Goal: Information Seeking & Learning: Find specific fact

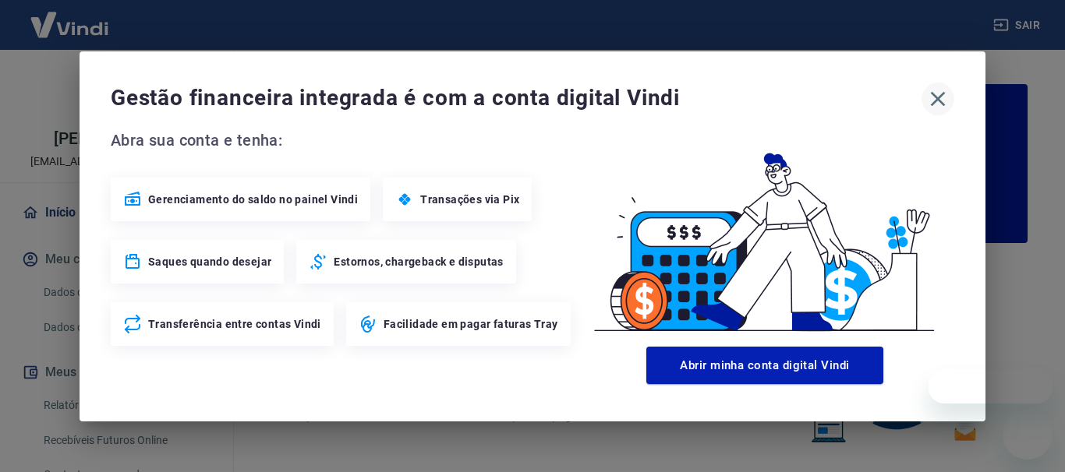
click at [943, 104] on icon "button" at bounding box center [937, 99] width 25 height 25
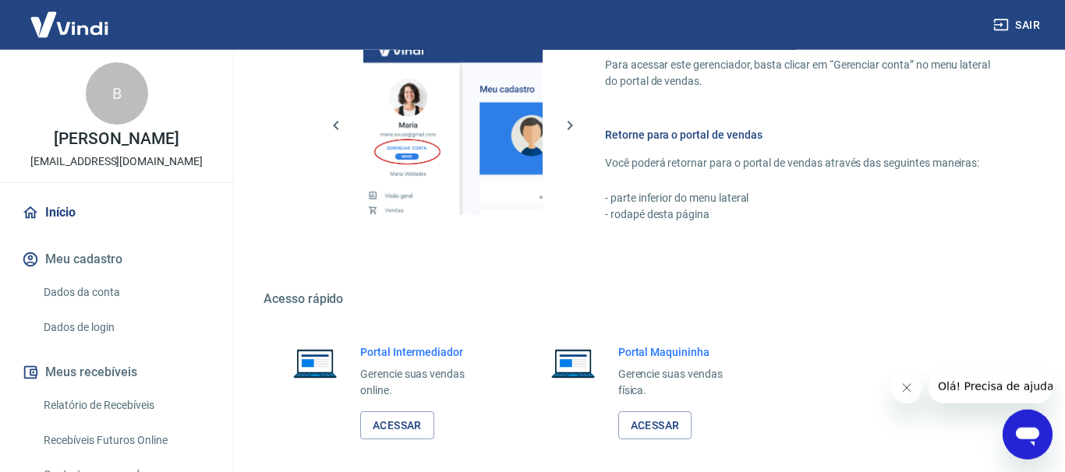
scroll to position [952, 0]
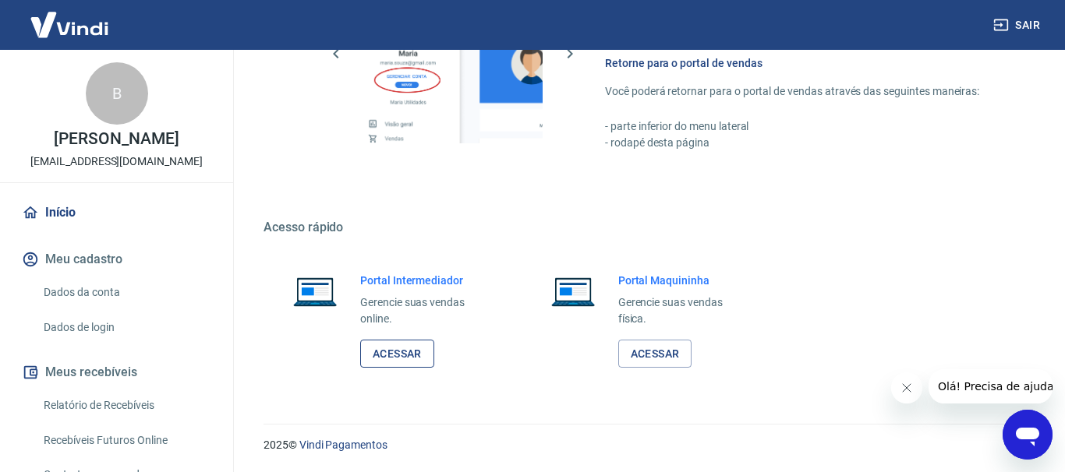
click at [408, 353] on link "Acessar" at bounding box center [397, 354] width 74 height 29
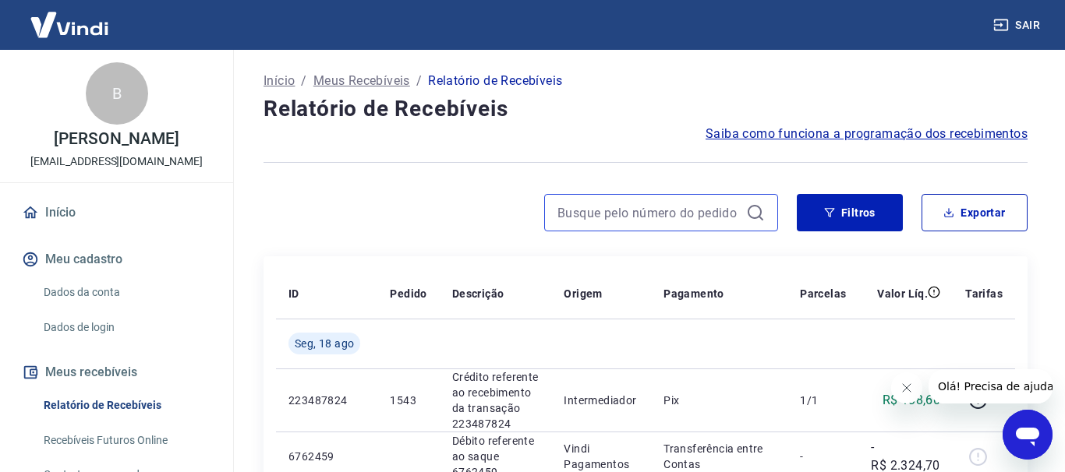
click at [593, 214] on input at bounding box center [648, 212] width 182 height 23
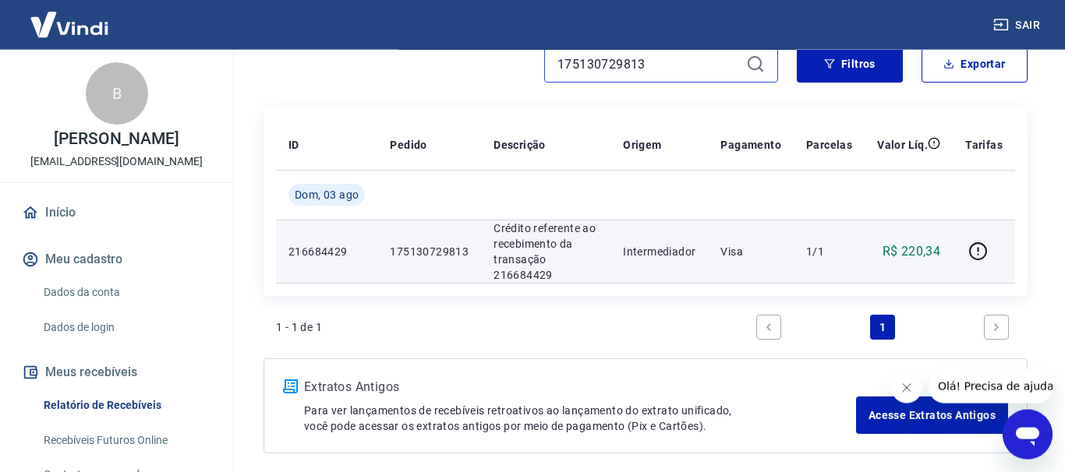
scroll to position [159, 0]
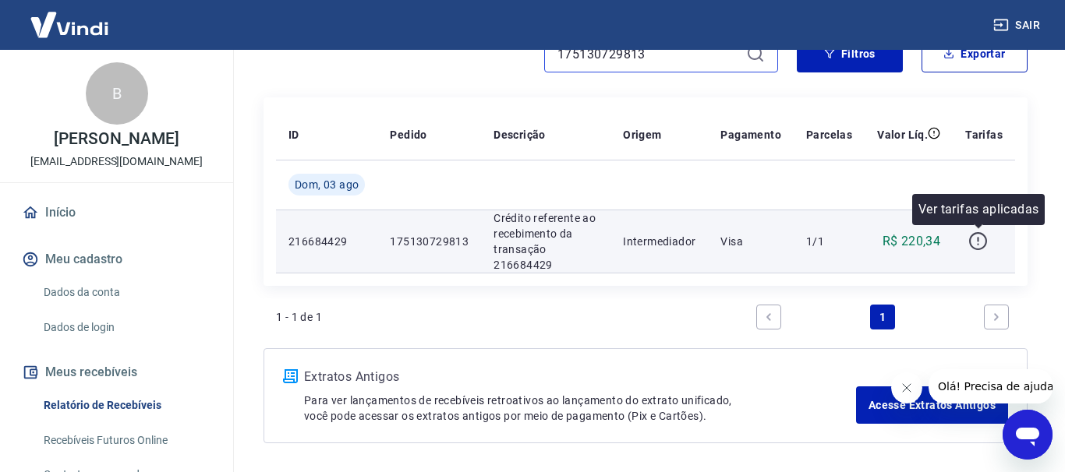
type input "175130729813"
click at [984, 241] on icon "button" at bounding box center [977, 240] width 19 height 19
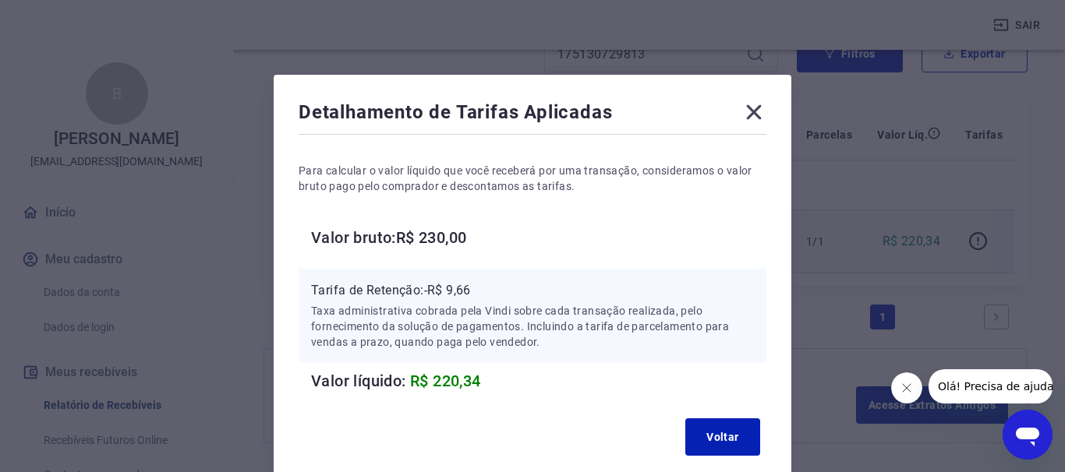
click at [749, 108] on icon at bounding box center [754, 112] width 15 height 15
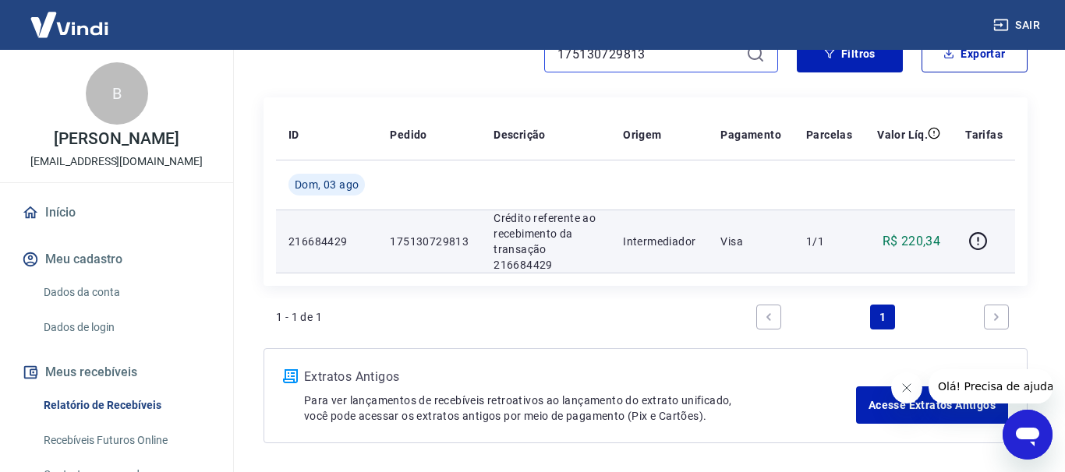
click at [656, 58] on input "175130729813" at bounding box center [648, 53] width 182 height 23
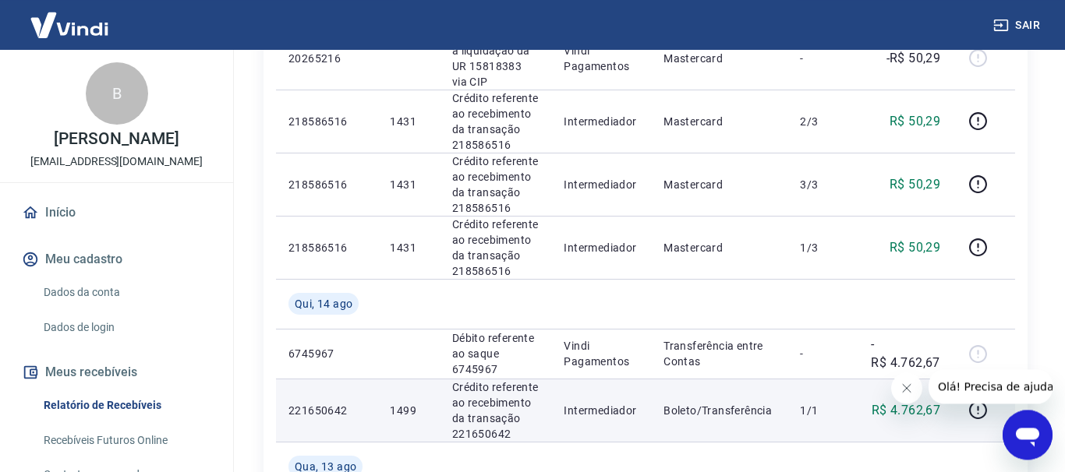
scroll to position [1400, 0]
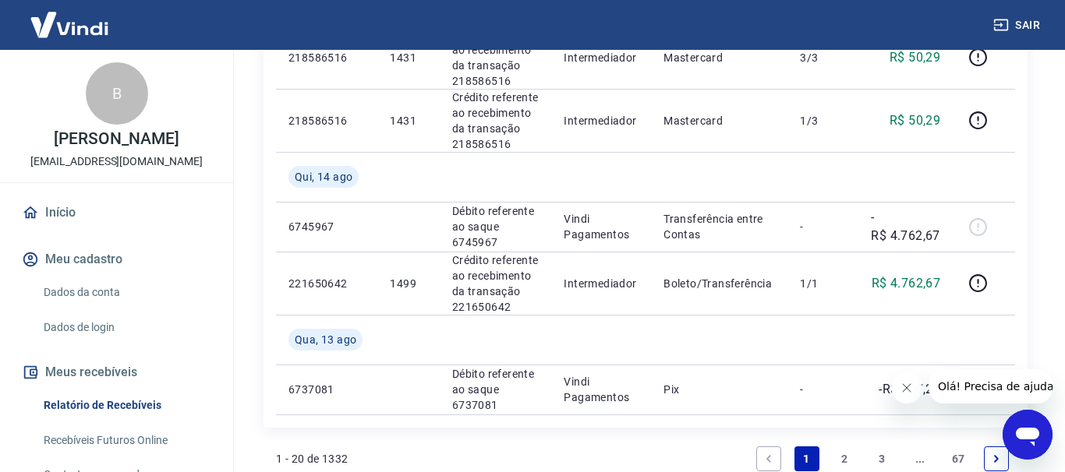
click at [842, 447] on link "2" at bounding box center [844, 459] width 25 height 25
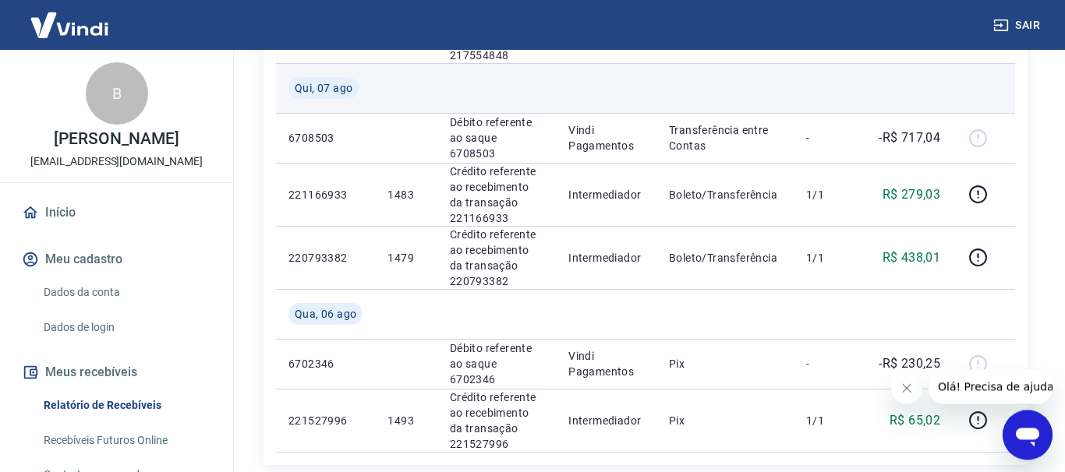
scroll to position [1351, 0]
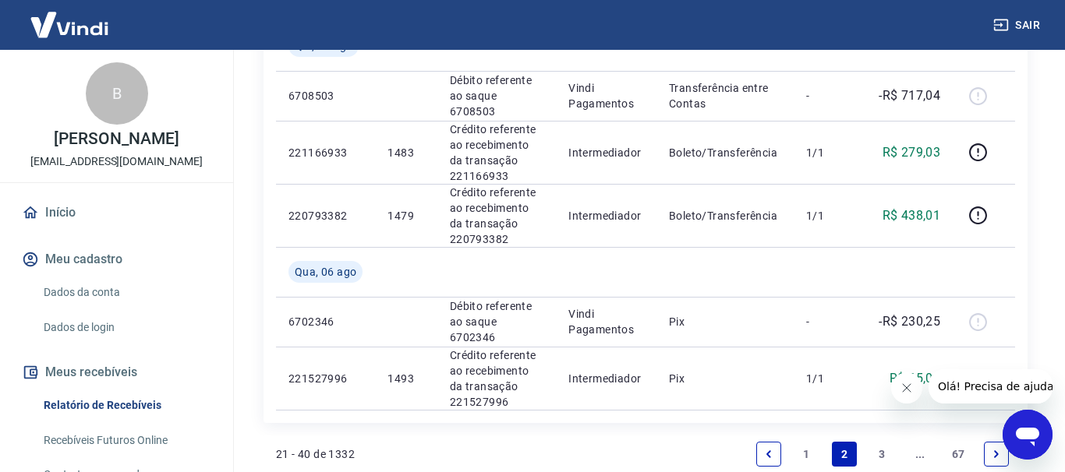
click at [875, 442] on link "3" at bounding box center [882, 454] width 25 height 25
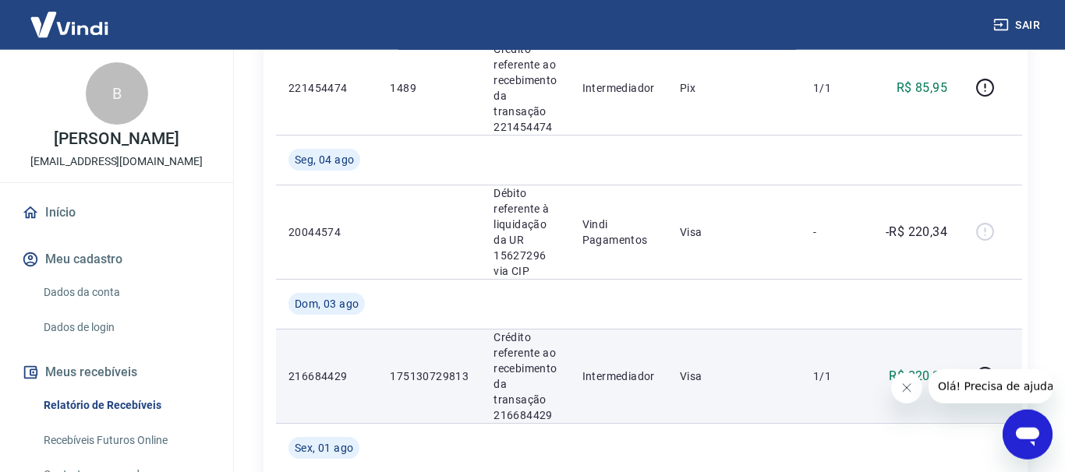
scroll to position [397, 0]
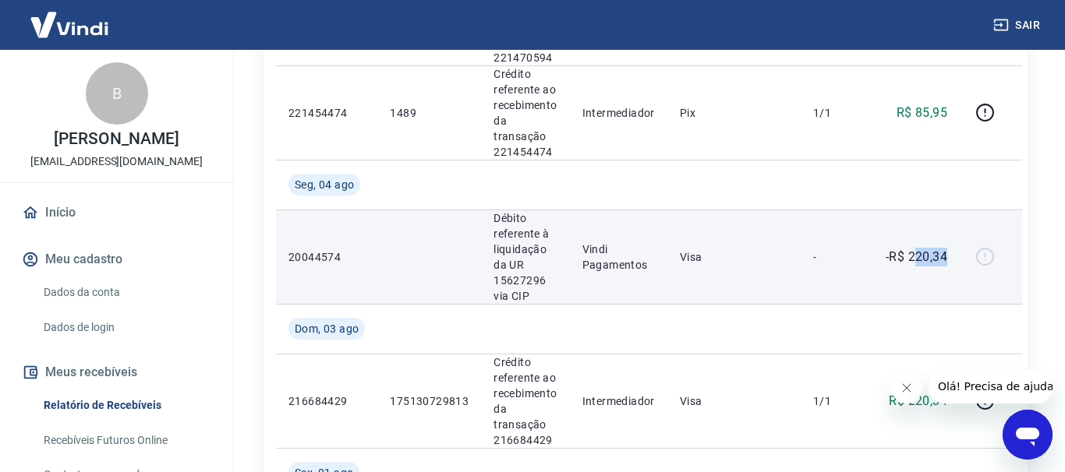
drag, startPoint x: 906, startPoint y: 180, endPoint x: 942, endPoint y: 177, distance: 36.8
click at [942, 210] on td "-R$ 220,34" at bounding box center [915, 257] width 88 height 94
drag, startPoint x: 902, startPoint y: 180, endPoint x: 942, endPoint y: 183, distance: 40.6
click at [942, 210] on td "-R$ 220,34" at bounding box center [915, 257] width 88 height 94
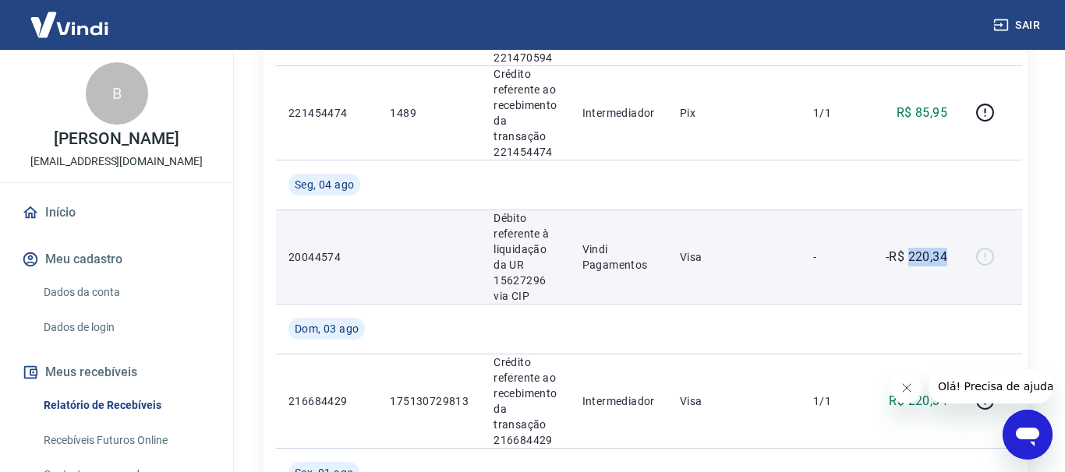
copy p "220,34"
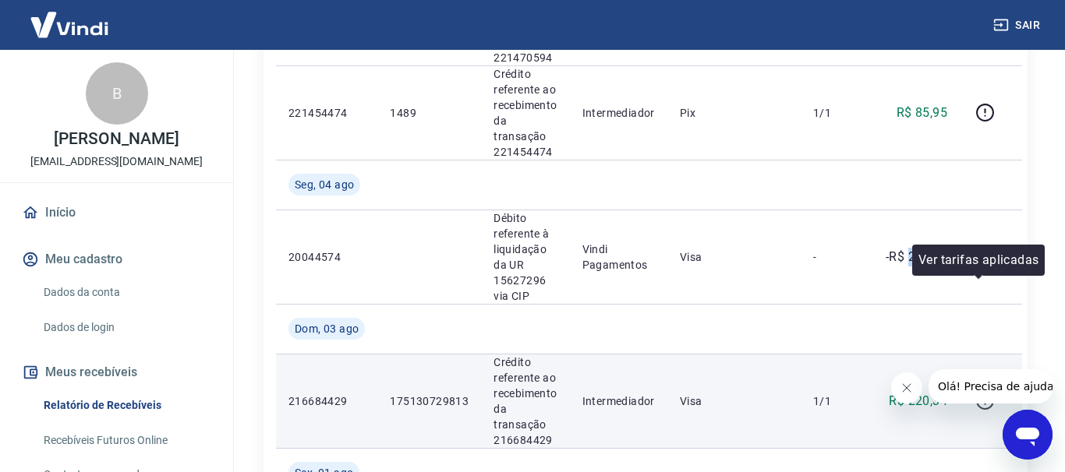
click at [981, 391] on icon "button" at bounding box center [984, 400] width 19 height 19
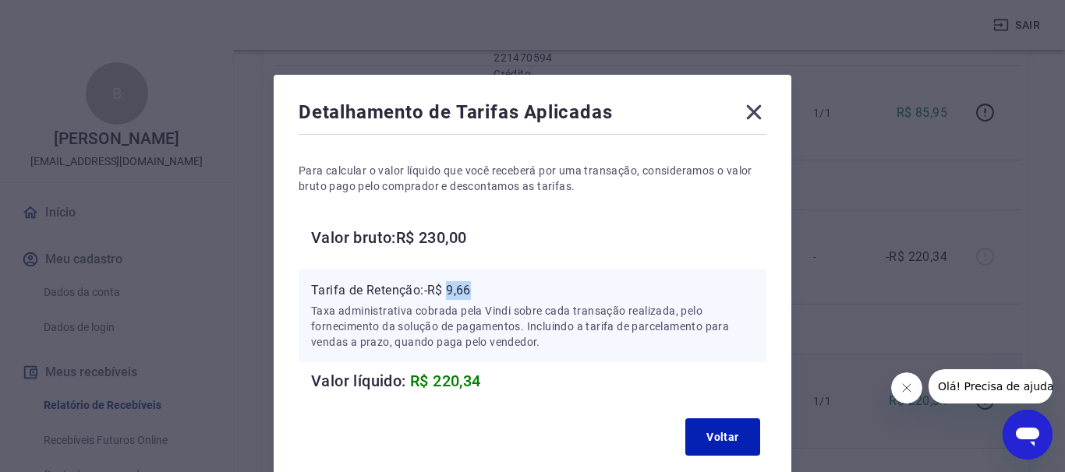
drag, startPoint x: 450, startPoint y: 290, endPoint x: 479, endPoint y: 290, distance: 28.1
click at [479, 290] on p "Tarifa de Retenção: -R$ 9,66" at bounding box center [532, 290] width 443 height 19
copy p "9,66"
click at [761, 104] on icon at bounding box center [753, 112] width 25 height 25
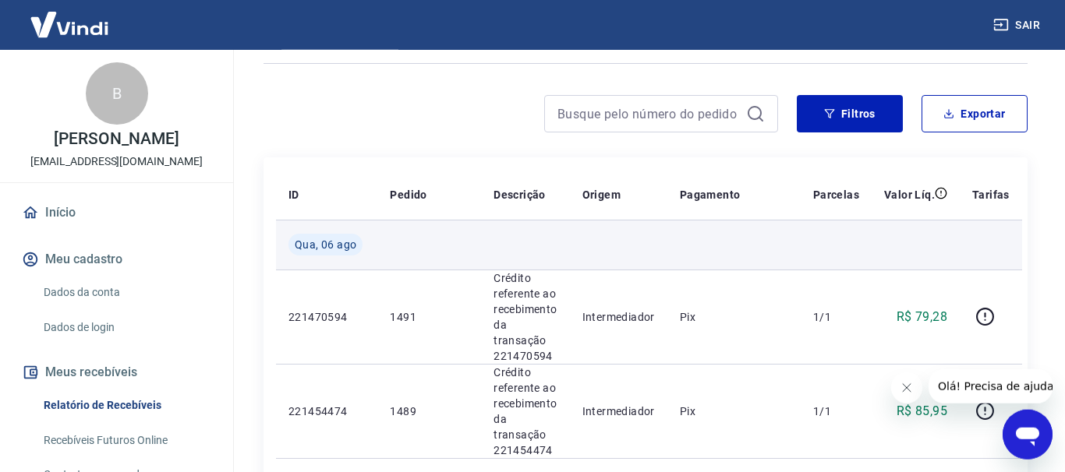
scroll to position [0, 0]
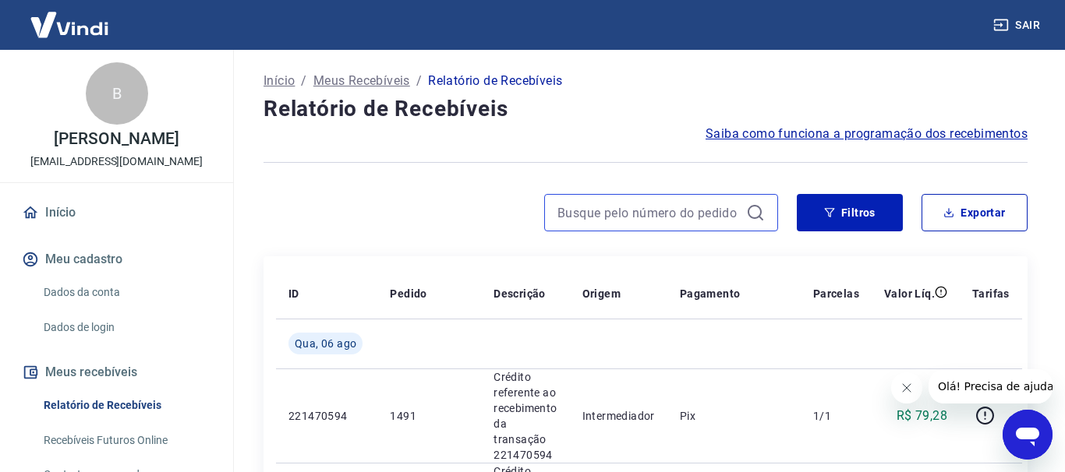
click at [616, 214] on input at bounding box center [648, 212] width 182 height 23
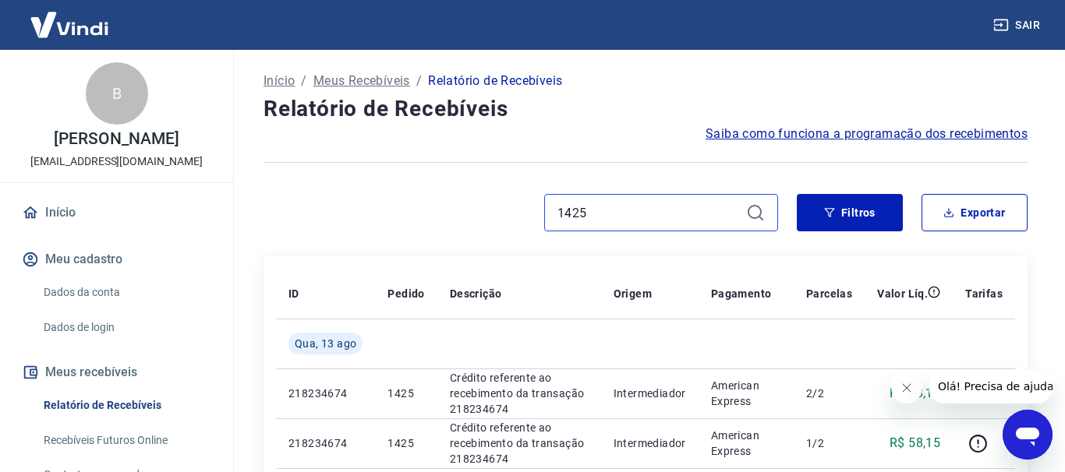
type input "1425"
click at [669, 225] on div "1425" at bounding box center [661, 212] width 234 height 37
click at [669, 220] on input "1425" at bounding box center [648, 212] width 182 height 23
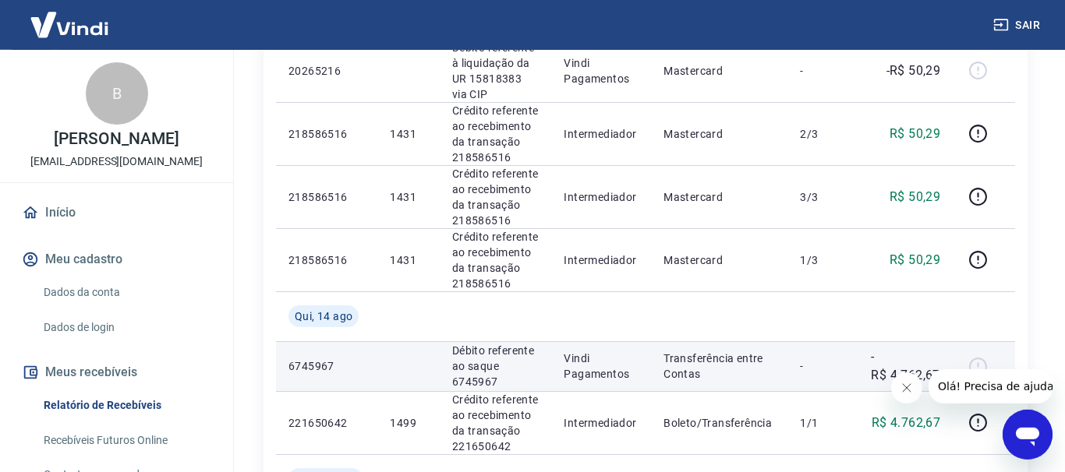
scroll to position [1351, 0]
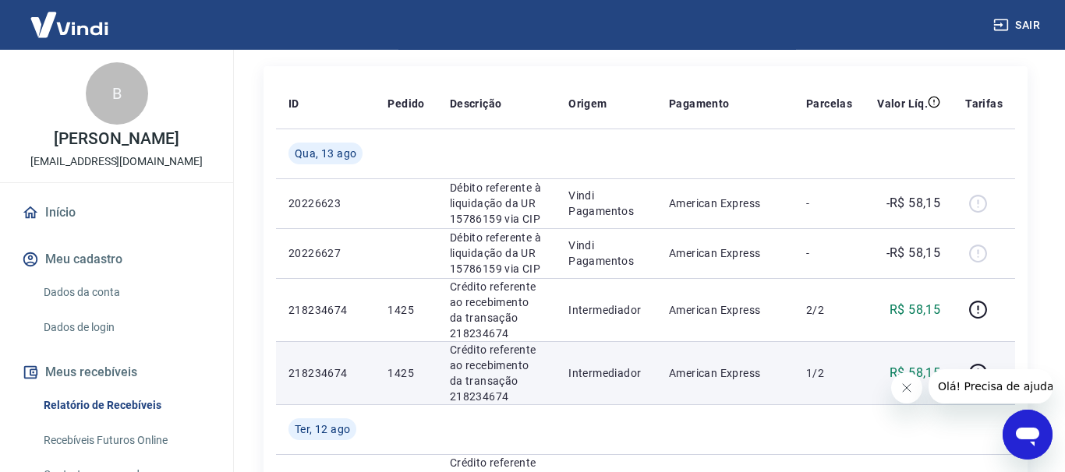
scroll to position [159, 0]
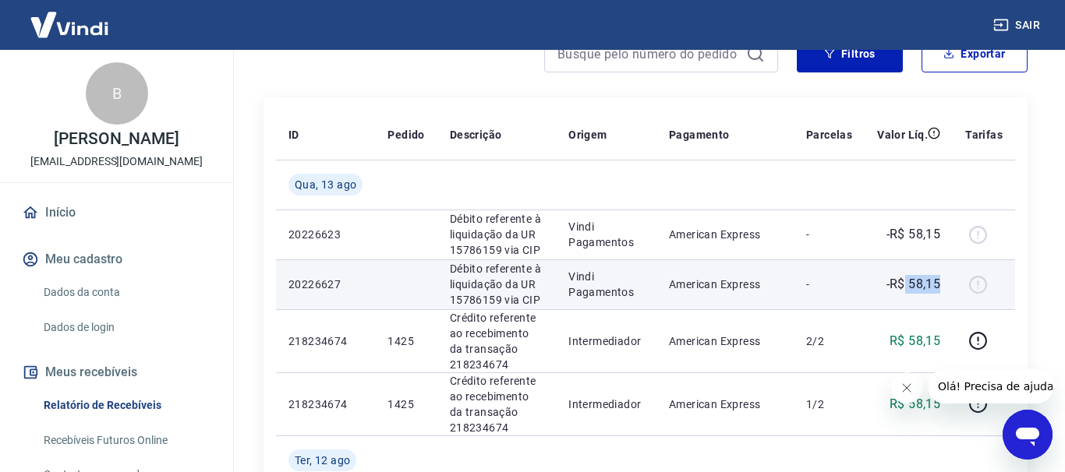
drag, startPoint x: 911, startPoint y: 284, endPoint x: 941, endPoint y: 284, distance: 29.6
click at [941, 284] on p "-R$ 58,15" at bounding box center [913, 284] width 55 height 19
click at [937, 284] on p "-R$ 58,15" at bounding box center [913, 284] width 55 height 19
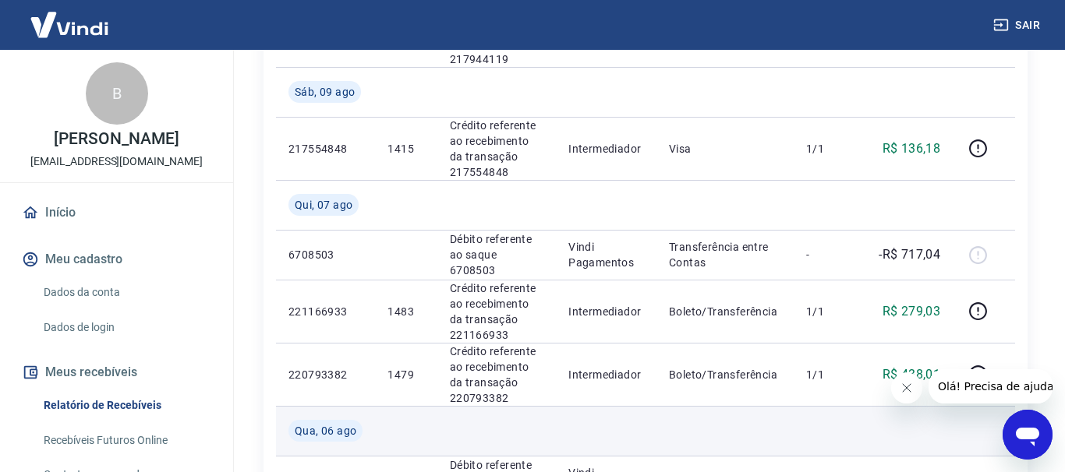
scroll to position [1400, 0]
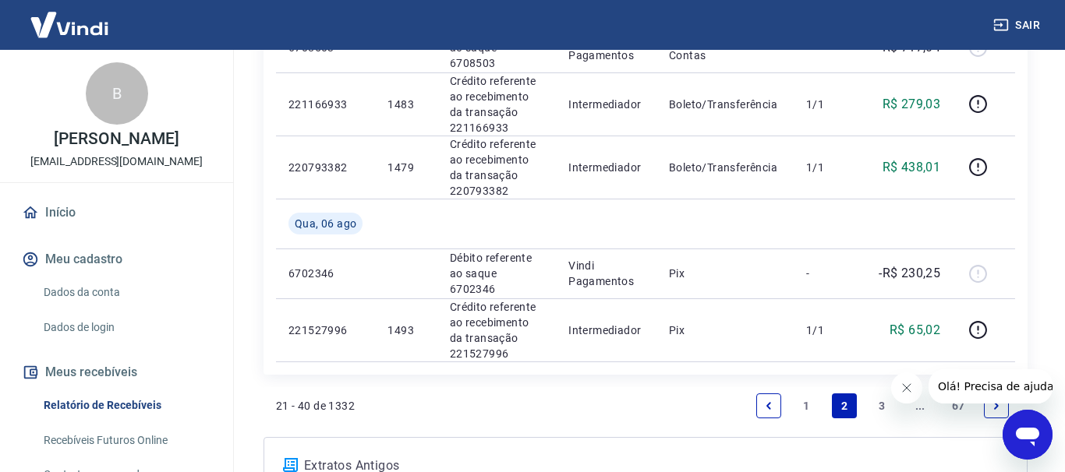
click at [804, 394] on link "1" at bounding box center [806, 406] width 25 height 25
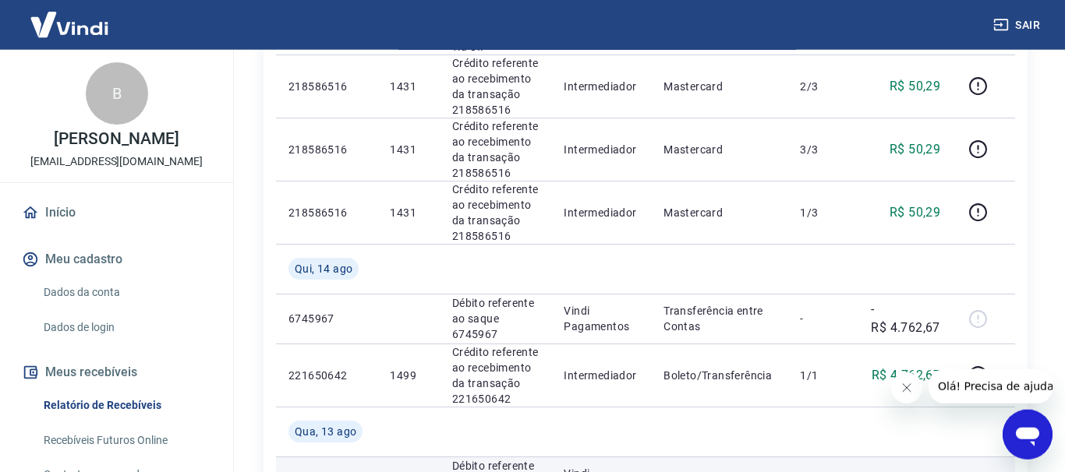
scroll to position [1400, 0]
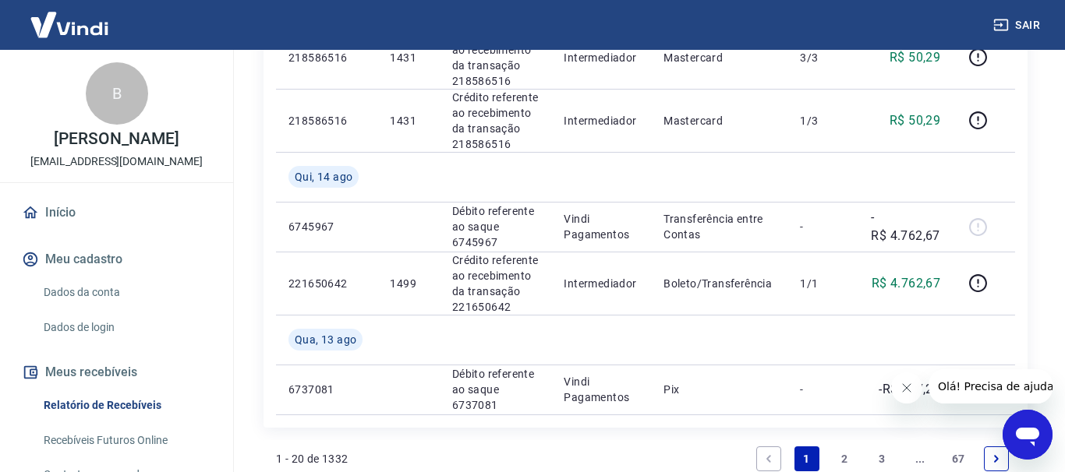
click at [845, 447] on link "2" at bounding box center [844, 459] width 25 height 25
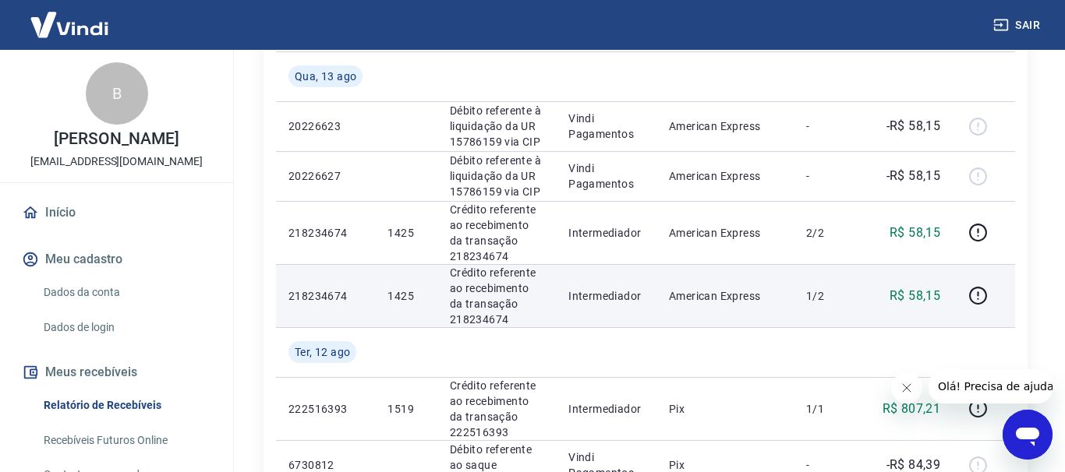
scroll to position [318, 0]
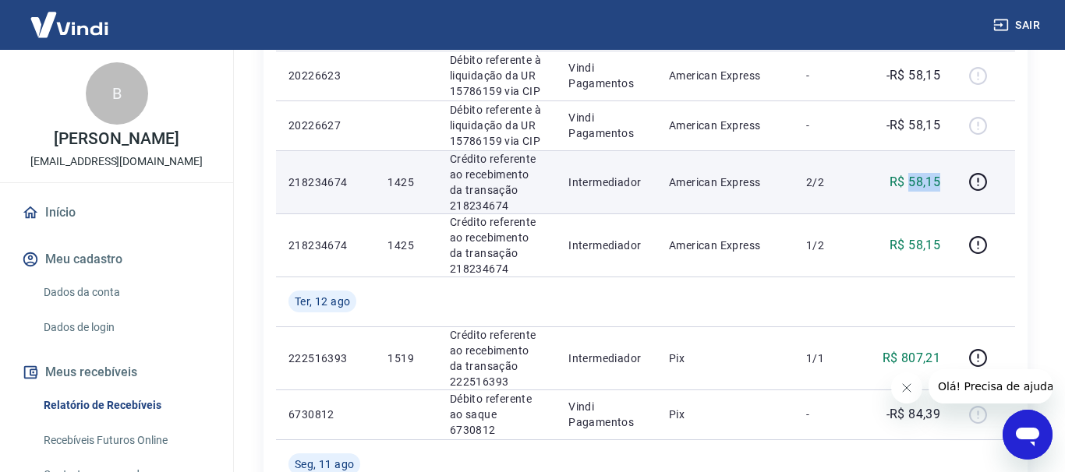
drag, startPoint x: 926, startPoint y: 178, endPoint x: 944, endPoint y: 177, distance: 17.9
click at [944, 177] on td "R$ 58,15" at bounding box center [908, 181] width 88 height 63
copy p "58,15"
click at [982, 176] on icon "button" at bounding box center [977, 181] width 19 height 19
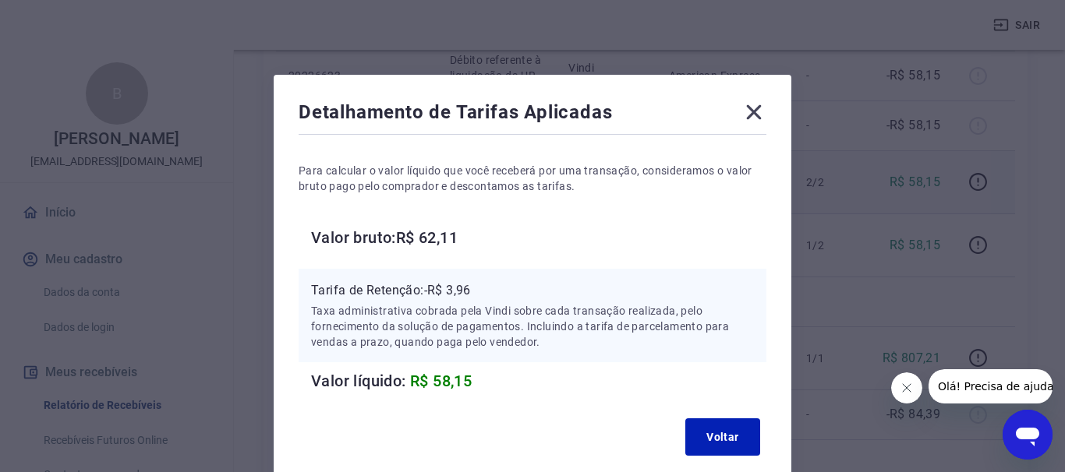
click at [756, 121] on icon at bounding box center [753, 112] width 25 height 25
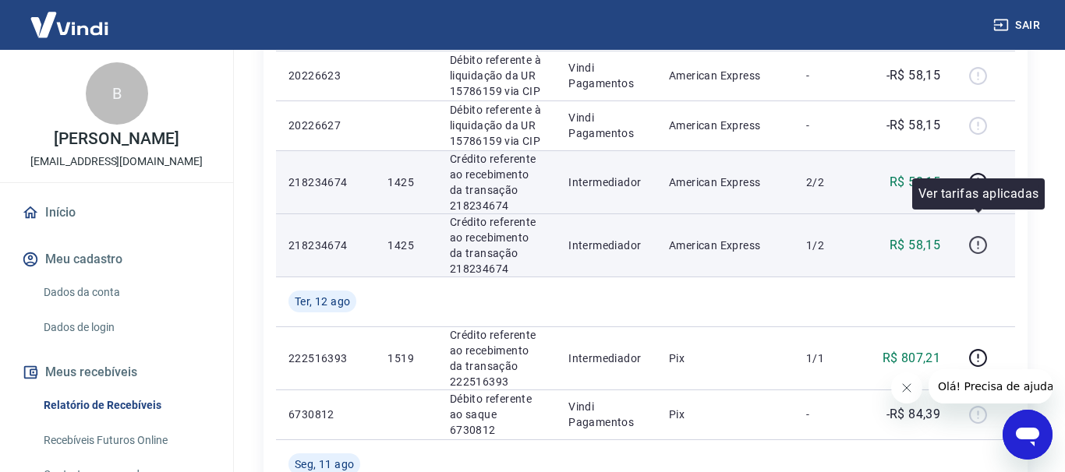
click at [976, 235] on icon "button" at bounding box center [977, 244] width 19 height 19
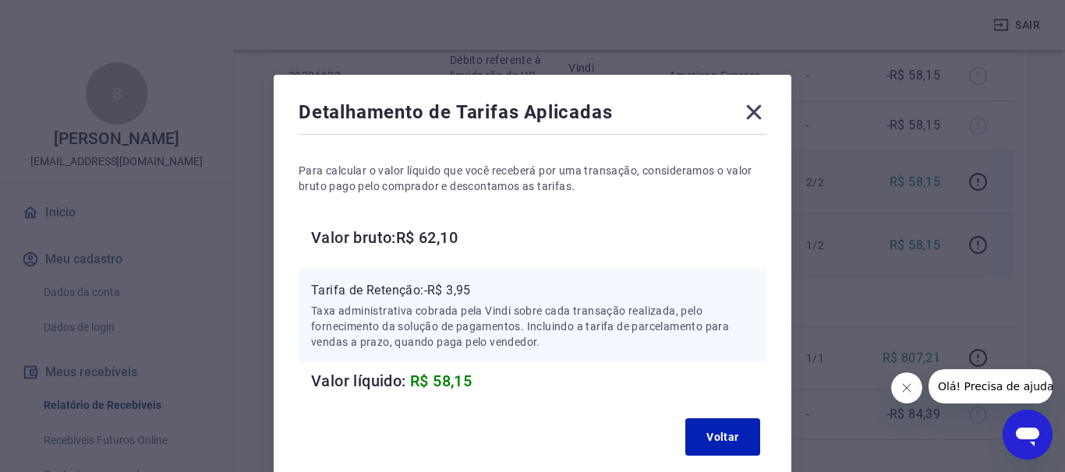
click at [749, 115] on icon at bounding box center [753, 112] width 25 height 25
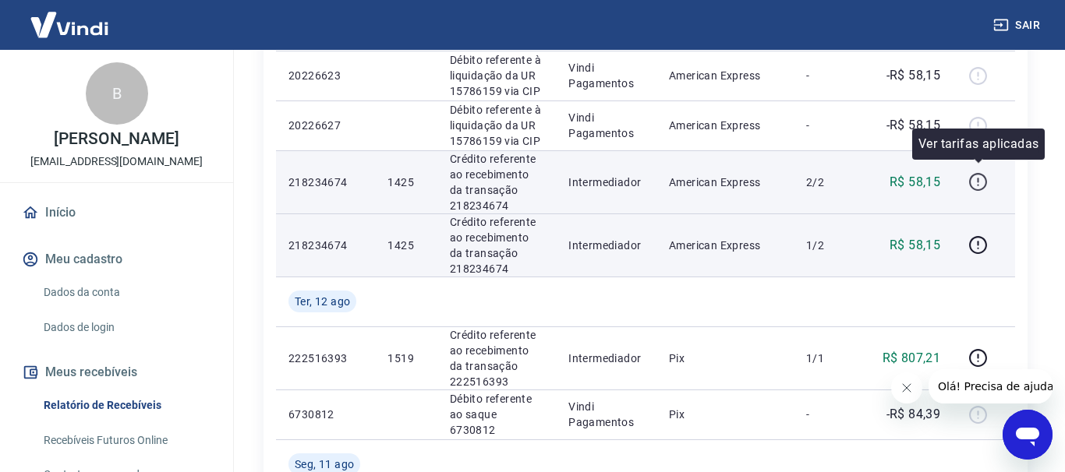
click at [978, 181] on icon "button" at bounding box center [977, 181] width 19 height 19
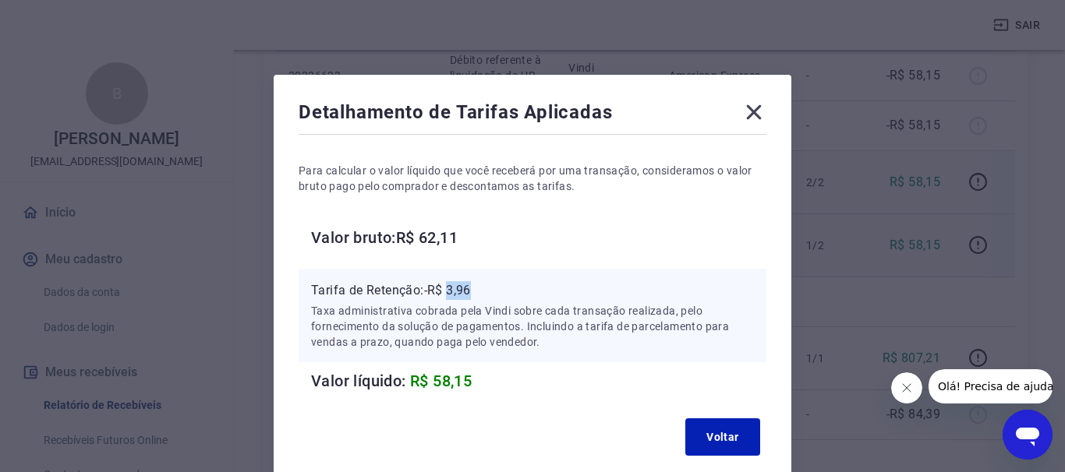
drag, startPoint x: 450, startPoint y: 289, endPoint x: 474, endPoint y: 290, distance: 23.4
click at [475, 290] on p "Tarifa de Retenção: -R$ 3,96" at bounding box center [532, 290] width 443 height 19
copy p "3,96"
click at [757, 111] on icon at bounding box center [753, 112] width 25 height 25
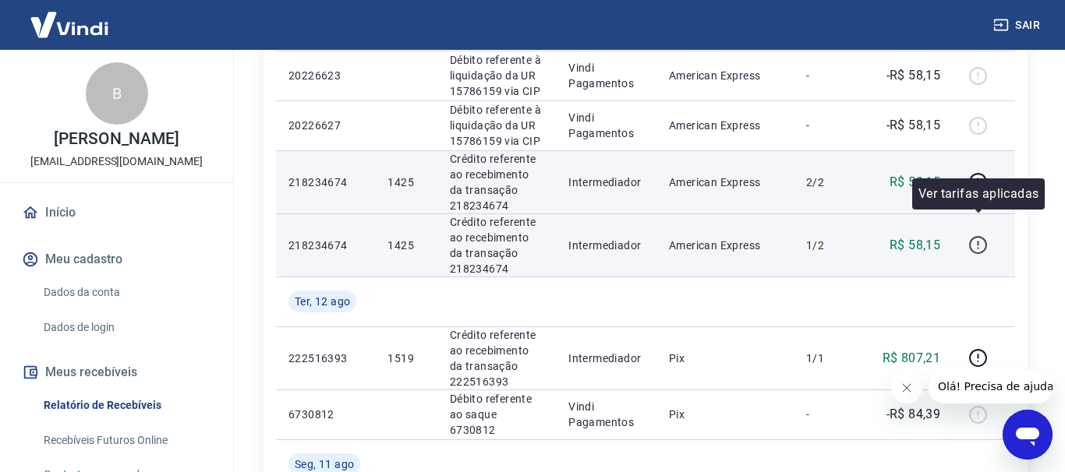
click at [980, 235] on icon "button" at bounding box center [977, 244] width 19 height 19
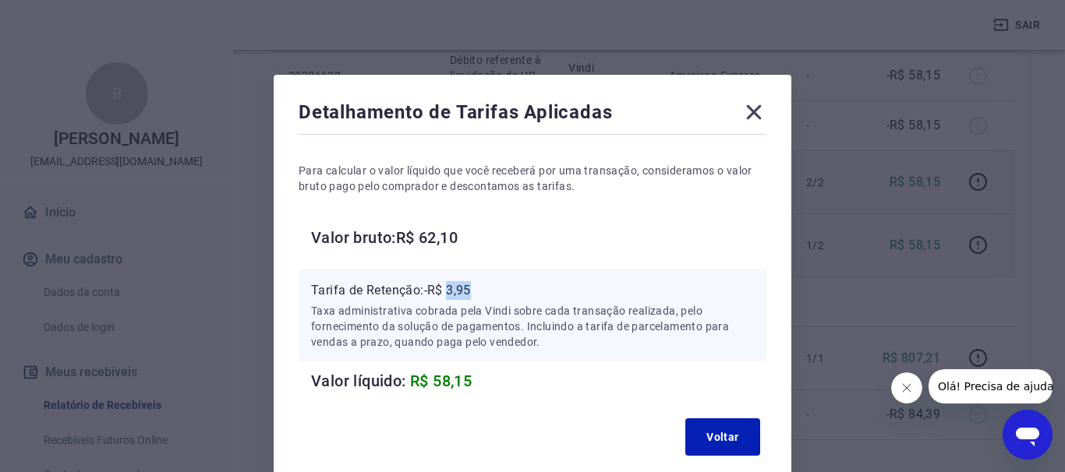
drag, startPoint x: 457, startPoint y: 291, endPoint x: 495, endPoint y: 295, distance: 38.4
click at [495, 295] on p "Tarifa de Retenção: -R$ 3,95" at bounding box center [532, 290] width 443 height 19
copy p "3,95"
click at [762, 118] on icon at bounding box center [753, 112] width 25 height 25
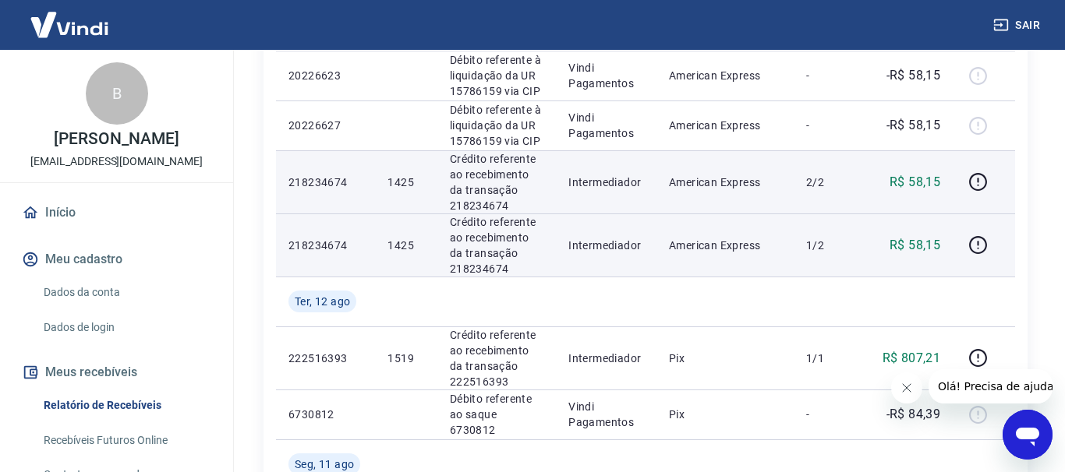
scroll to position [0, 0]
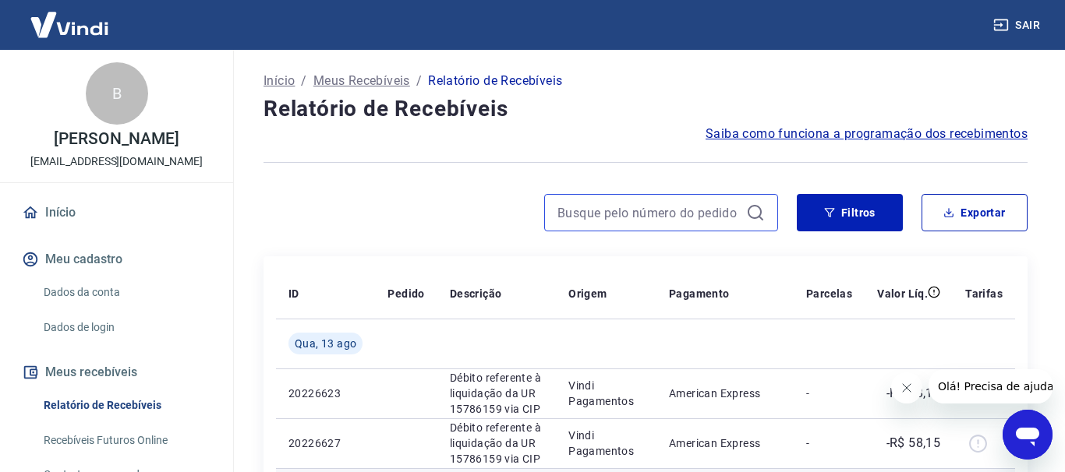
click at [602, 221] on input at bounding box center [648, 212] width 182 height 23
type input "1399"
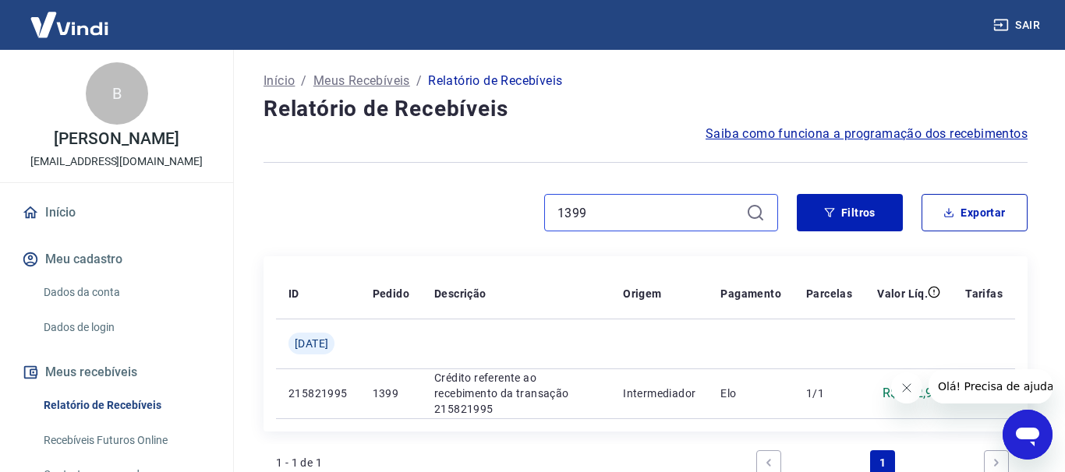
scroll to position [79, 0]
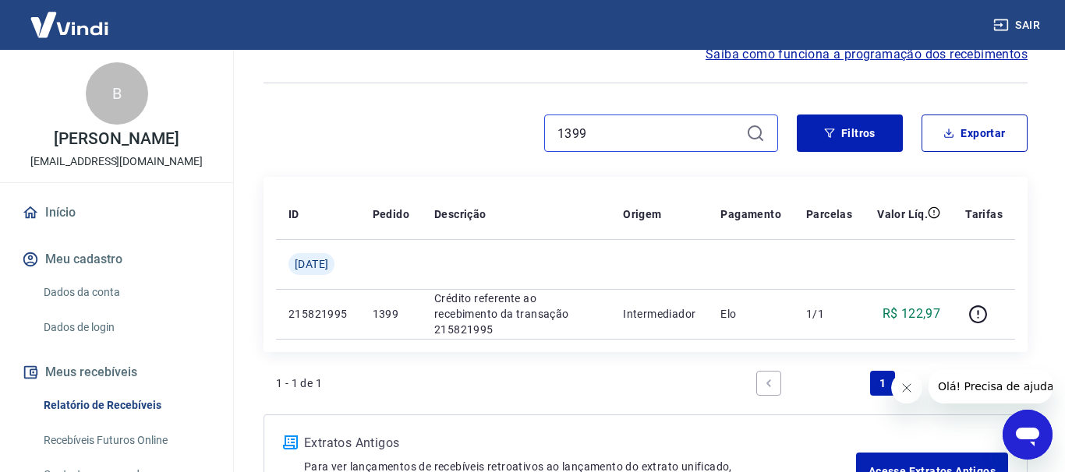
click at [615, 141] on input "1399" at bounding box center [648, 133] width 182 height 23
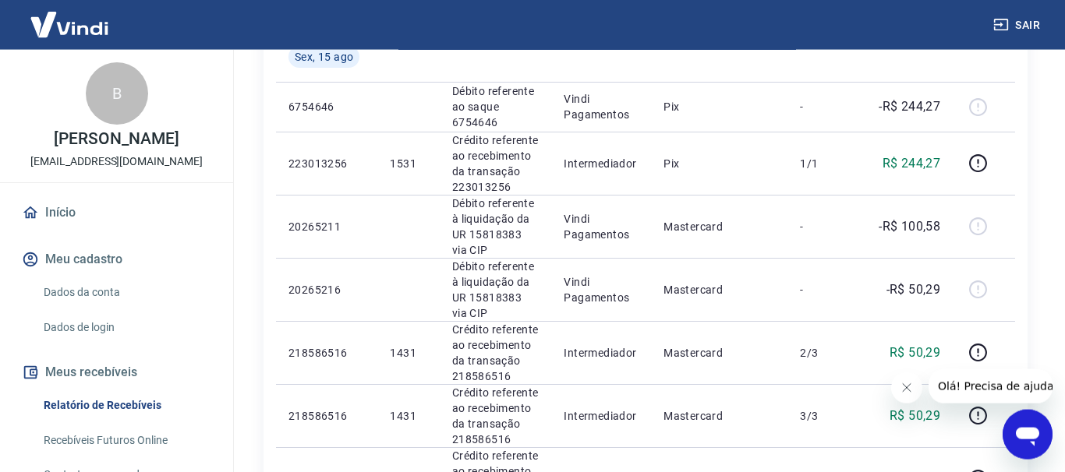
scroll to position [1400, 0]
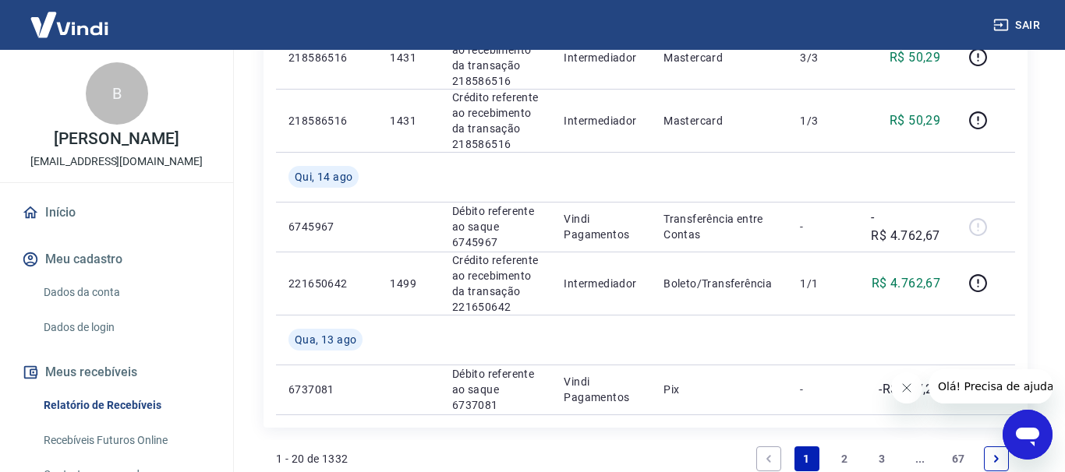
click at [844, 447] on link "2" at bounding box center [844, 459] width 25 height 25
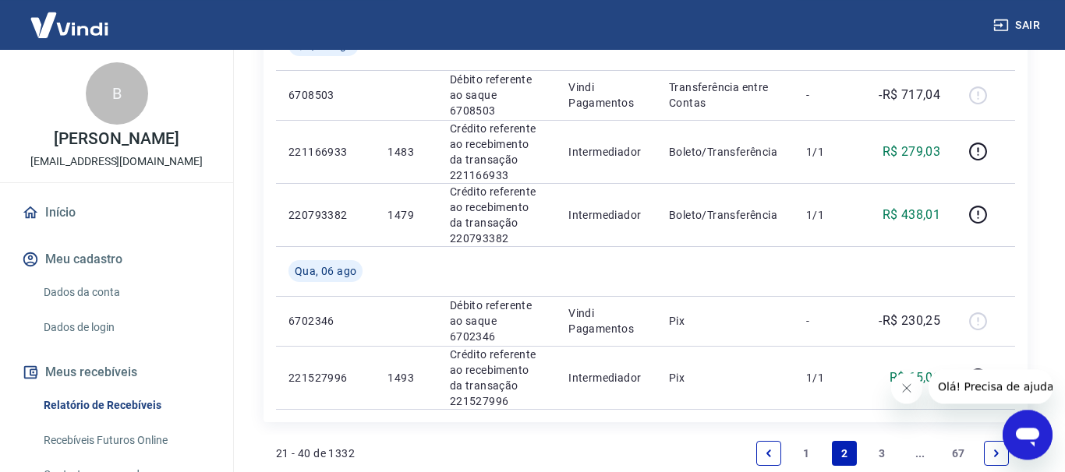
scroll to position [1400, 0]
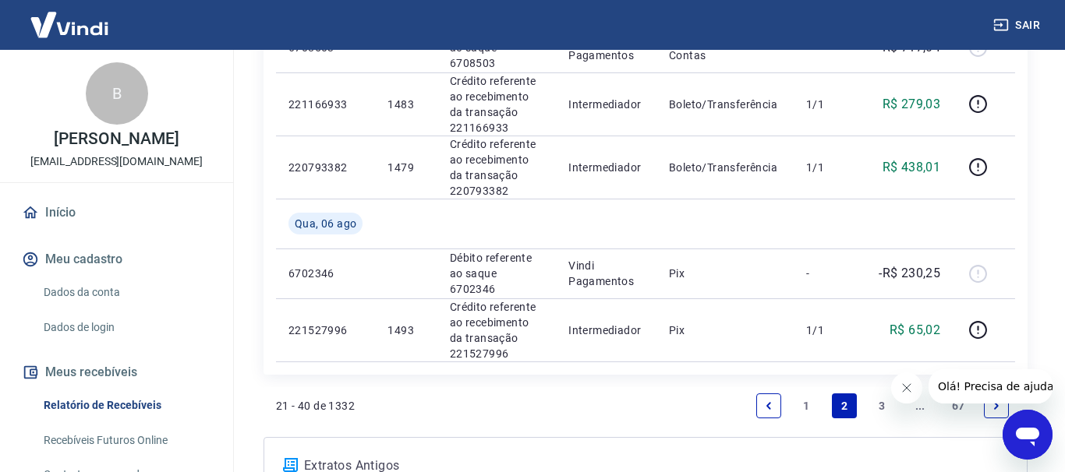
click at [885, 394] on link "3" at bounding box center [882, 406] width 25 height 25
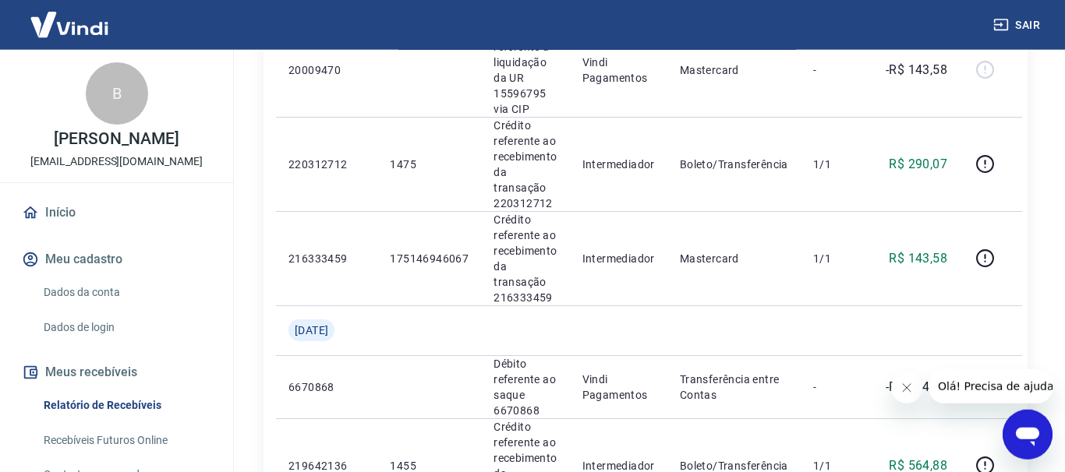
scroll to position [1113, 0]
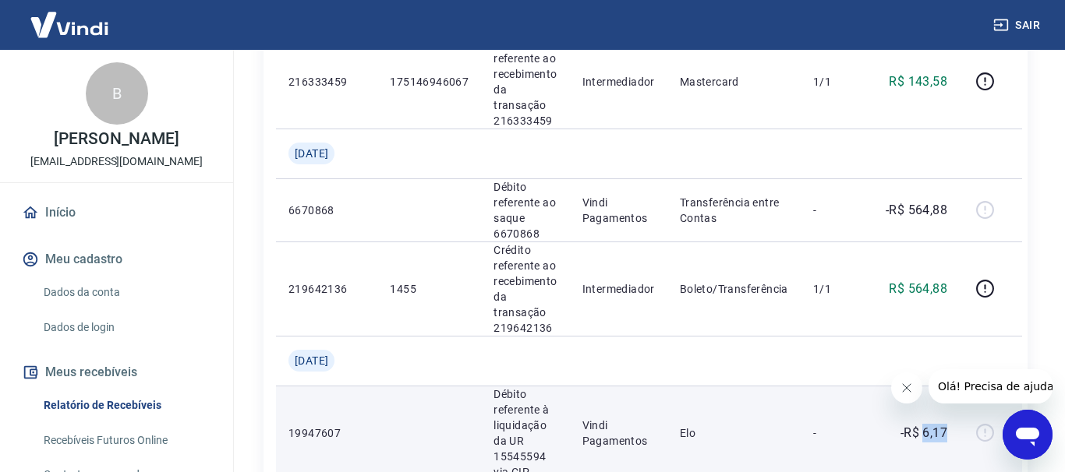
drag, startPoint x: 917, startPoint y: 143, endPoint x: 958, endPoint y: 147, distance: 41.5
click at [958, 386] on tr "19947607 Débito referente à liquidação da UR 15545594 via CIP Vindi Pagamentos …" at bounding box center [649, 433] width 746 height 94
copy p "6,17"
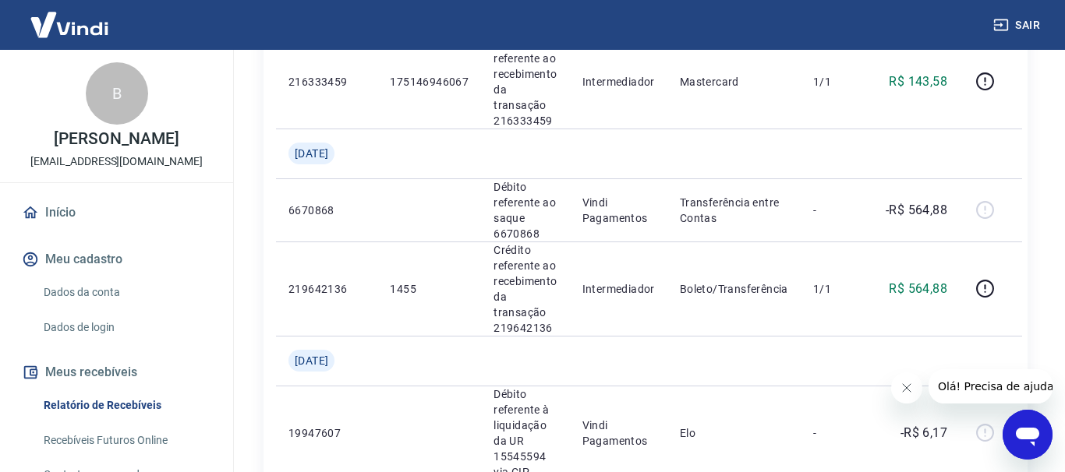
drag, startPoint x: 492, startPoint y: 227, endPoint x: 550, endPoint y: 245, distance: 61.1
copy p "transação 219827961"
drag, startPoint x: 903, startPoint y: 213, endPoint x: 942, endPoint y: 212, distance: 39.8
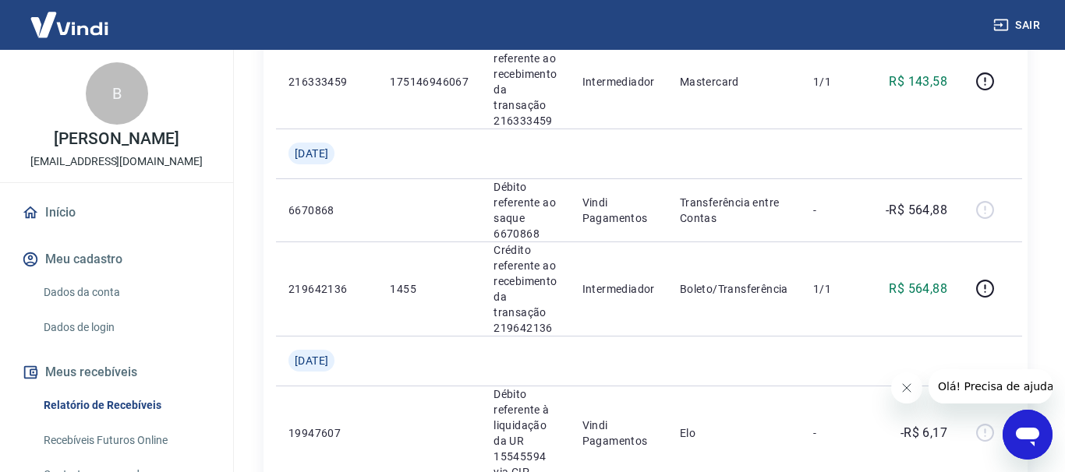
copy p "116,80"
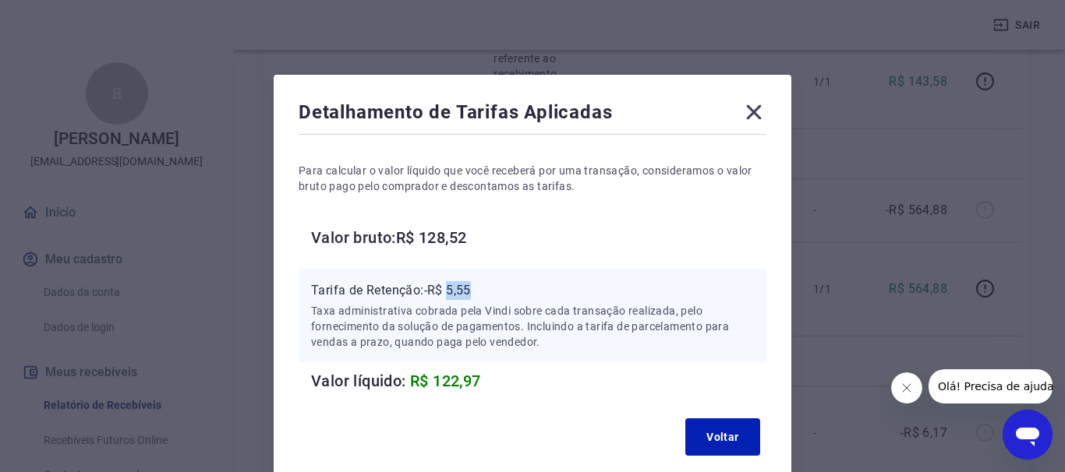
drag, startPoint x: 452, startPoint y: 288, endPoint x: 486, endPoint y: 291, distance: 34.4
click at [486, 291] on p "Tarifa de Retenção: -R$ 5,55" at bounding box center [532, 290] width 443 height 19
copy p "5,55"
click at [751, 110] on icon at bounding box center [754, 112] width 15 height 15
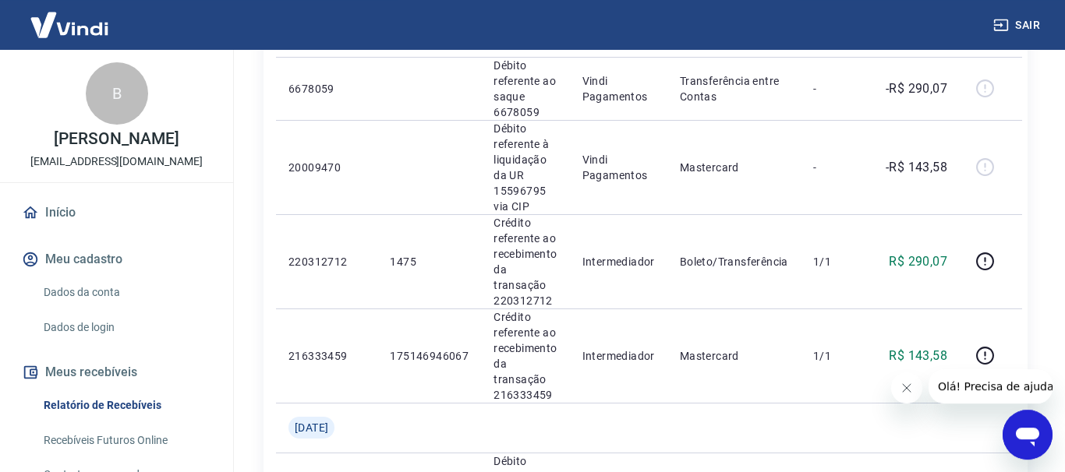
scroll to position [795, 0]
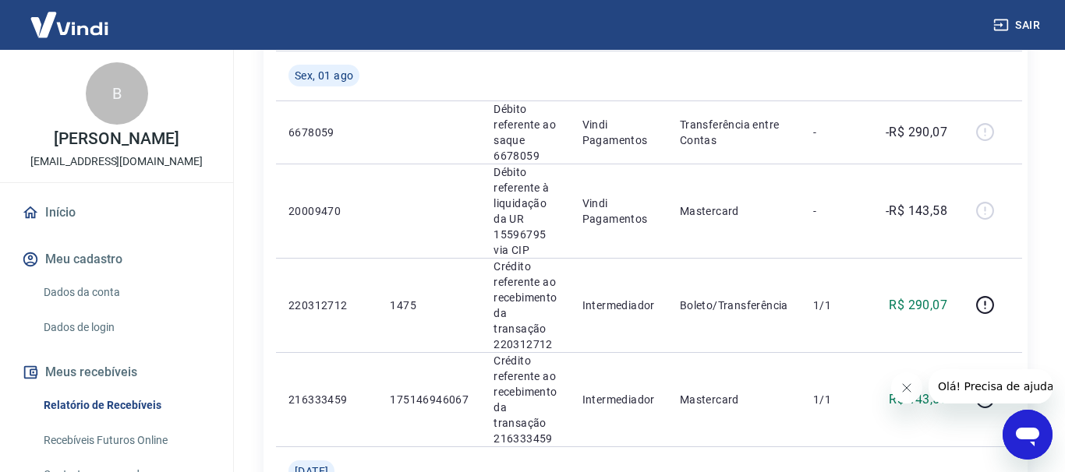
drag, startPoint x: 906, startPoint y: 291, endPoint x: 941, endPoint y: 291, distance: 35.9
drag, startPoint x: 901, startPoint y: 291, endPoint x: 940, endPoint y: 290, distance: 39.0
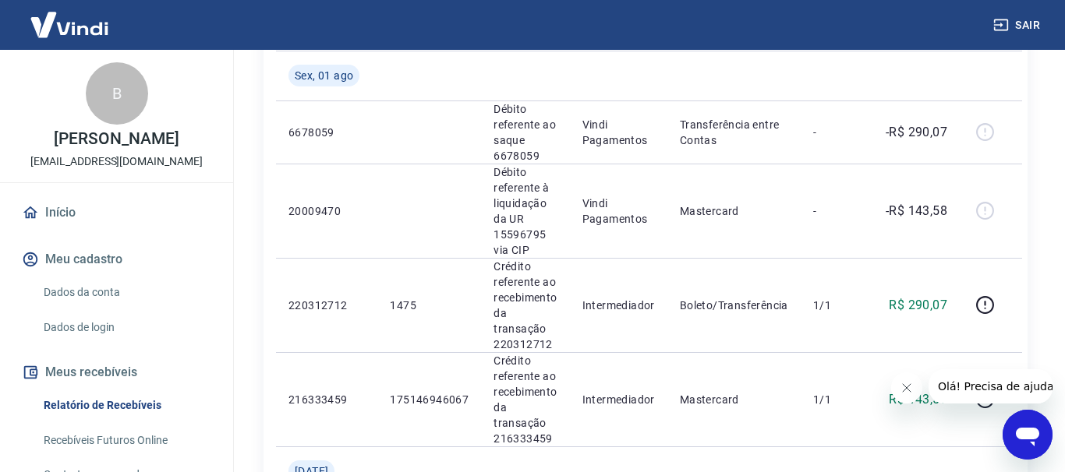
drag, startPoint x: 905, startPoint y: 289, endPoint x: 941, endPoint y: 291, distance: 35.9
copy p "564,88"
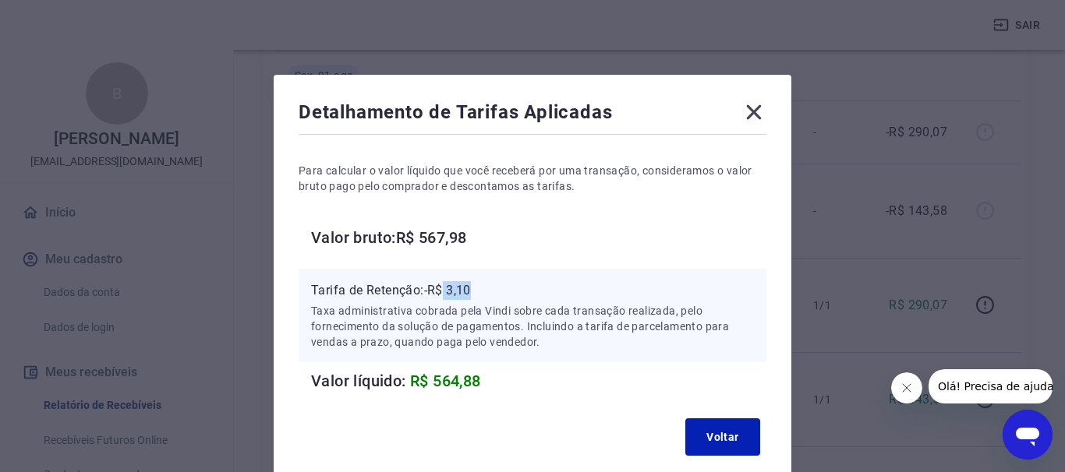
drag, startPoint x: 447, startPoint y: 290, endPoint x: 493, endPoint y: 295, distance: 46.2
click at [493, 295] on p "Tarifa de Retenção: -R$ 3,10" at bounding box center [532, 290] width 443 height 19
click at [751, 115] on icon at bounding box center [754, 112] width 15 height 15
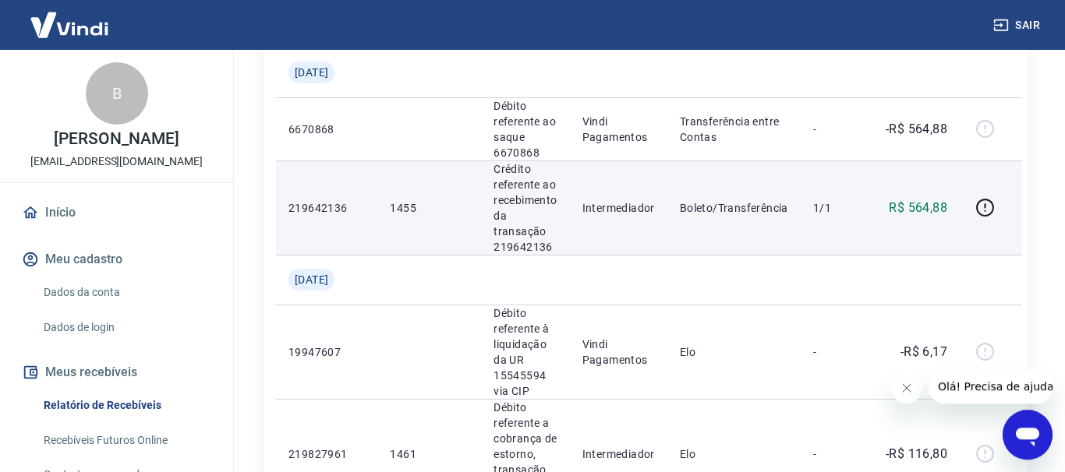
scroll to position [1590, 0]
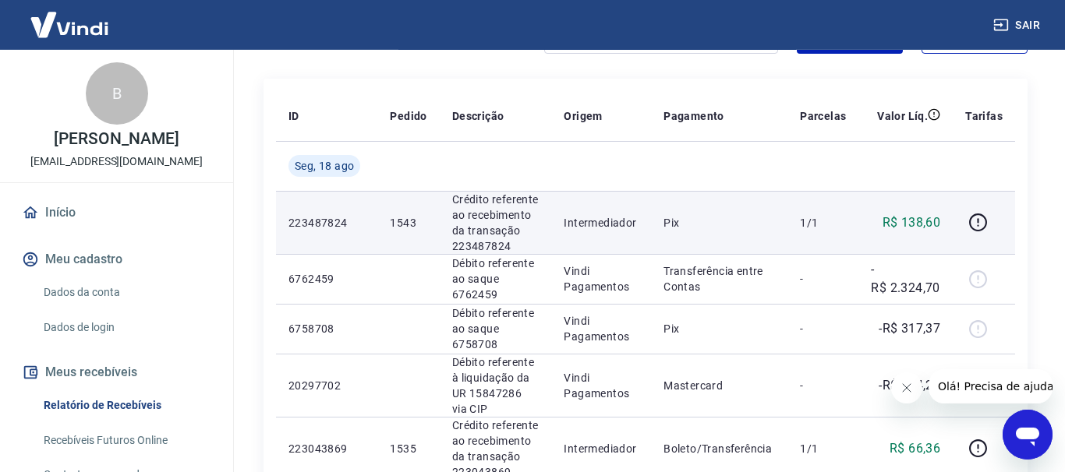
scroll to position [238, 0]
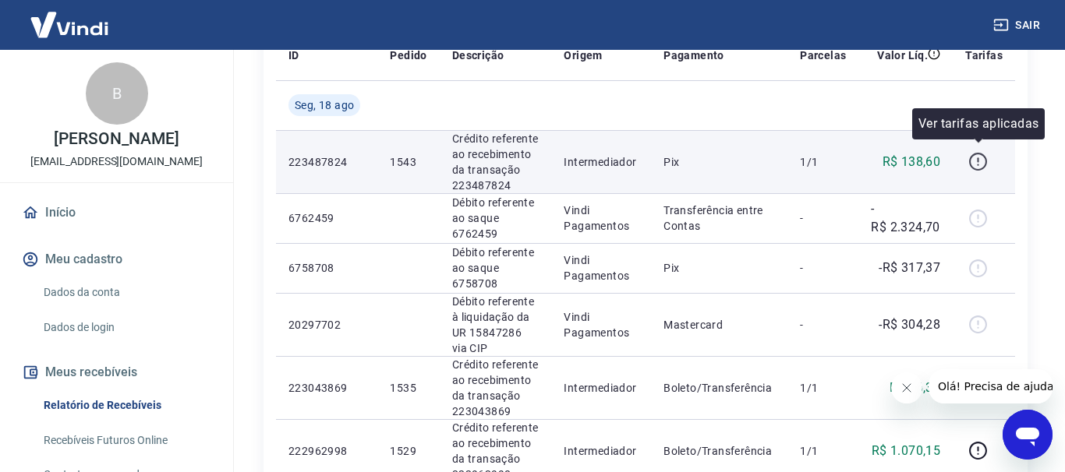
click at [983, 155] on icon "button" at bounding box center [977, 161] width 19 height 19
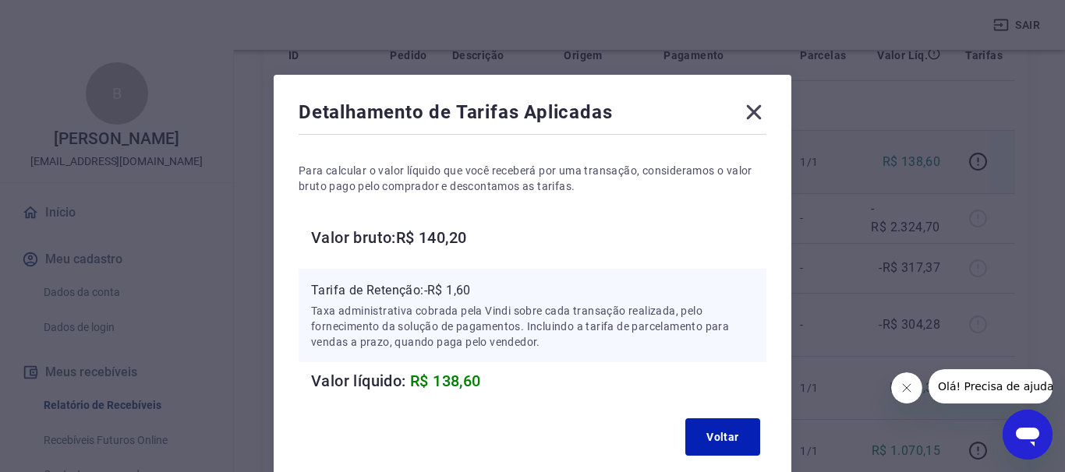
click at [754, 118] on icon at bounding box center [753, 112] width 25 height 25
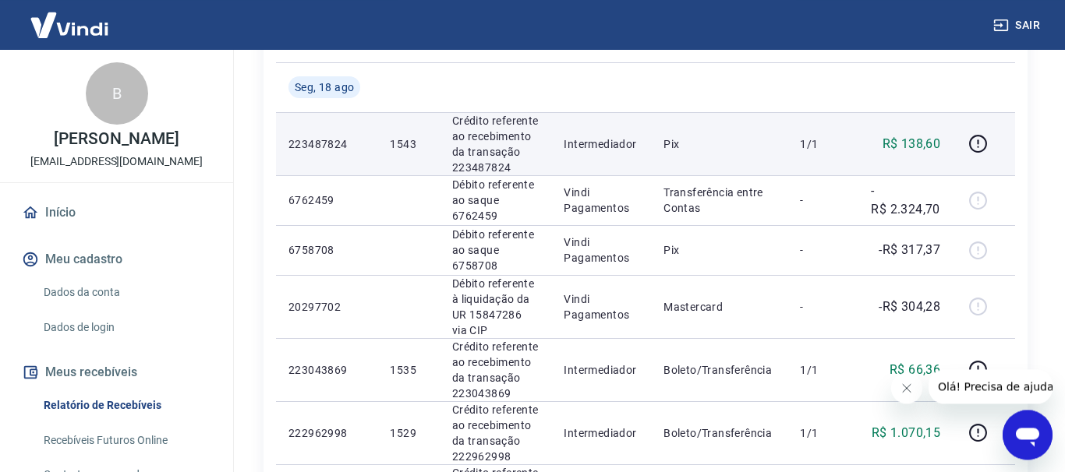
scroll to position [397, 0]
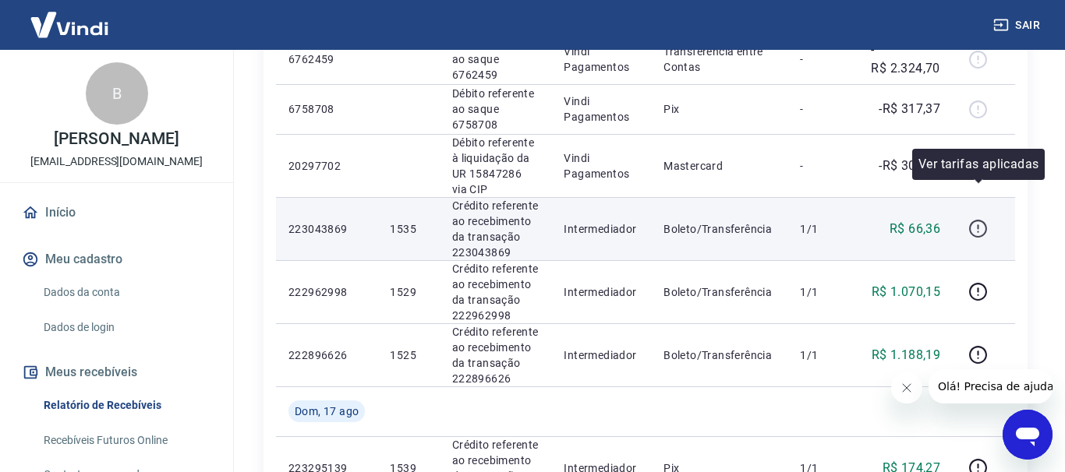
click at [980, 219] on icon "button" at bounding box center [977, 228] width 19 height 19
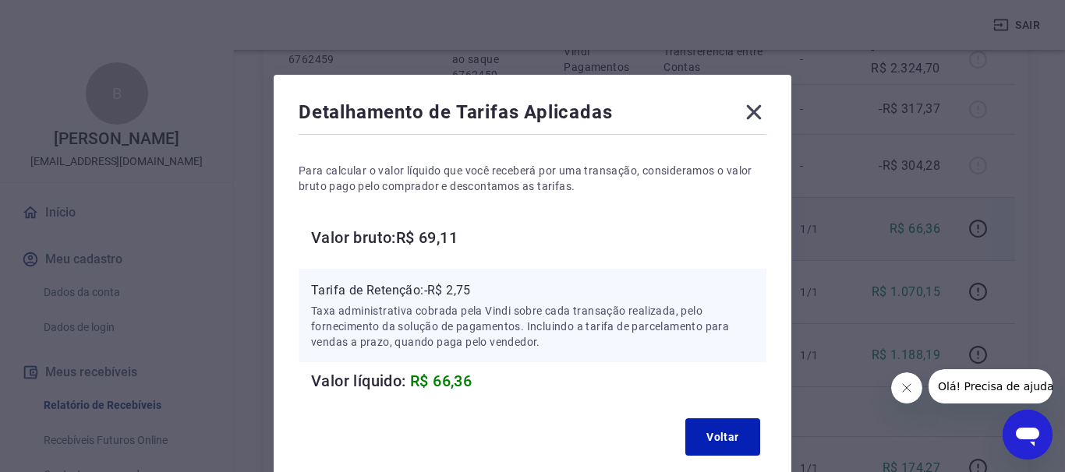
click at [758, 115] on icon at bounding box center [754, 112] width 15 height 15
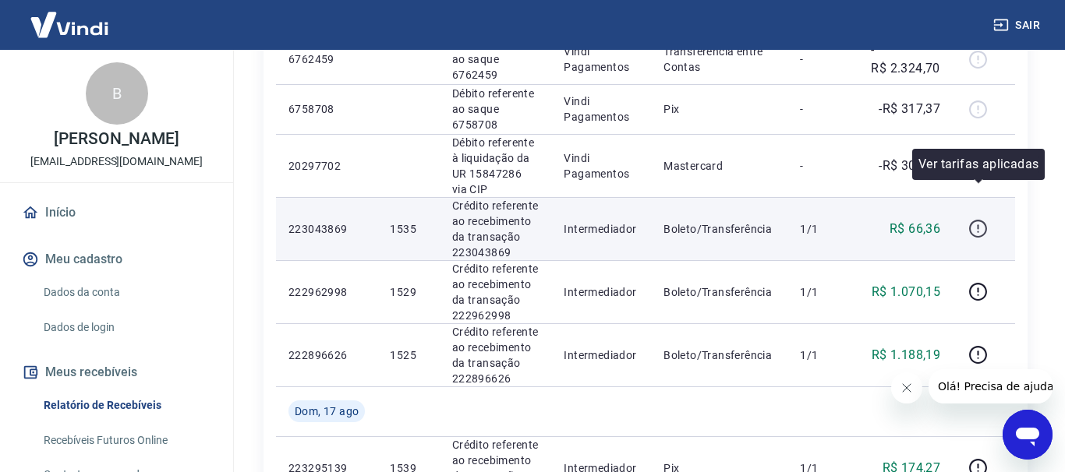
click at [980, 219] on icon "button" at bounding box center [977, 228] width 19 height 19
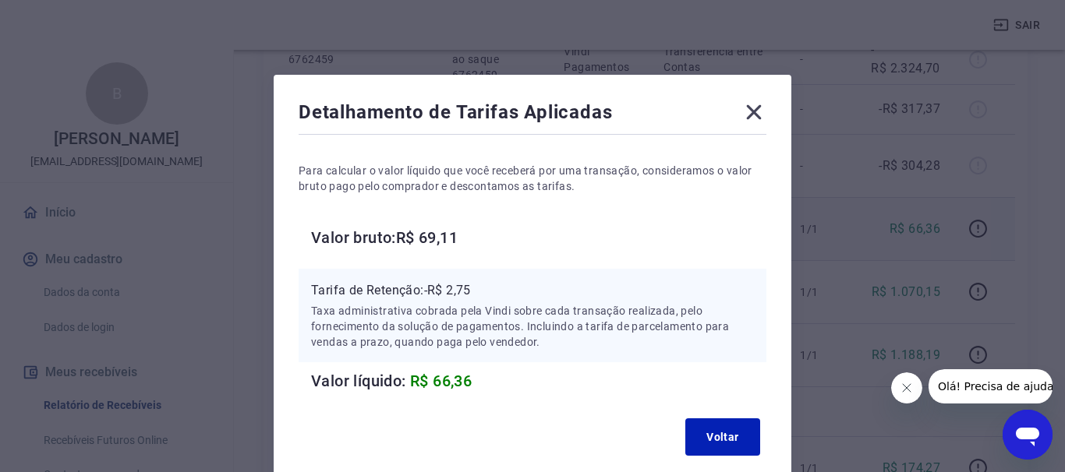
click at [752, 116] on icon at bounding box center [753, 112] width 25 height 25
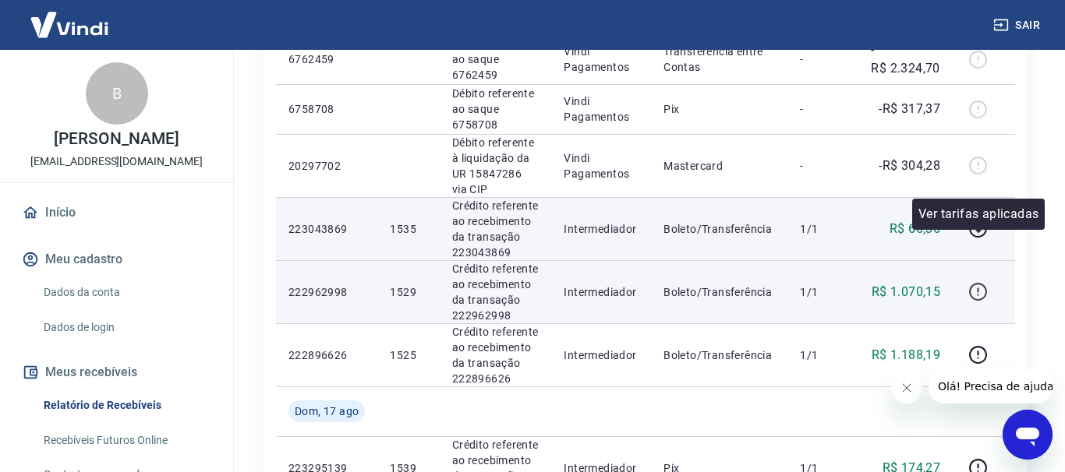
click at [984, 280] on button "button" at bounding box center [977, 292] width 25 height 25
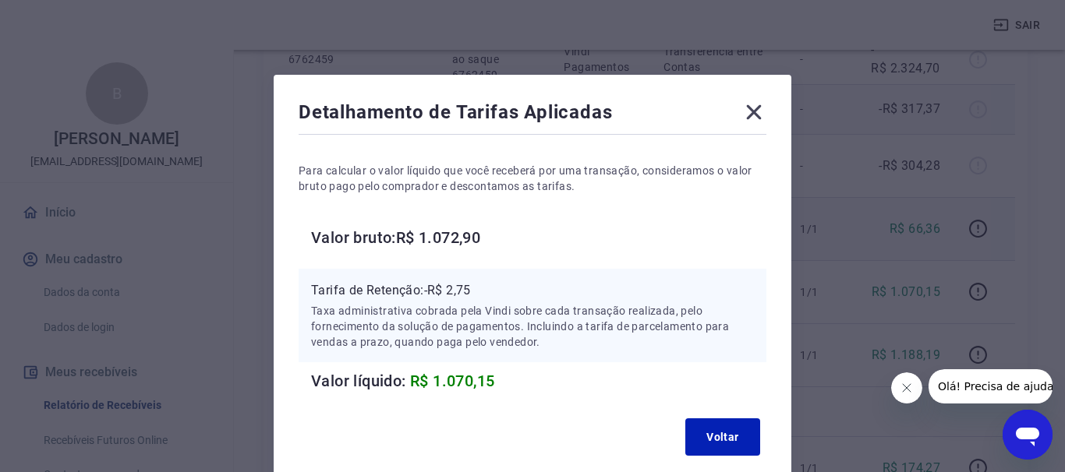
click at [758, 118] on icon at bounding box center [753, 112] width 25 height 25
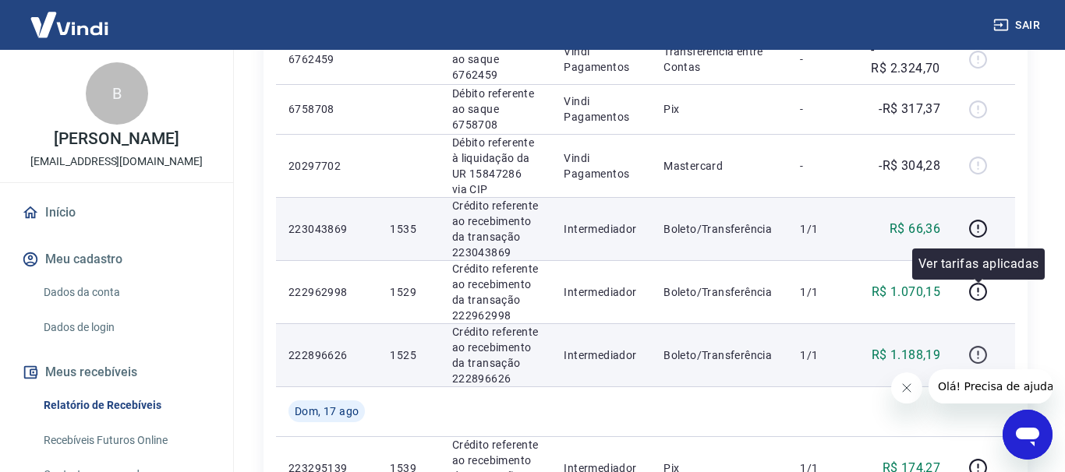
click at [977, 345] on icon "button" at bounding box center [977, 354] width 19 height 19
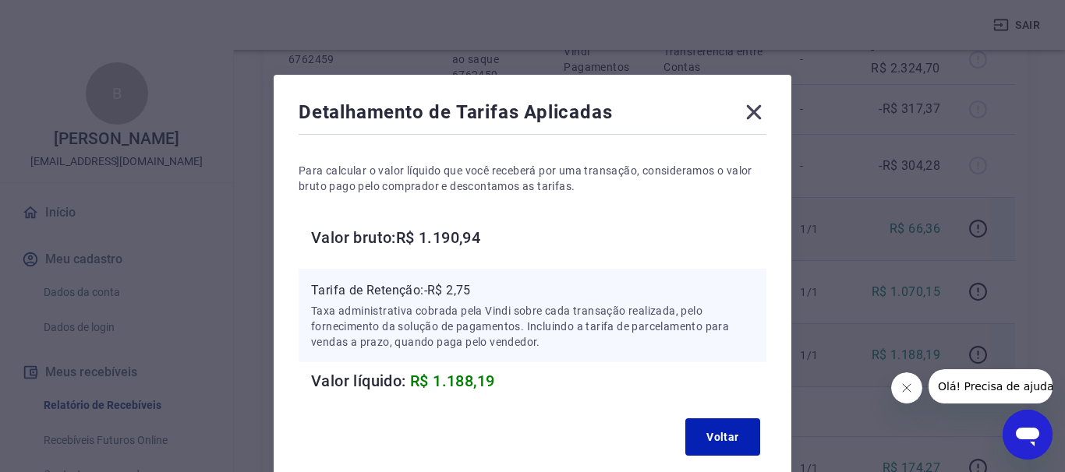
click at [752, 111] on icon at bounding box center [754, 112] width 15 height 15
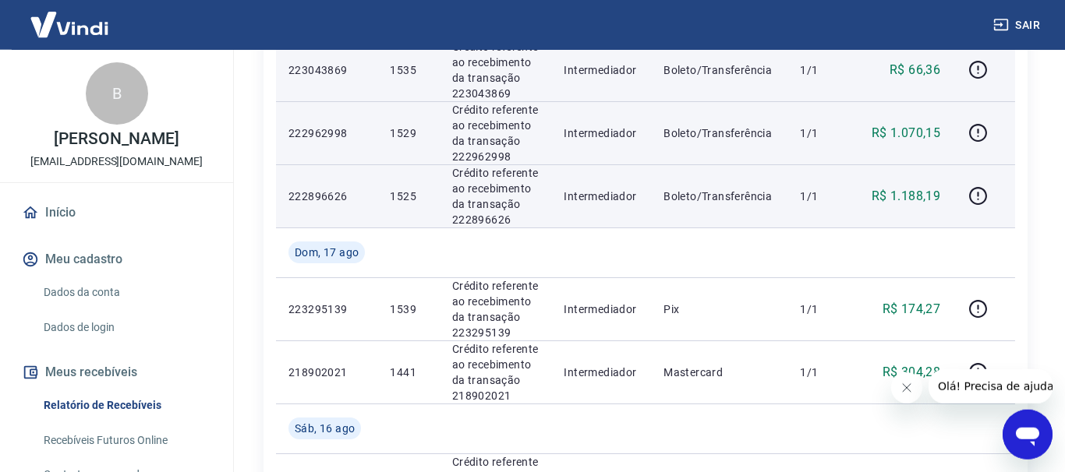
scroll to position [636, 0]
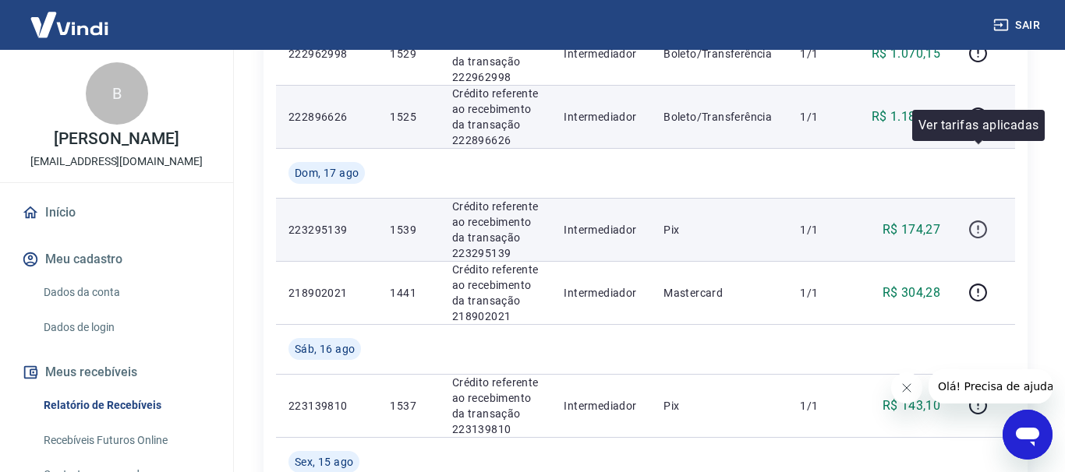
click at [980, 220] on icon "button" at bounding box center [977, 229] width 19 height 19
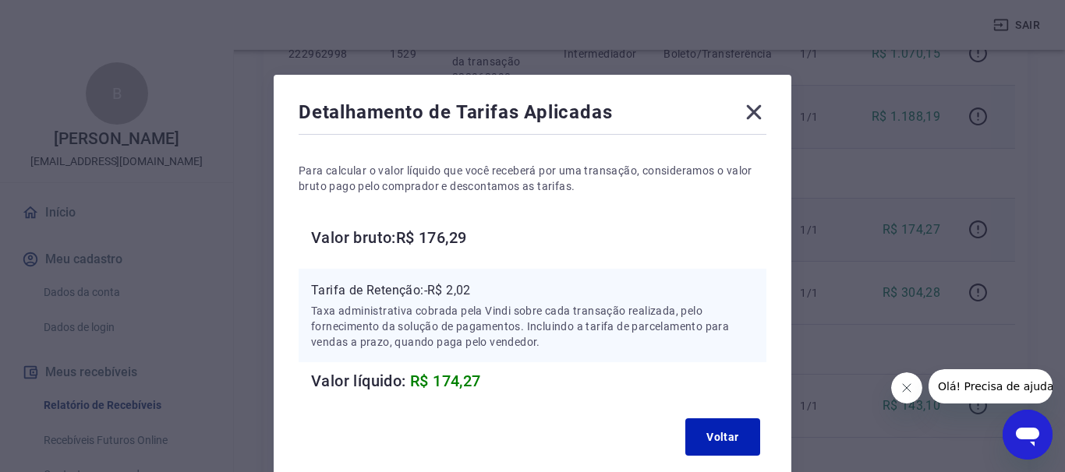
click at [755, 109] on icon at bounding box center [754, 112] width 15 height 15
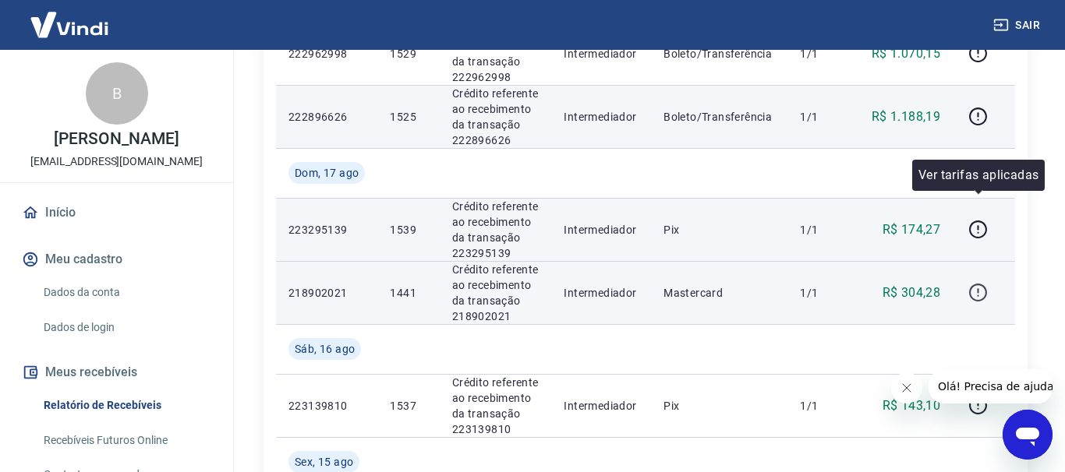
click at [984, 283] on icon "button" at bounding box center [977, 292] width 19 height 19
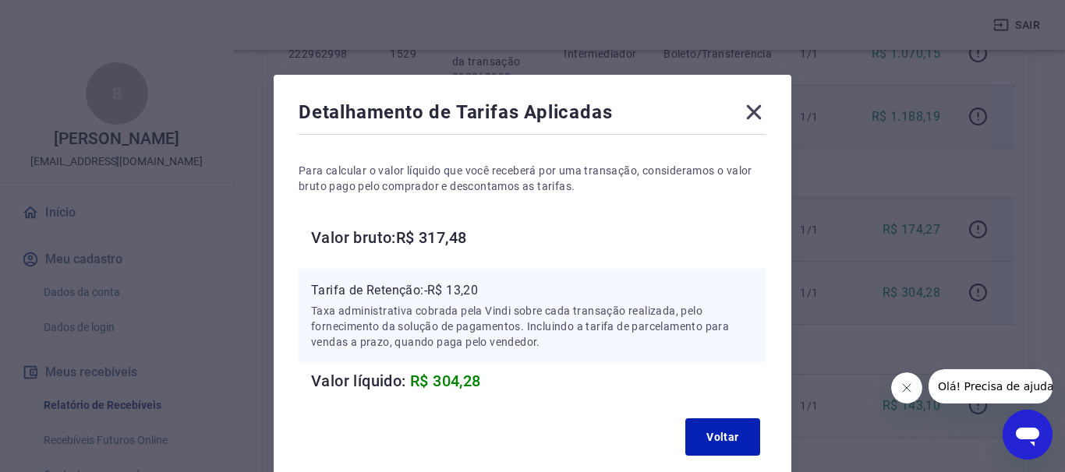
click at [757, 119] on icon at bounding box center [753, 112] width 25 height 25
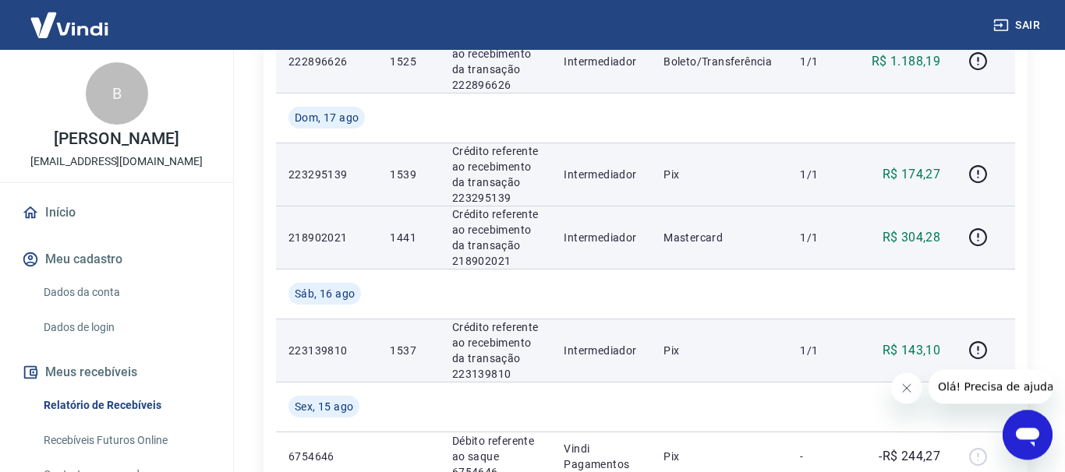
scroll to position [715, 0]
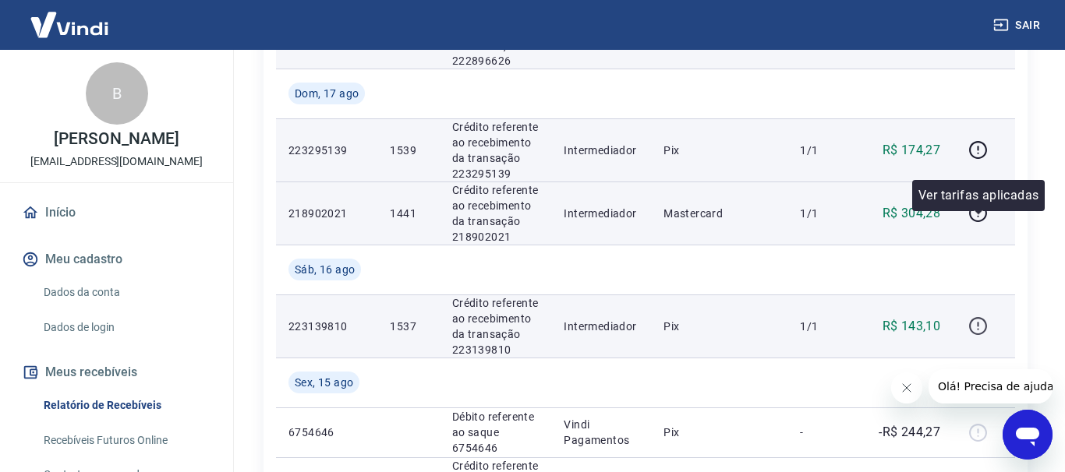
click at [980, 316] on icon "button" at bounding box center [977, 325] width 19 height 19
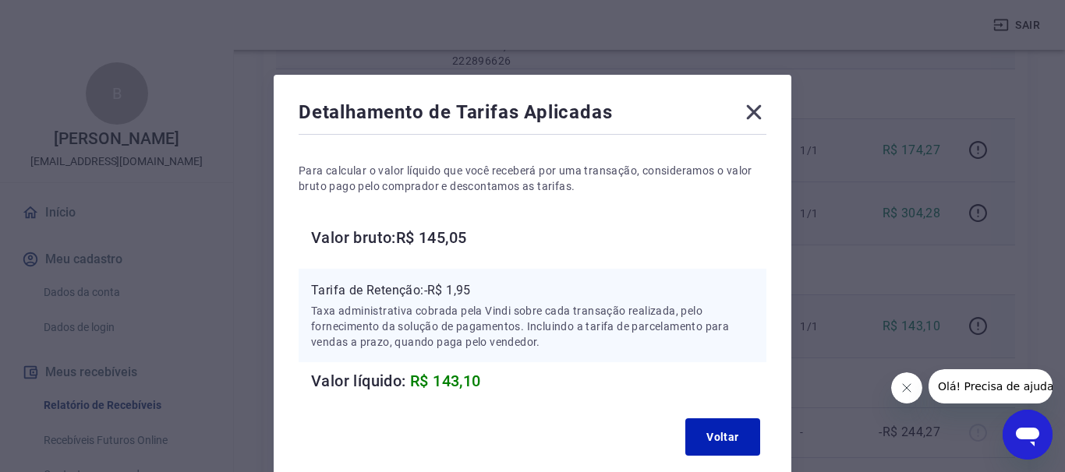
click at [751, 118] on icon at bounding box center [753, 112] width 25 height 25
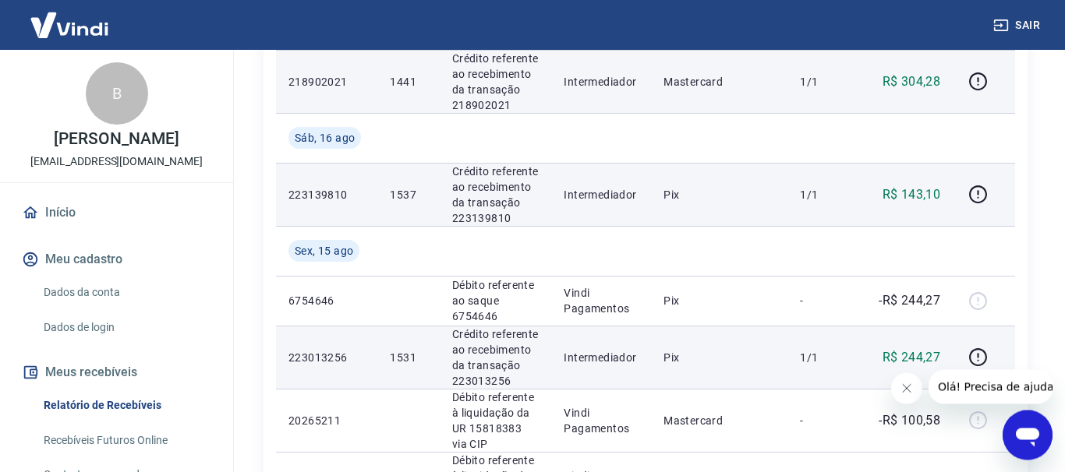
scroll to position [874, 0]
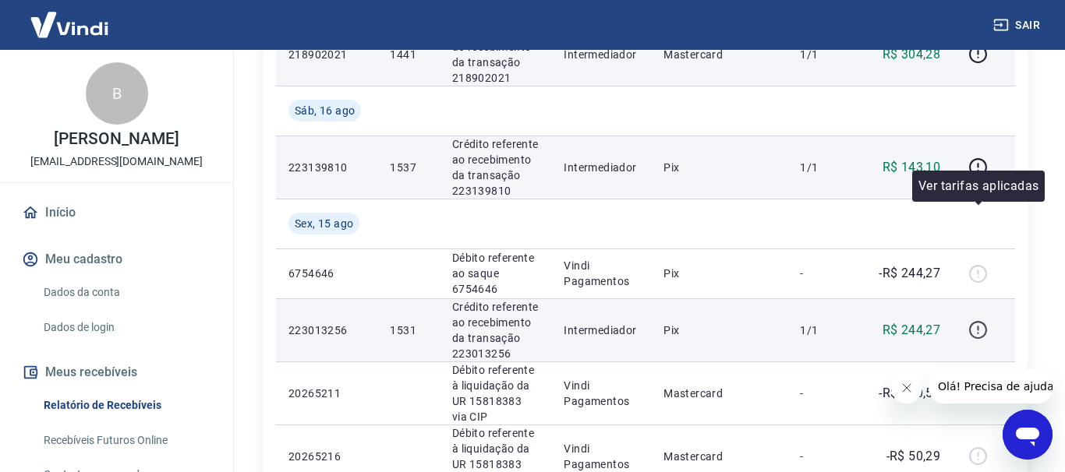
click at [977, 320] on icon "button" at bounding box center [977, 329] width 19 height 19
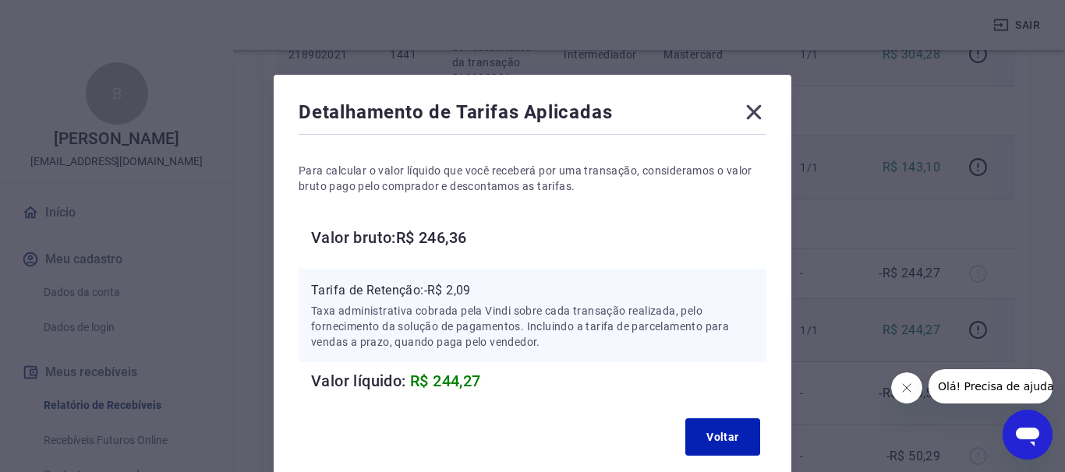
click at [761, 116] on icon at bounding box center [753, 112] width 25 height 25
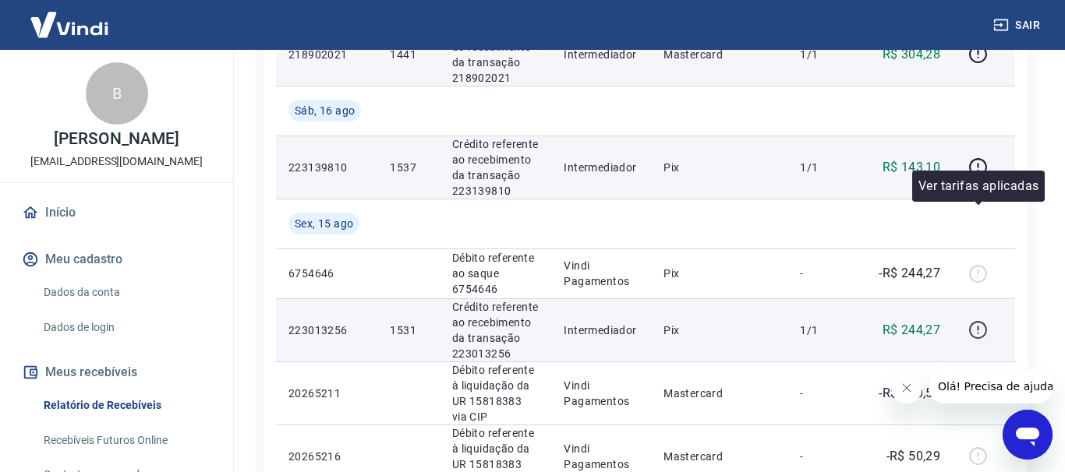
click at [986, 321] on icon "button" at bounding box center [978, 330] width 18 height 18
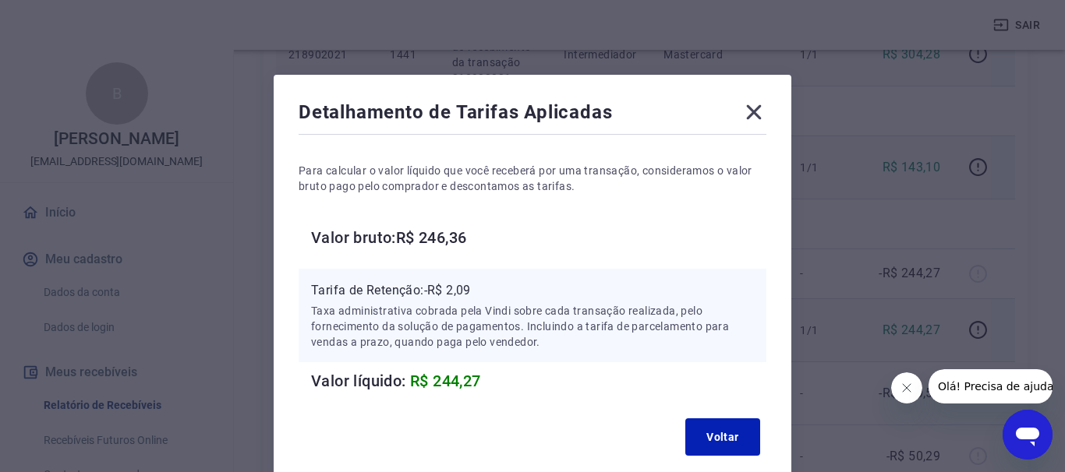
click at [755, 115] on icon at bounding box center [754, 112] width 15 height 15
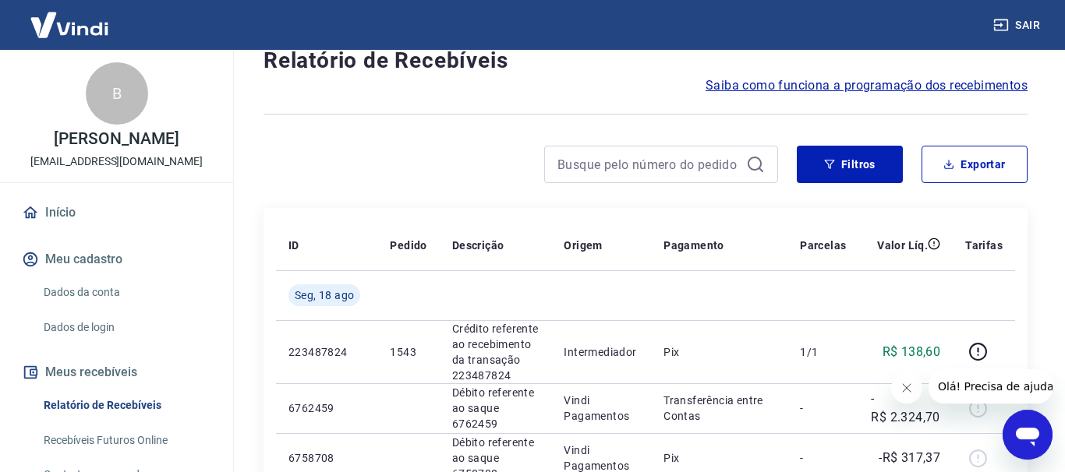
scroll to position [0, 0]
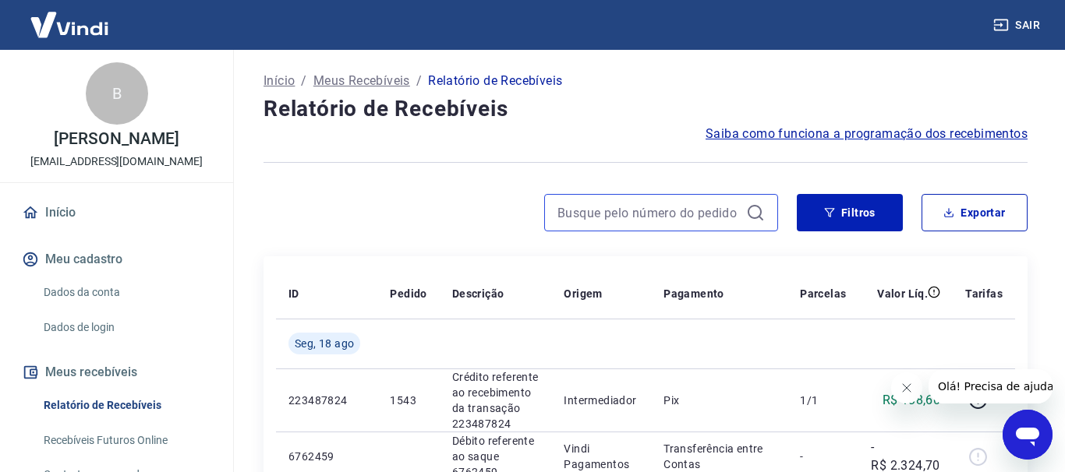
click at [578, 211] on input at bounding box center [648, 212] width 182 height 23
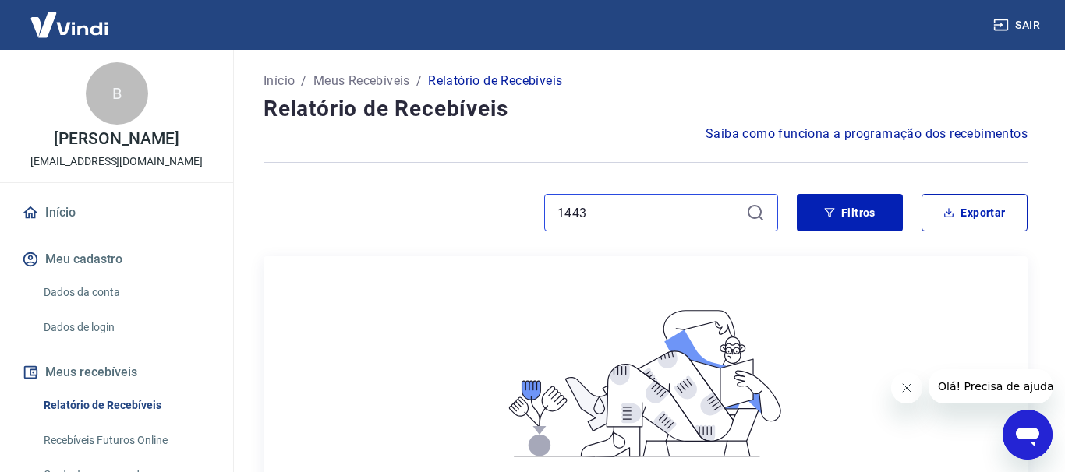
click at [616, 214] on input "1443" at bounding box center [648, 212] width 182 height 23
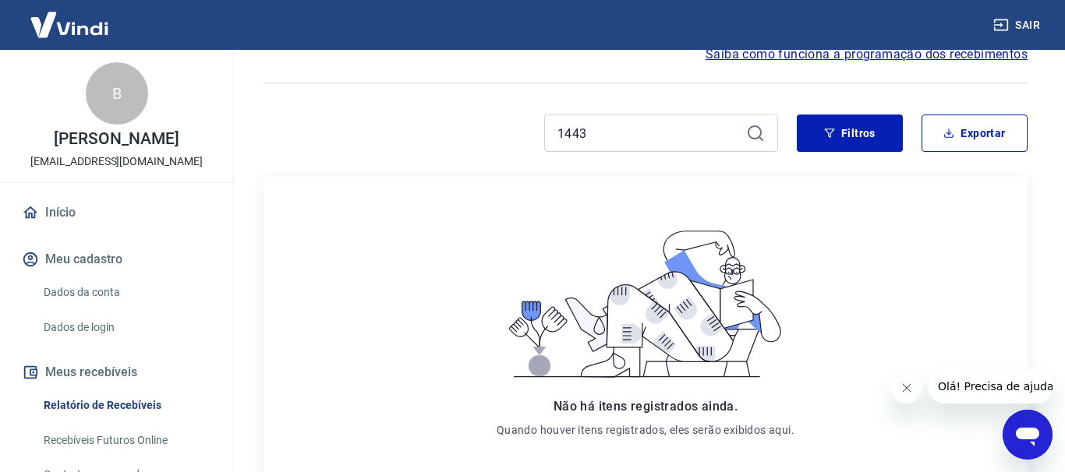
click at [549, 132] on div "1443" at bounding box center [661, 133] width 234 height 37
click at [558, 136] on input "1443" at bounding box center [648, 133] width 182 height 23
click at [609, 133] on input "1443" at bounding box center [648, 133] width 182 height 23
click at [641, 127] on input "1443" at bounding box center [648, 133] width 182 height 23
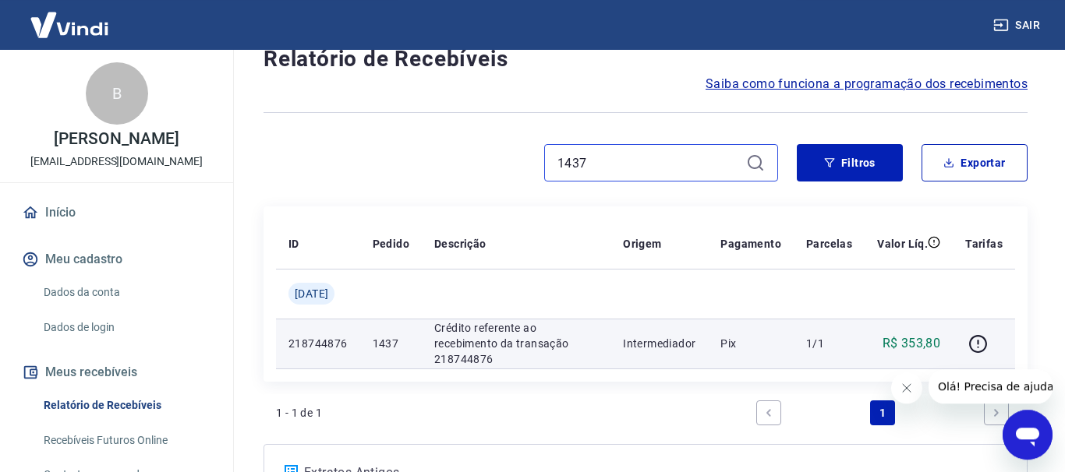
scroll to position [159, 0]
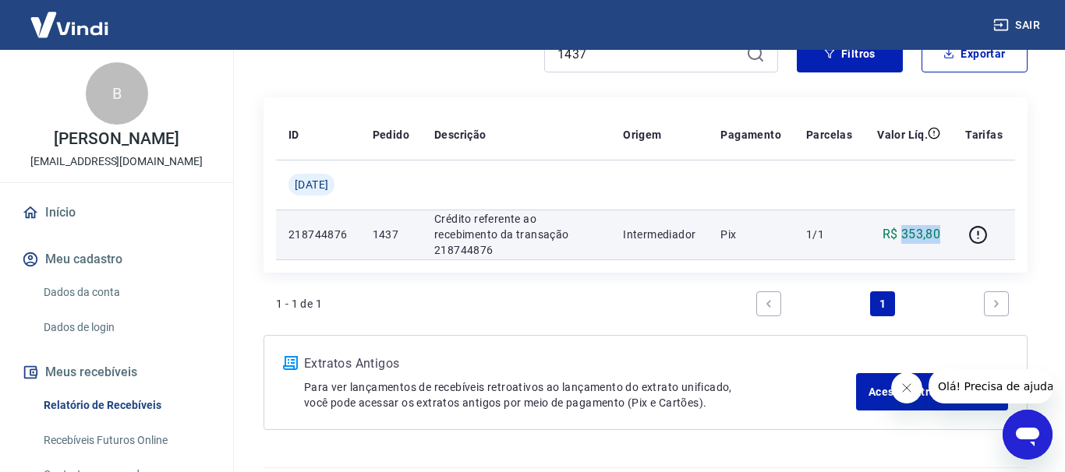
drag, startPoint x: 903, startPoint y: 236, endPoint x: 943, endPoint y: 235, distance: 39.8
click at [943, 235] on td "R$ 353,80" at bounding box center [908, 235] width 88 height 50
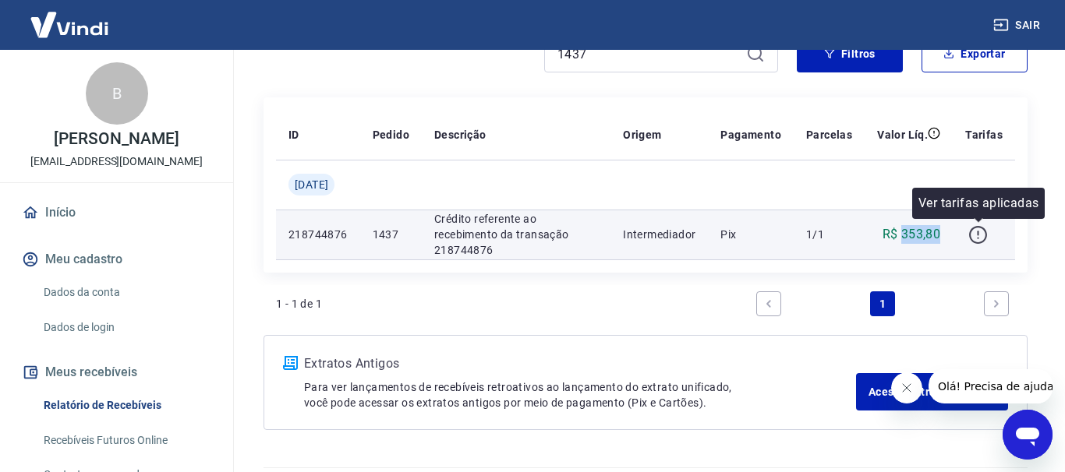
click at [986, 234] on icon "button" at bounding box center [978, 235] width 18 height 18
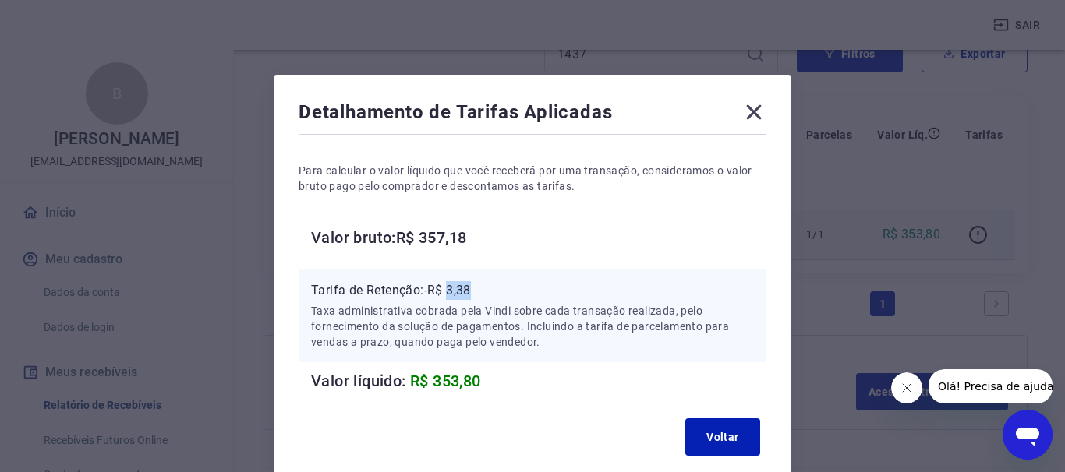
drag, startPoint x: 450, startPoint y: 294, endPoint x: 492, endPoint y: 298, distance: 41.5
click at [492, 298] on p "Tarifa de Retenção: -R$ 3,38" at bounding box center [532, 290] width 443 height 19
click at [758, 119] on icon at bounding box center [753, 112] width 25 height 25
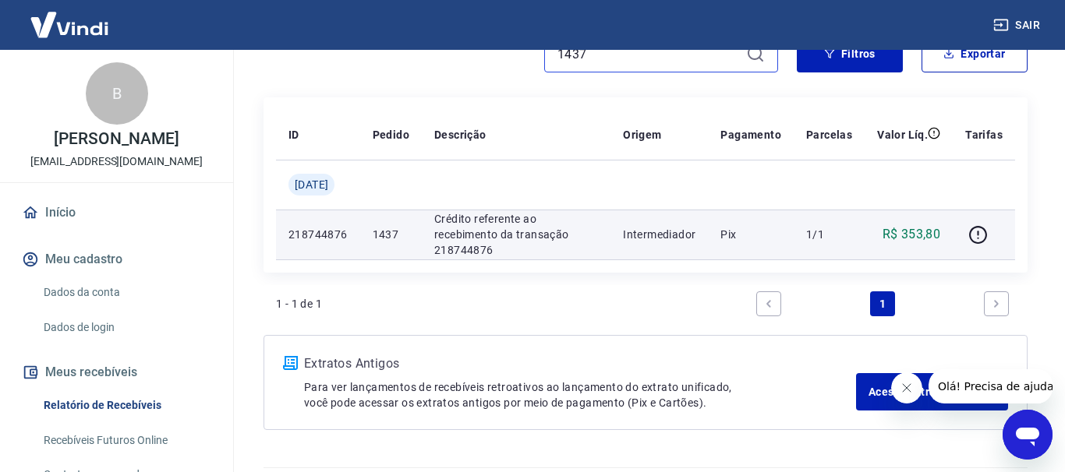
click at [606, 54] on input "1437" at bounding box center [648, 53] width 182 height 23
type input "1431"
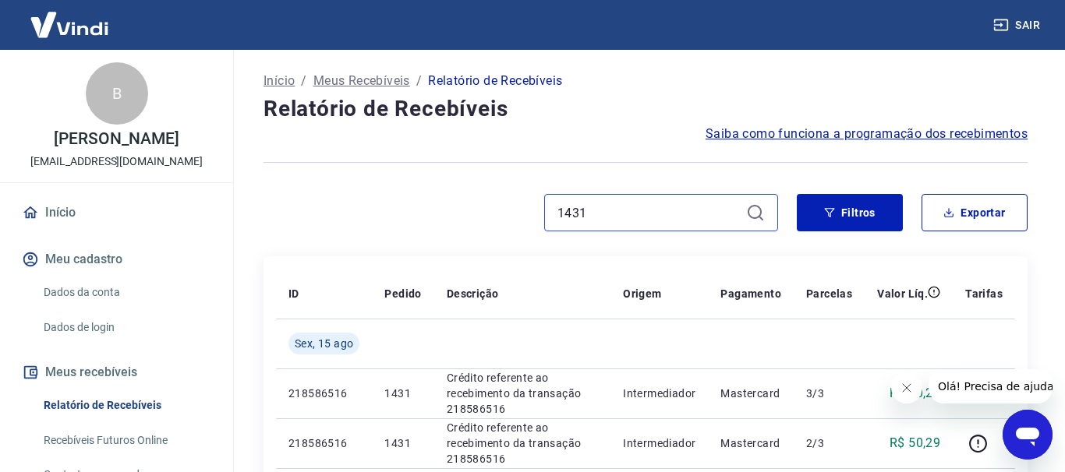
click at [611, 219] on input "1431" at bounding box center [648, 212] width 182 height 23
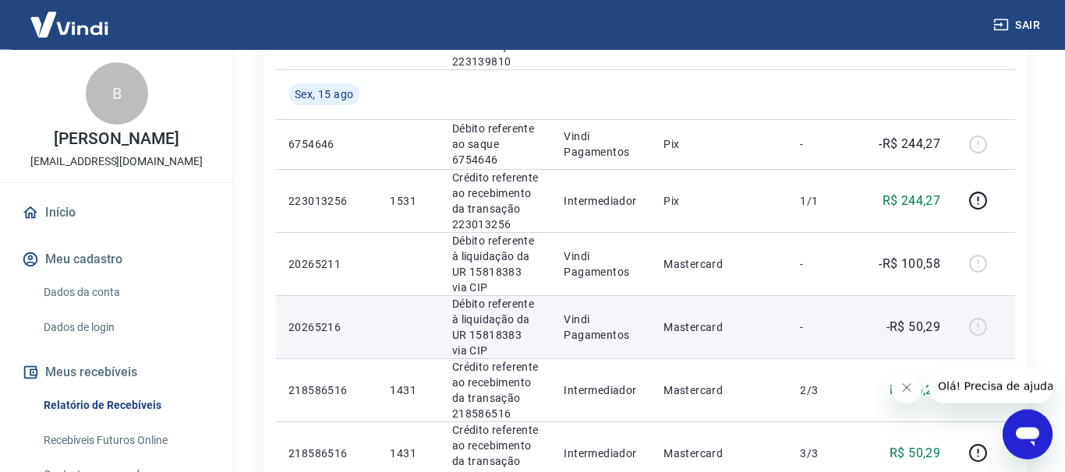
scroll to position [1033, 0]
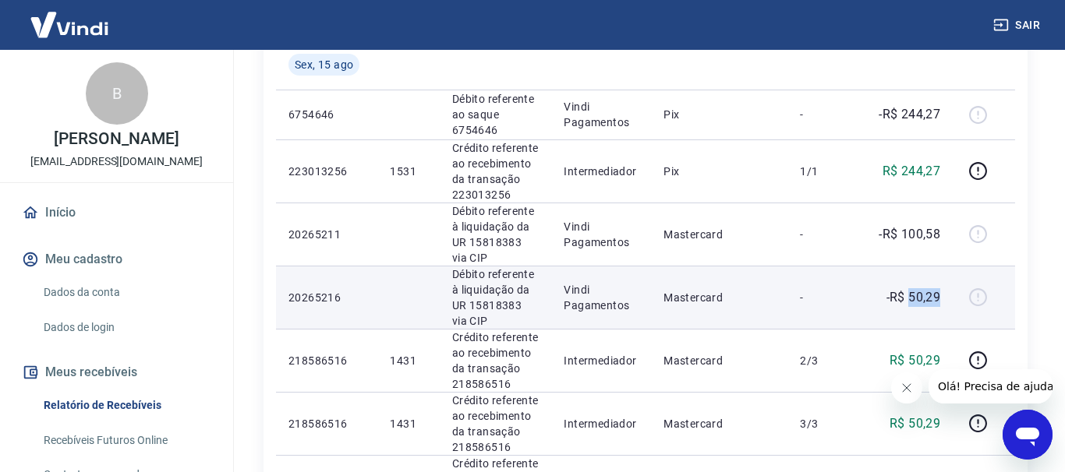
drag, startPoint x: 910, startPoint y: 161, endPoint x: 942, endPoint y: 160, distance: 32.7
click at [942, 266] on td "-R$ 50,29" at bounding box center [905, 297] width 94 height 63
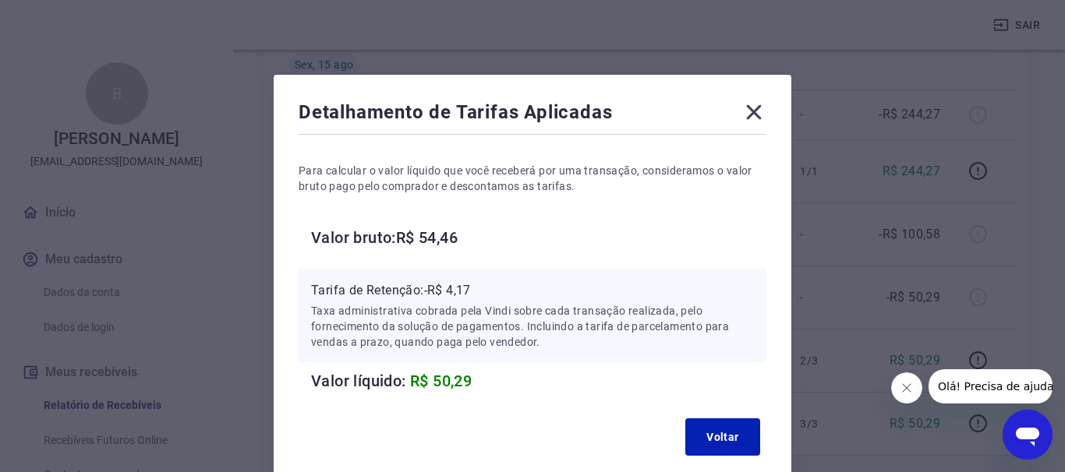
click at [758, 114] on icon at bounding box center [753, 112] width 25 height 25
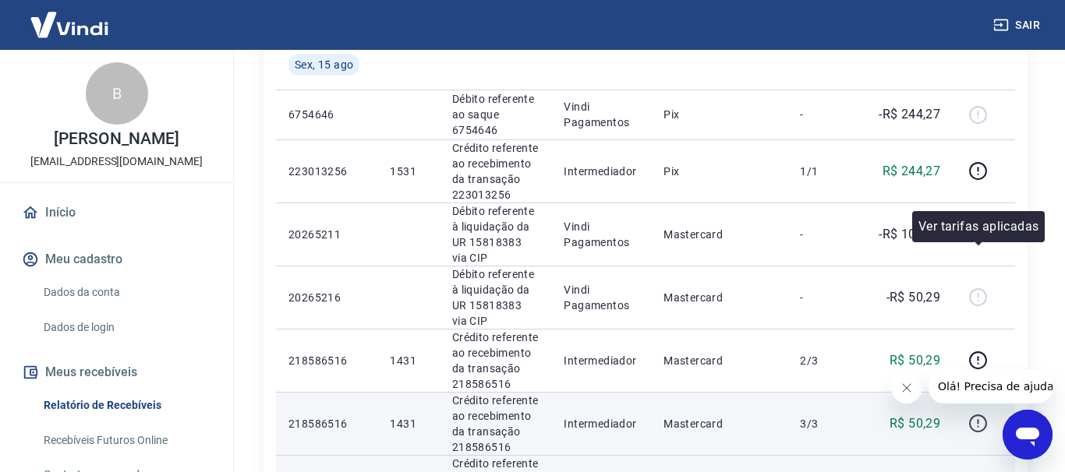
click at [980, 414] on icon "button" at bounding box center [977, 423] width 19 height 19
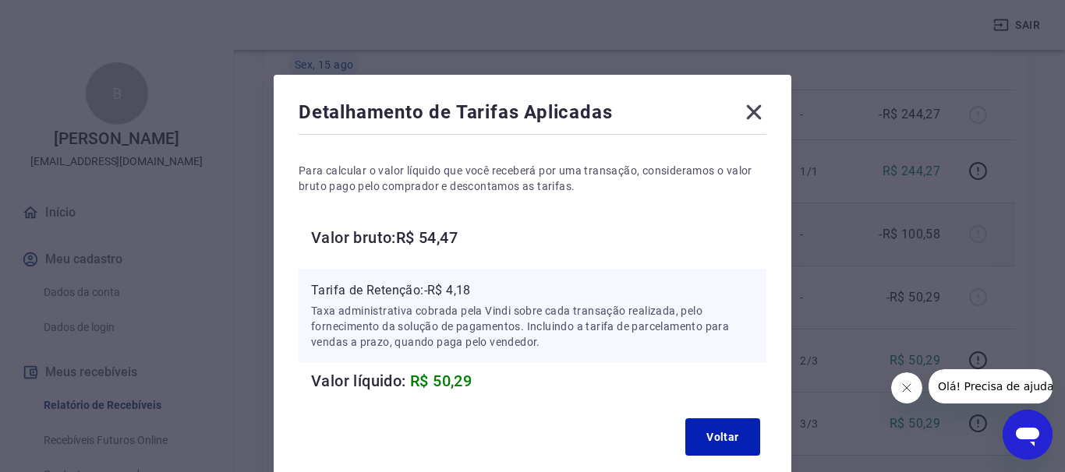
click at [758, 117] on icon at bounding box center [754, 112] width 15 height 15
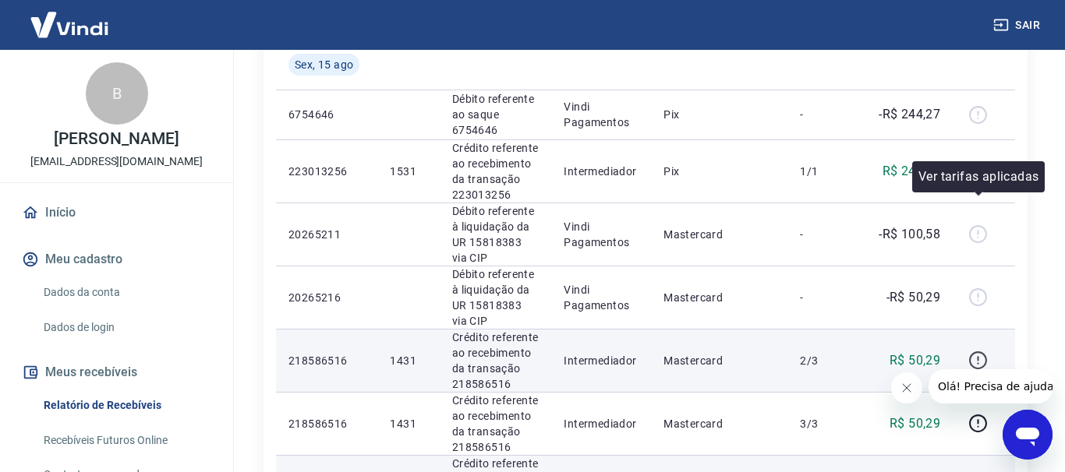
click at [980, 351] on icon "button" at bounding box center [978, 360] width 18 height 18
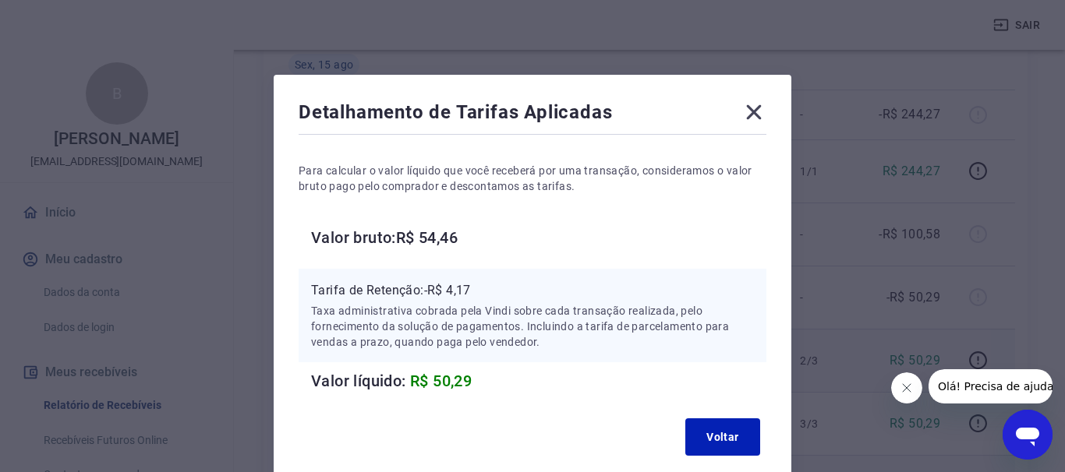
click at [762, 116] on icon at bounding box center [753, 112] width 25 height 25
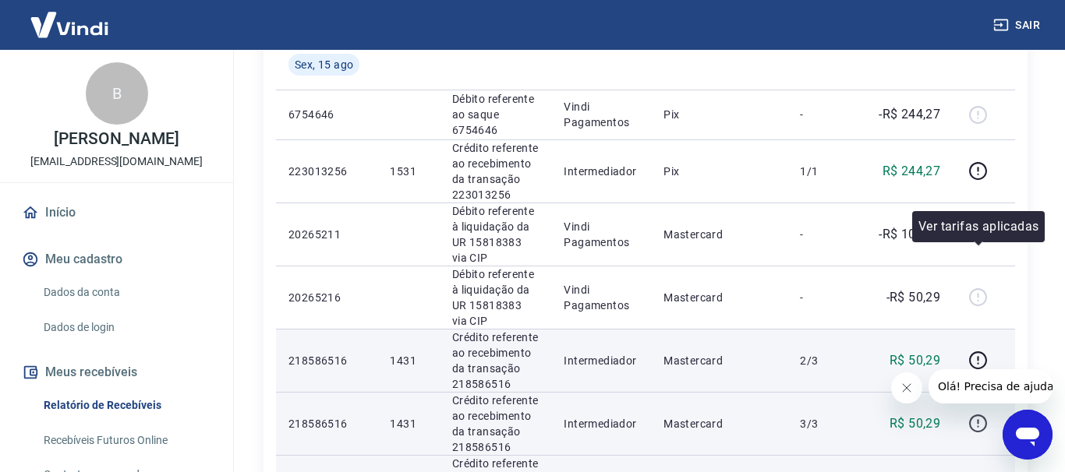
click at [978, 414] on icon "button" at bounding box center [977, 423] width 19 height 19
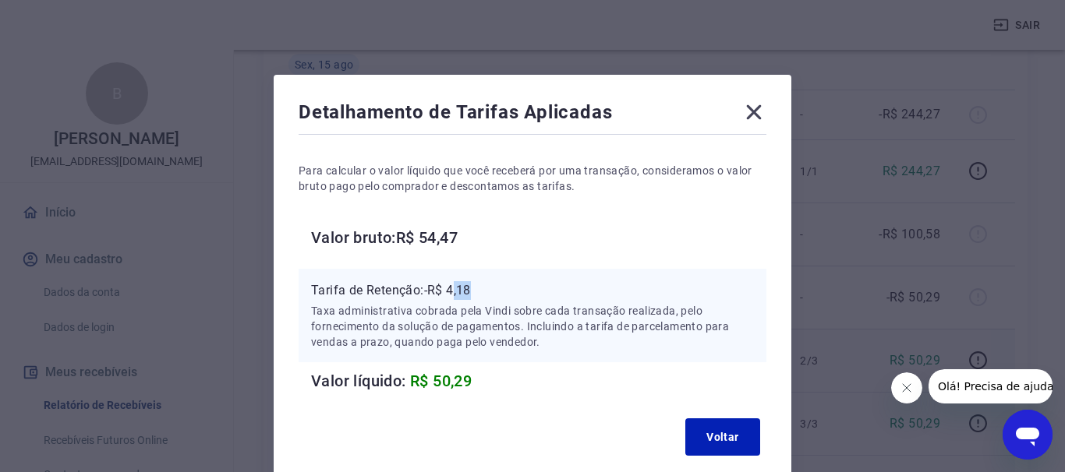
drag, startPoint x: 454, startPoint y: 291, endPoint x: 489, endPoint y: 295, distance: 36.2
click at [489, 295] on p "Tarifa de Retenção: -R$ 4,18" at bounding box center [532, 290] width 443 height 19
click at [487, 296] on p "Tarifa de Retenção: -R$ 4,18" at bounding box center [532, 290] width 443 height 19
drag, startPoint x: 464, startPoint y: 294, endPoint x: 505, endPoint y: 300, distance: 41.8
click at [505, 300] on div "Tarifa de Retenção: -R$ 4,18 Taxa administrativa cobrada pela Vindi sobre cada …" at bounding box center [532, 315] width 443 height 69
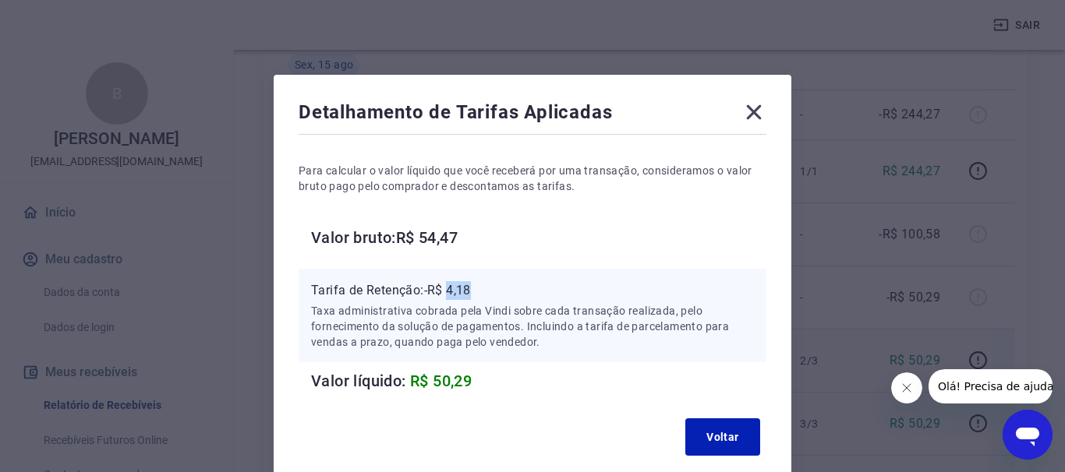
click at [753, 121] on icon at bounding box center [753, 112] width 25 height 25
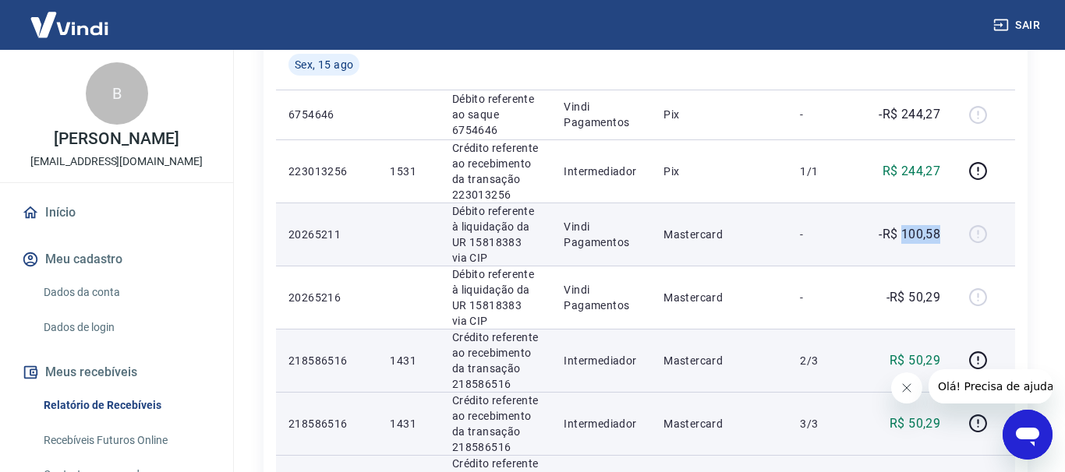
drag, startPoint x: 905, startPoint y: 104, endPoint x: 941, endPoint y: 106, distance: 36.7
click at [941, 203] on td "-R$ 100,58" at bounding box center [905, 234] width 94 height 63
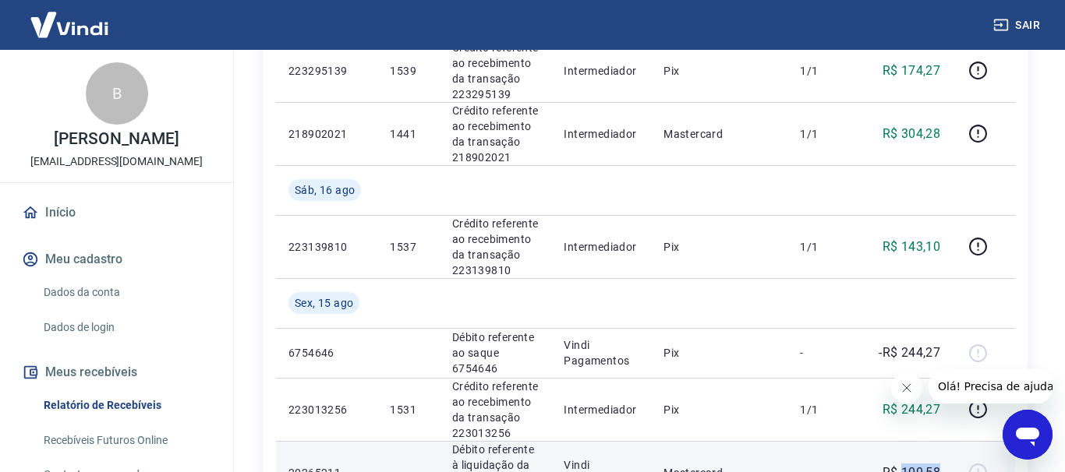
scroll to position [954, 0]
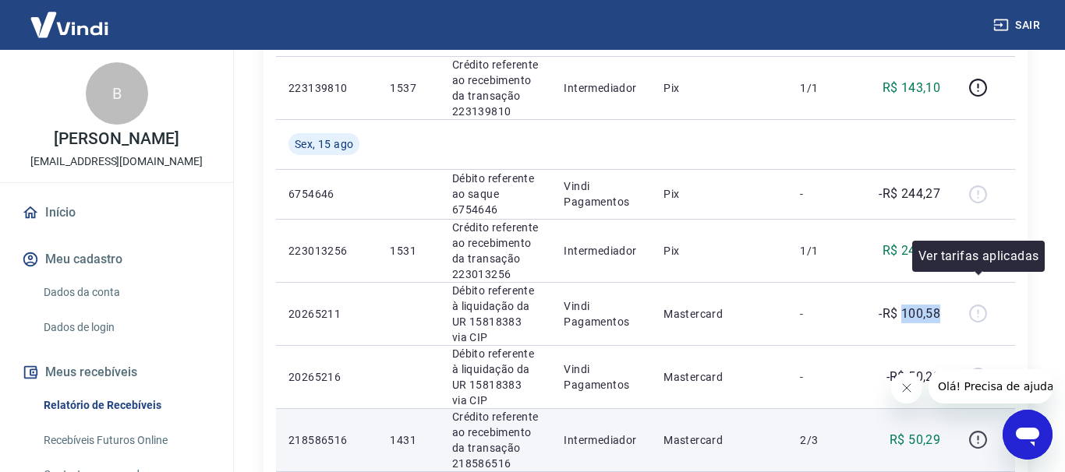
click at [979, 430] on icon "button" at bounding box center [977, 439] width 19 height 19
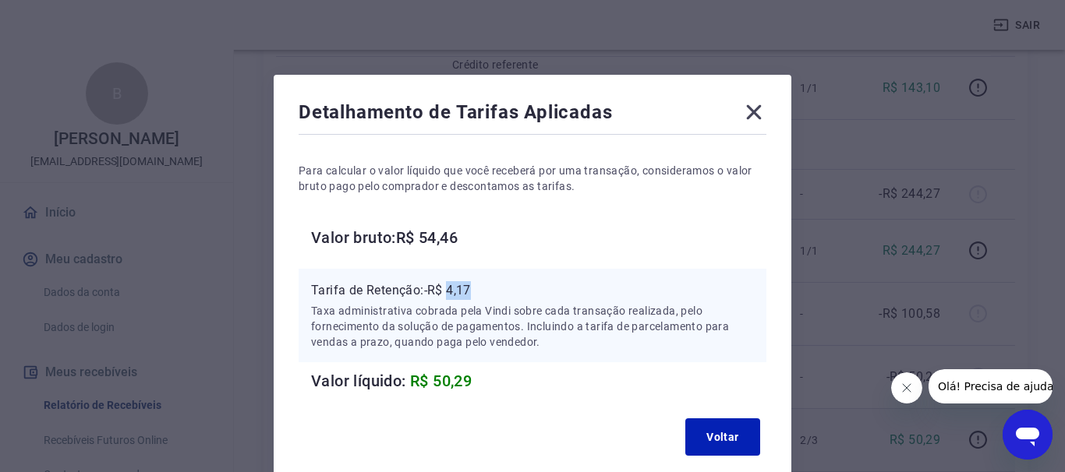
drag, startPoint x: 451, startPoint y: 291, endPoint x: 479, endPoint y: 292, distance: 27.3
click at [479, 292] on p "Tarifa de Retenção: -R$ 4,17" at bounding box center [532, 290] width 443 height 19
click at [752, 111] on icon at bounding box center [754, 112] width 15 height 15
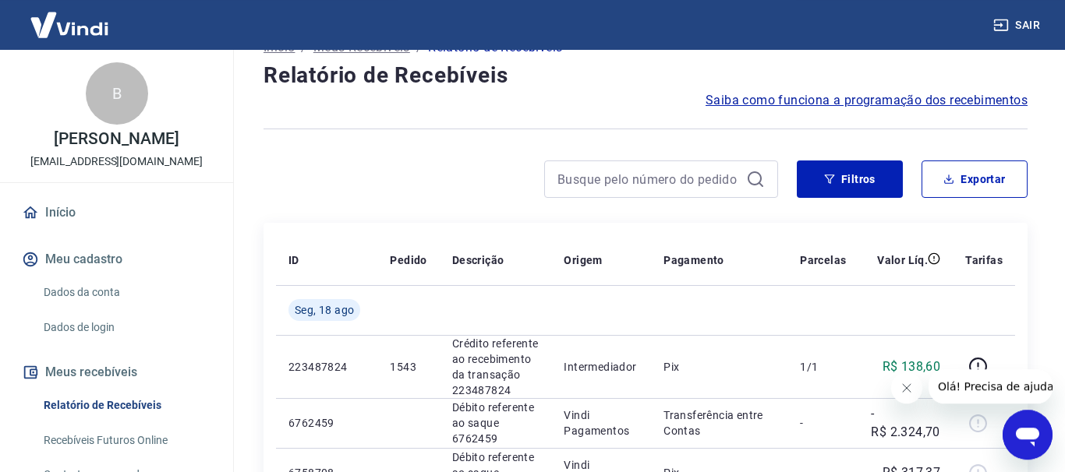
scroll to position [0, 0]
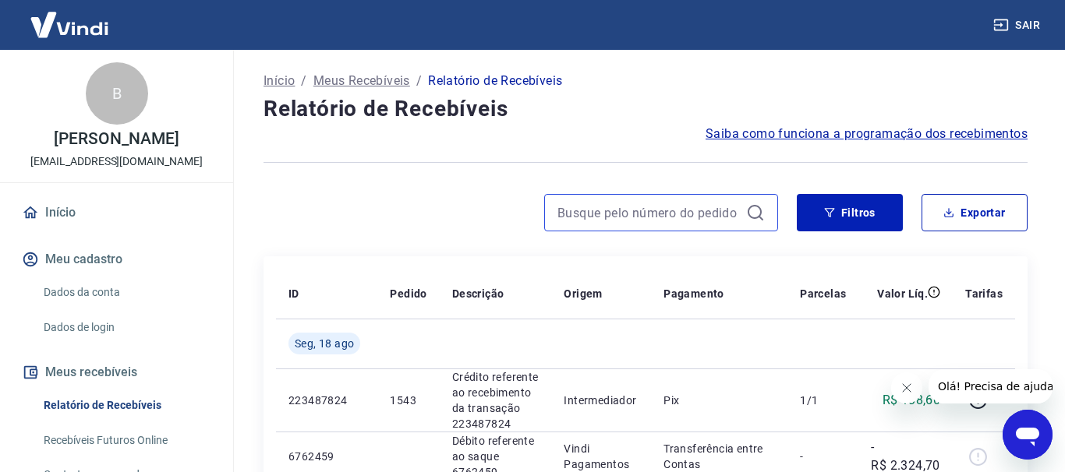
click at [631, 216] on input at bounding box center [648, 212] width 182 height 23
type input "1459"
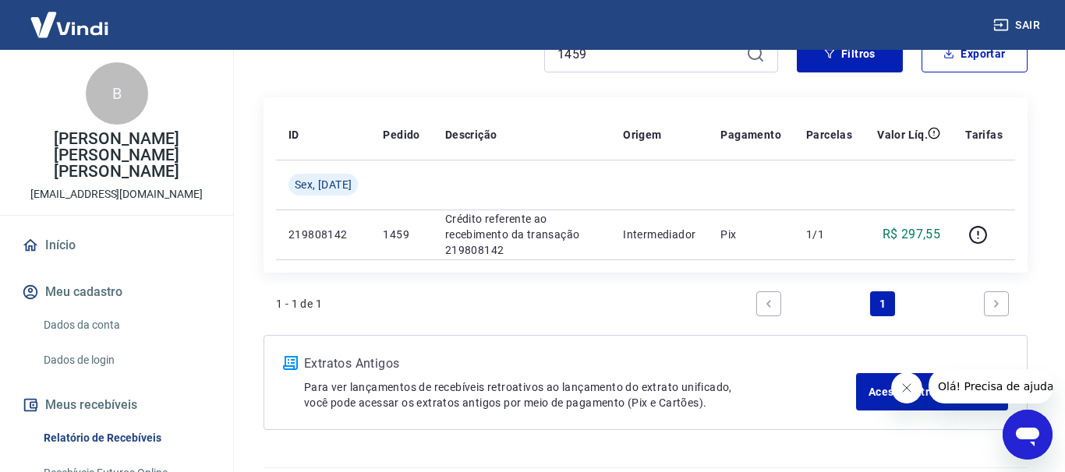
scroll to position [79, 0]
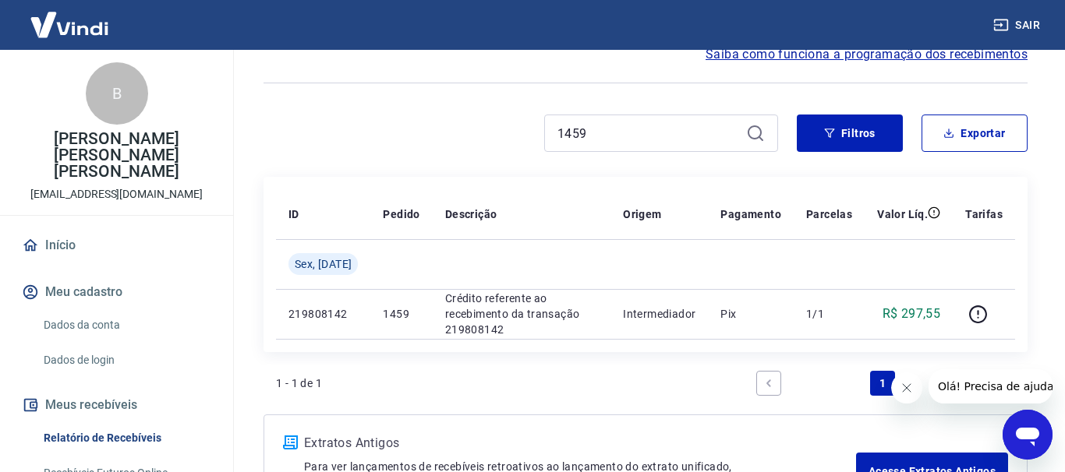
click at [602, 137] on input "1459" at bounding box center [648, 133] width 182 height 23
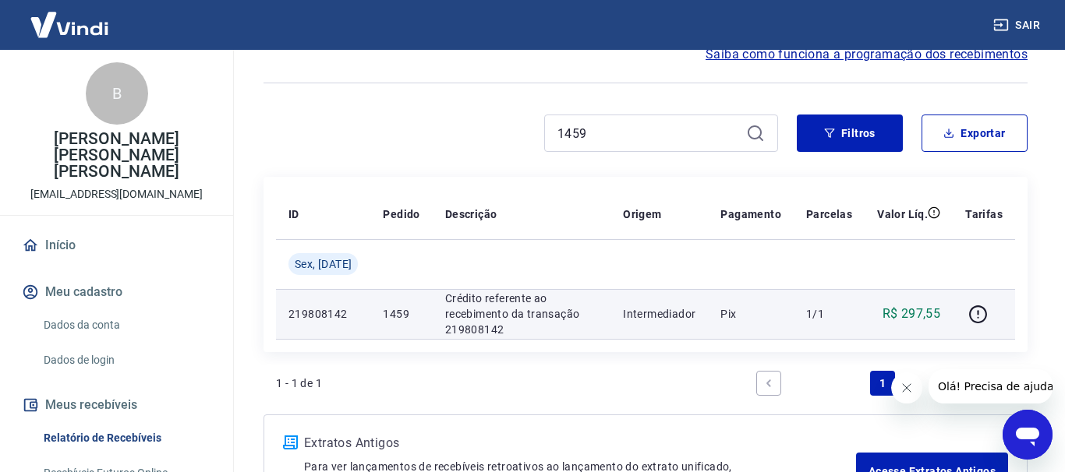
type input "1459"
drag, startPoint x: 902, startPoint y: 317, endPoint x: 939, endPoint y: 317, distance: 37.4
click at [939, 317] on p "R$ 297,55" at bounding box center [911, 314] width 58 height 19
copy p "297,55"
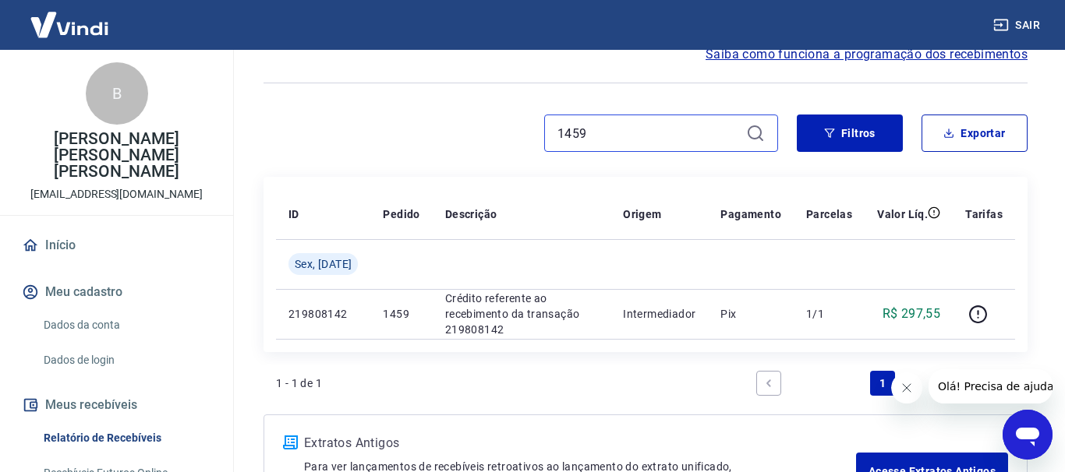
click at [638, 137] on input "1459" at bounding box center [648, 133] width 182 height 23
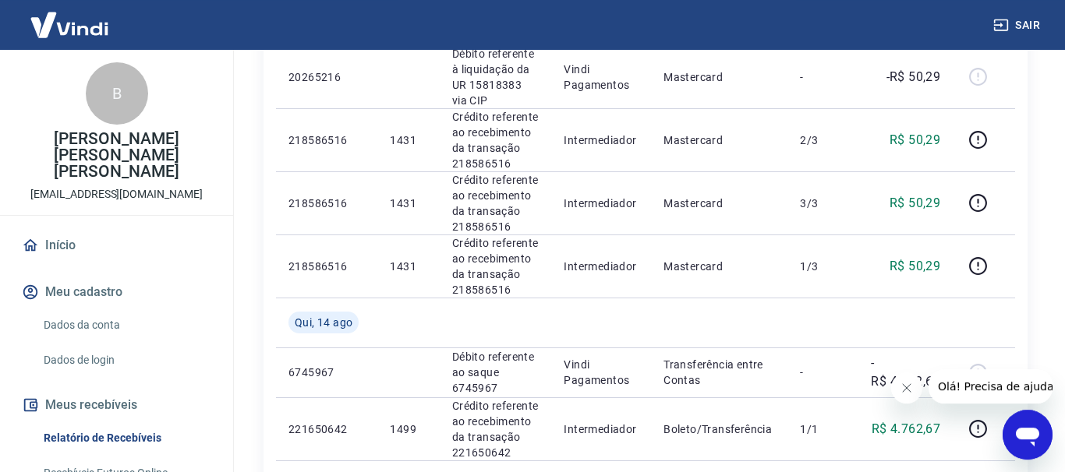
scroll to position [1400, 0]
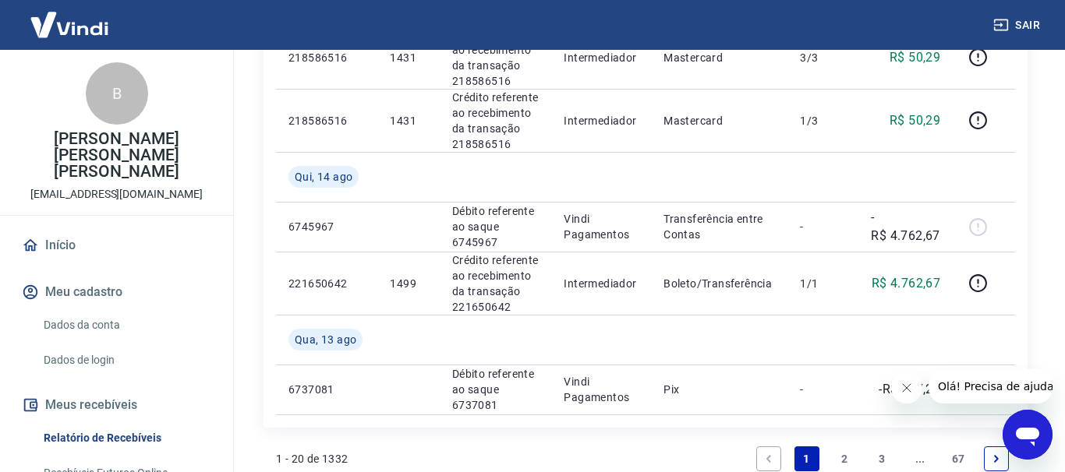
click at [843, 447] on link "2" at bounding box center [844, 459] width 25 height 25
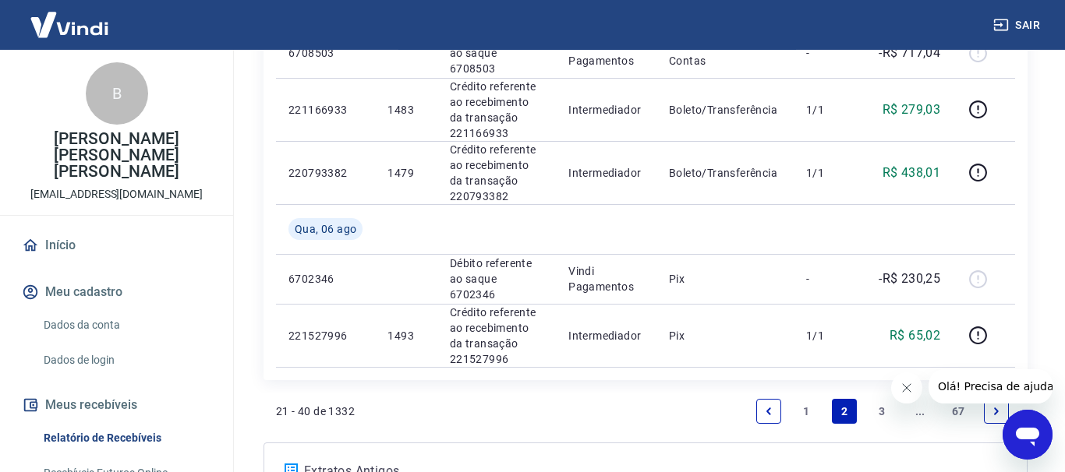
scroll to position [1400, 0]
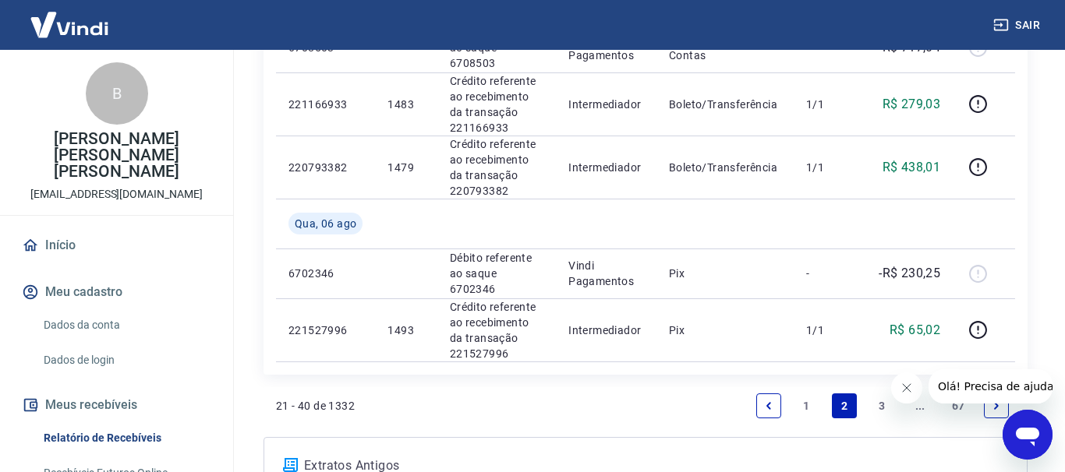
click at [880, 394] on link "3" at bounding box center [882, 406] width 25 height 25
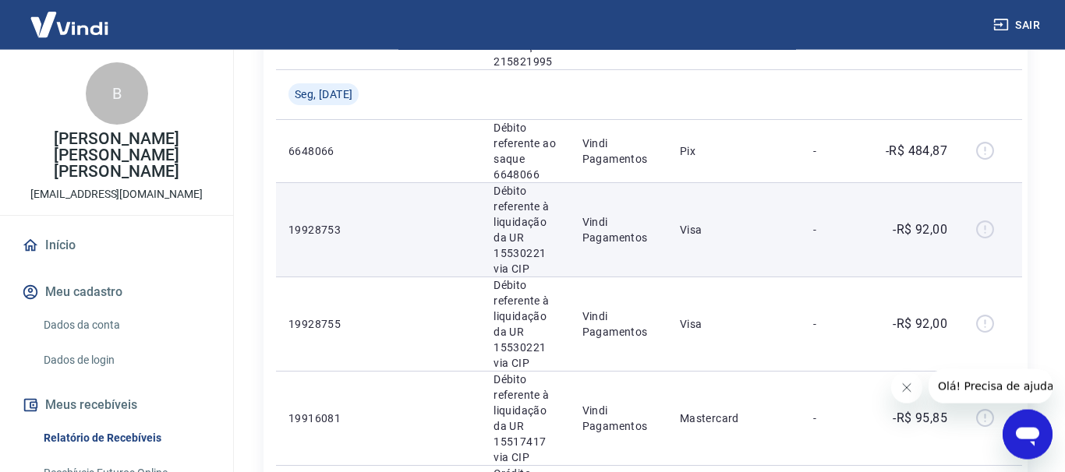
scroll to position [1740, 0]
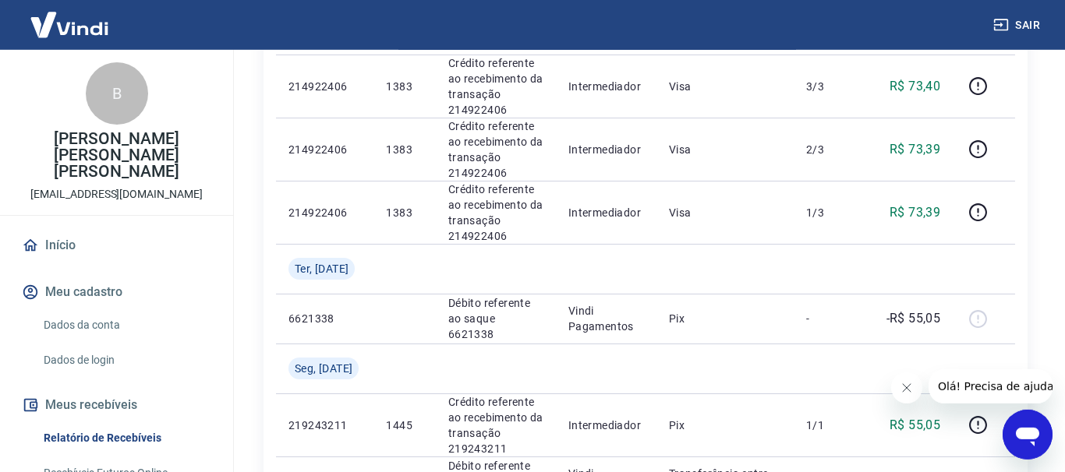
scroll to position [1400, 0]
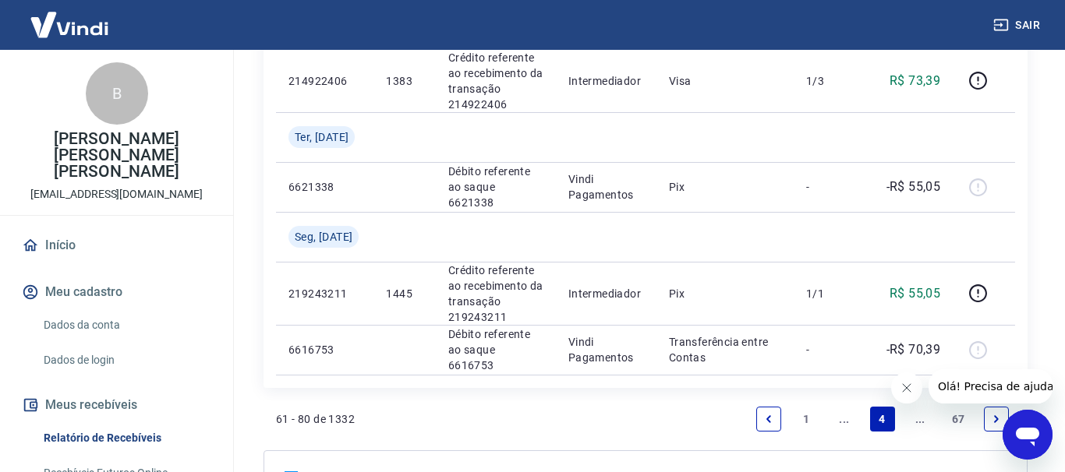
click at [844, 407] on link "..." at bounding box center [844, 419] width 25 height 25
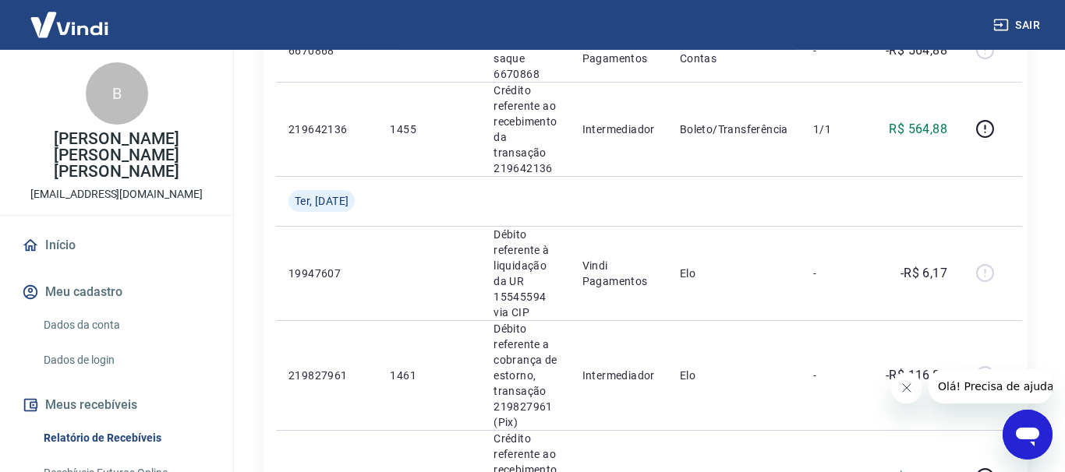
scroll to position [1272, 0]
drag, startPoint x: 903, startPoint y: 232, endPoint x: 941, endPoint y: 231, distance: 37.4
copy p "484,87"
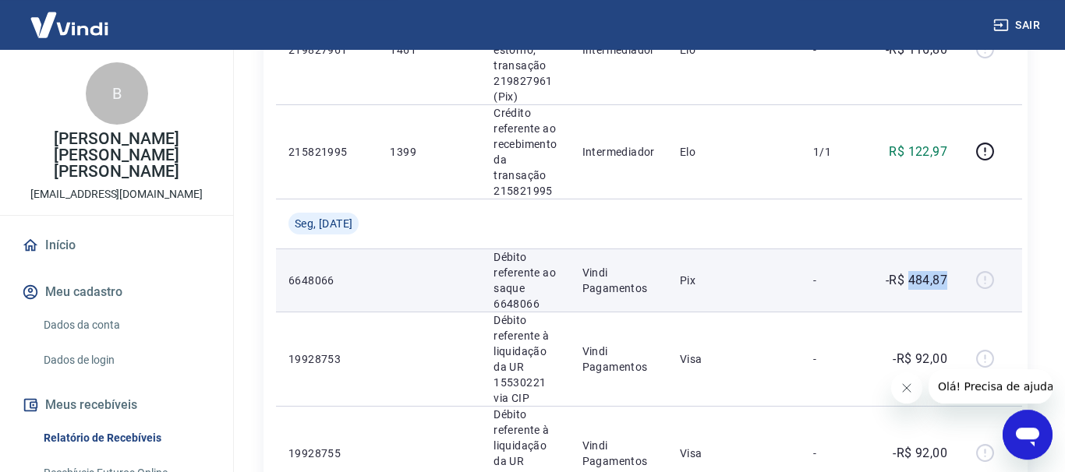
scroll to position [1669, 0]
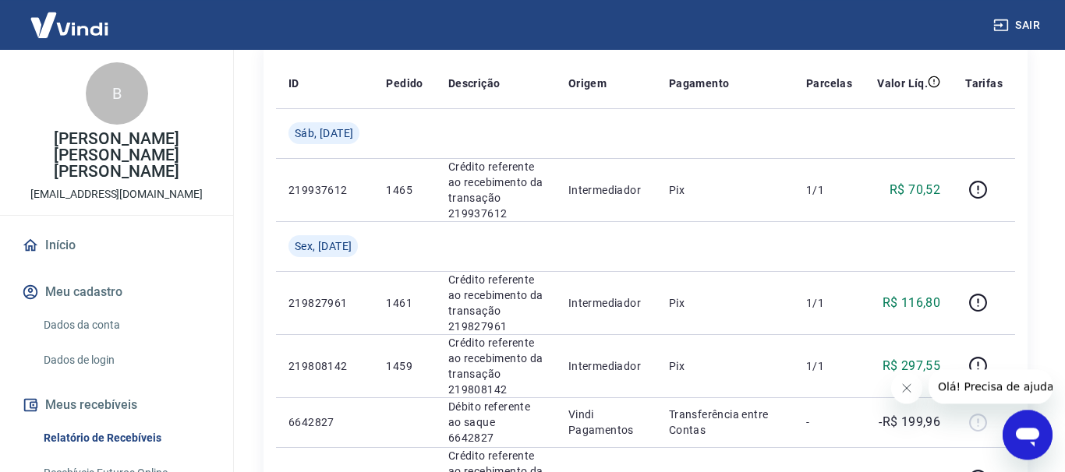
scroll to position [318, 0]
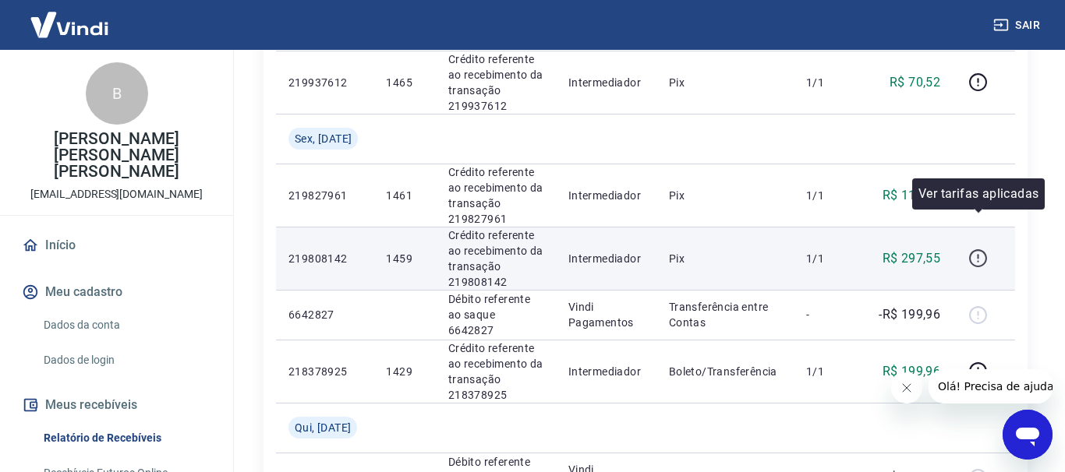
click at [981, 249] on icon "button" at bounding box center [977, 258] width 19 height 19
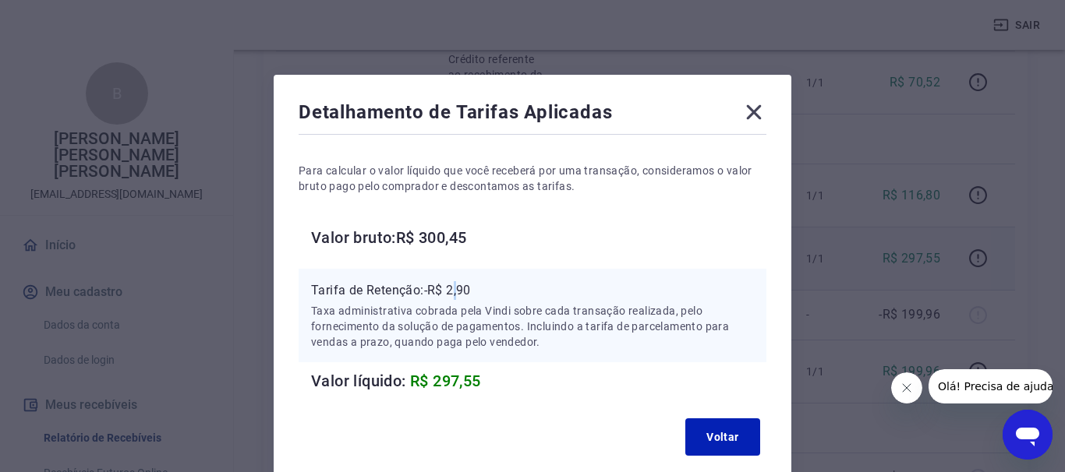
click at [459, 295] on p "Tarifa de Retenção: -R$ 2,90" at bounding box center [532, 290] width 443 height 19
drag, startPoint x: 450, startPoint y: 295, endPoint x: 480, endPoint y: 295, distance: 29.6
click at [480, 295] on p "Tarifa de Retenção: -R$ 2,90" at bounding box center [532, 290] width 443 height 19
copy p "2,90"
click at [757, 113] on icon at bounding box center [753, 112] width 25 height 25
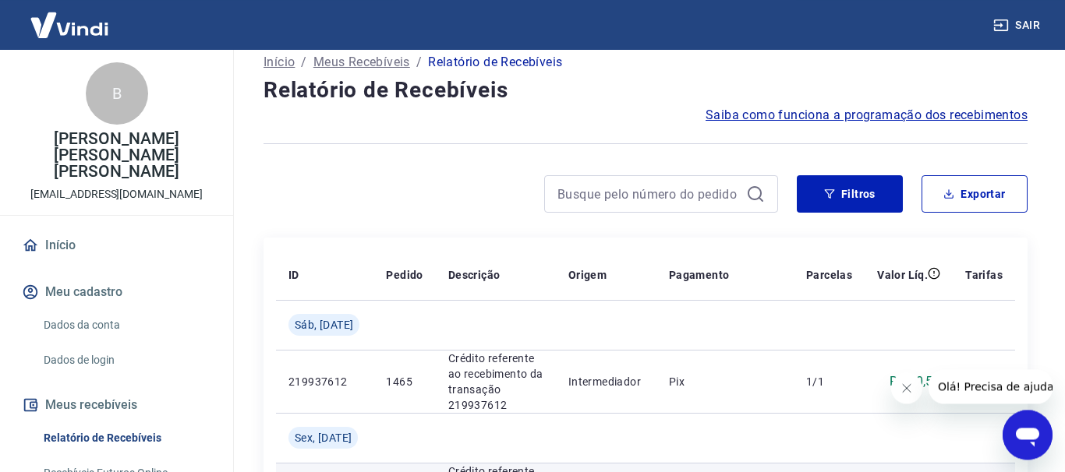
scroll to position [0, 0]
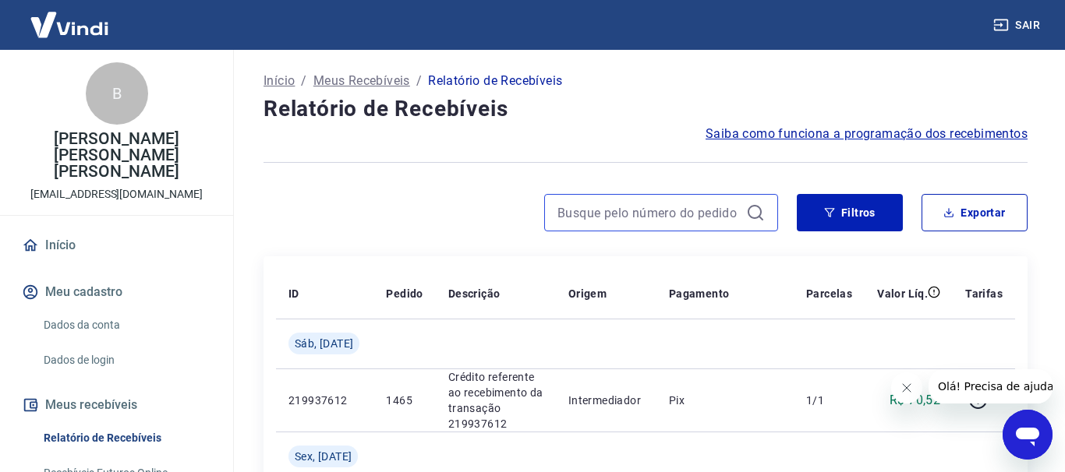
click at [607, 212] on input at bounding box center [648, 212] width 182 height 23
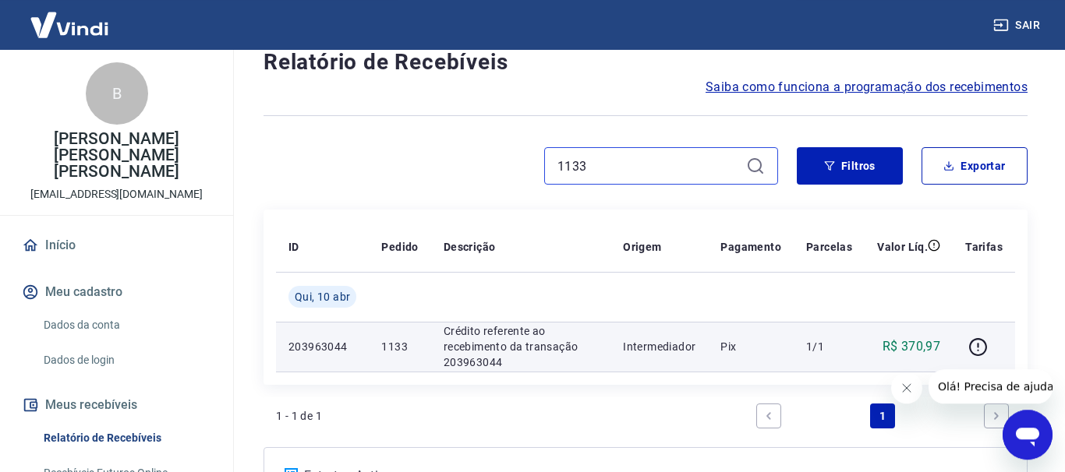
scroll to position [159, 0]
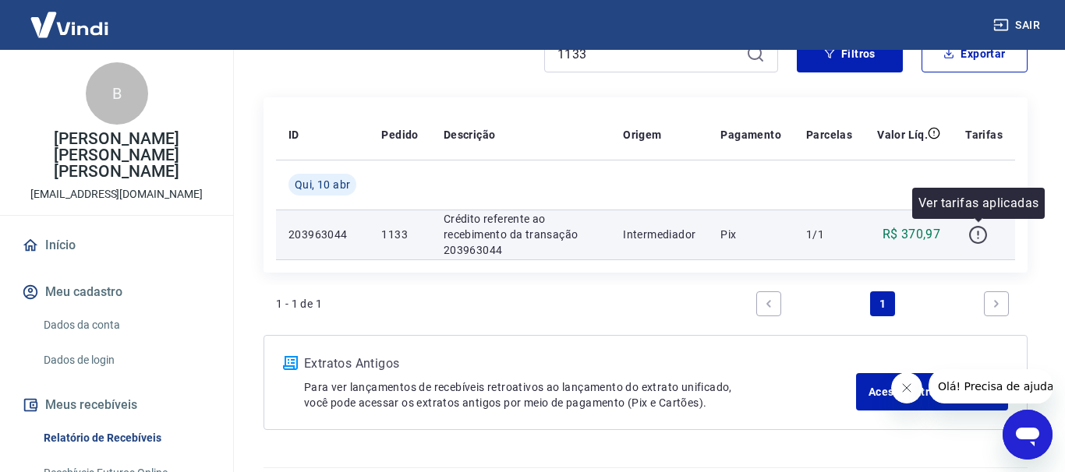
click at [977, 240] on icon "button" at bounding box center [977, 234] width 19 height 19
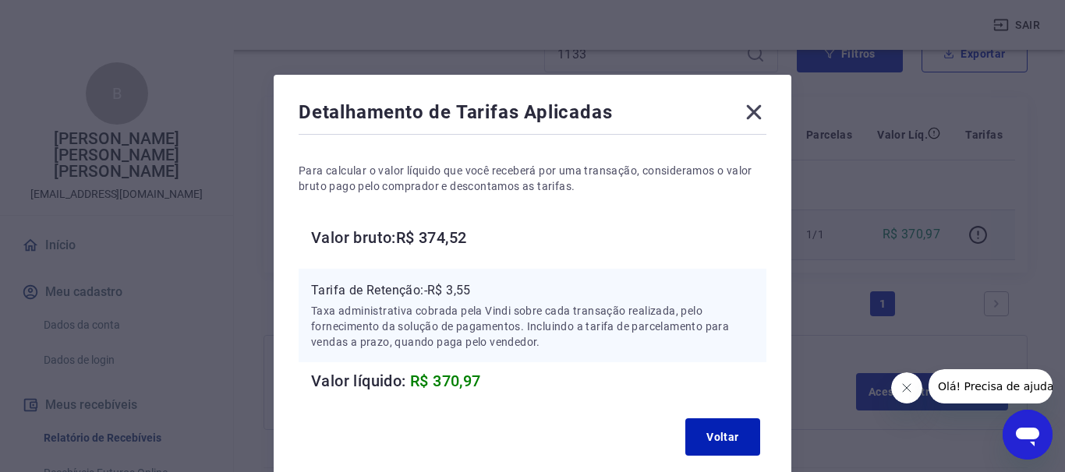
click at [749, 117] on icon at bounding box center [754, 112] width 15 height 15
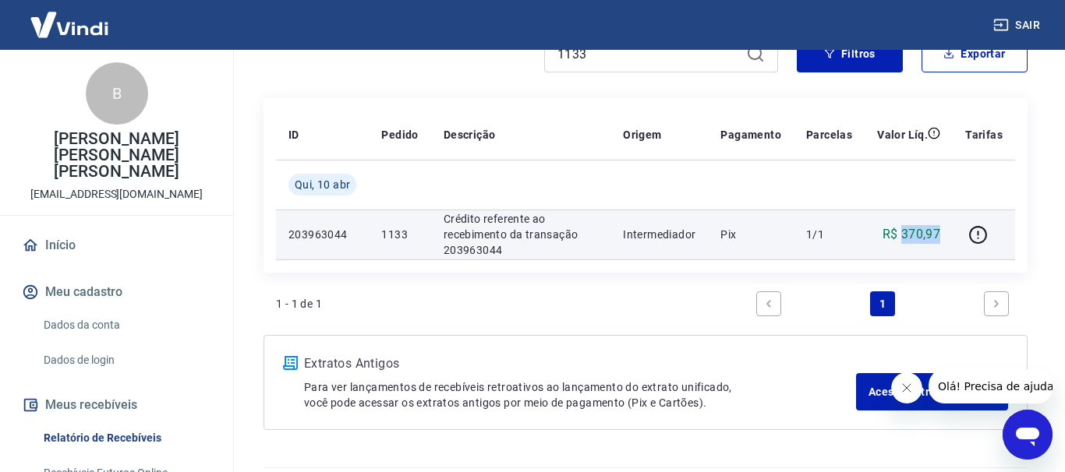
drag, startPoint x: 903, startPoint y: 238, endPoint x: 939, endPoint y: 235, distance: 36.7
click at [939, 235] on p "R$ 370,97" at bounding box center [911, 234] width 58 height 19
copy p "370,97"
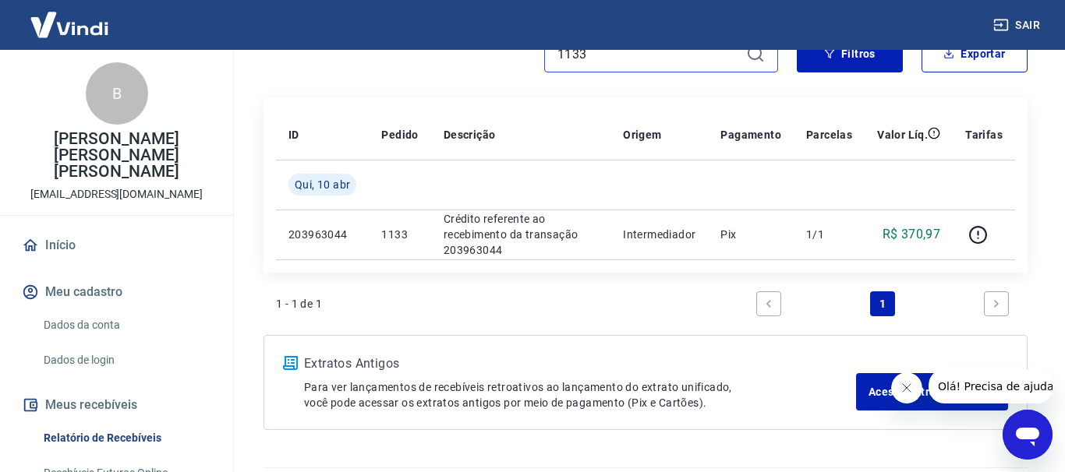
click at [598, 52] on input "1133" at bounding box center [648, 53] width 182 height 23
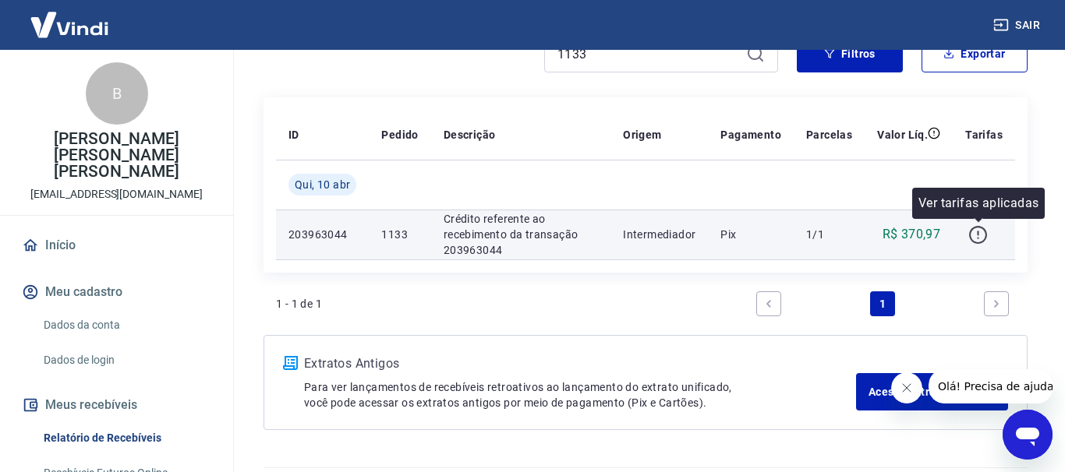
click at [980, 235] on icon "button" at bounding box center [977, 234] width 19 height 19
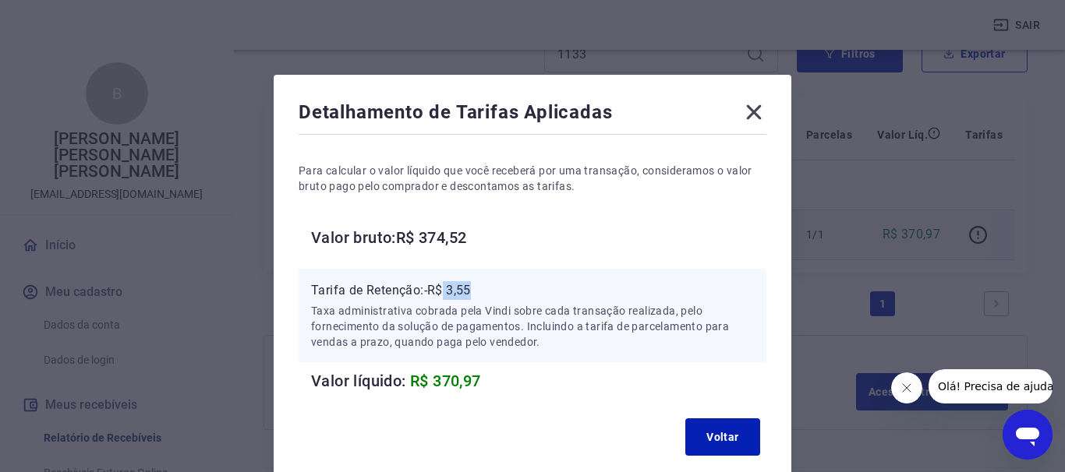
drag, startPoint x: 447, startPoint y: 290, endPoint x: 489, endPoint y: 291, distance: 41.3
click at [489, 291] on p "Tarifa de Retenção: -R$ 3,55" at bounding box center [532, 290] width 443 height 19
click at [753, 120] on icon at bounding box center [753, 112] width 25 height 25
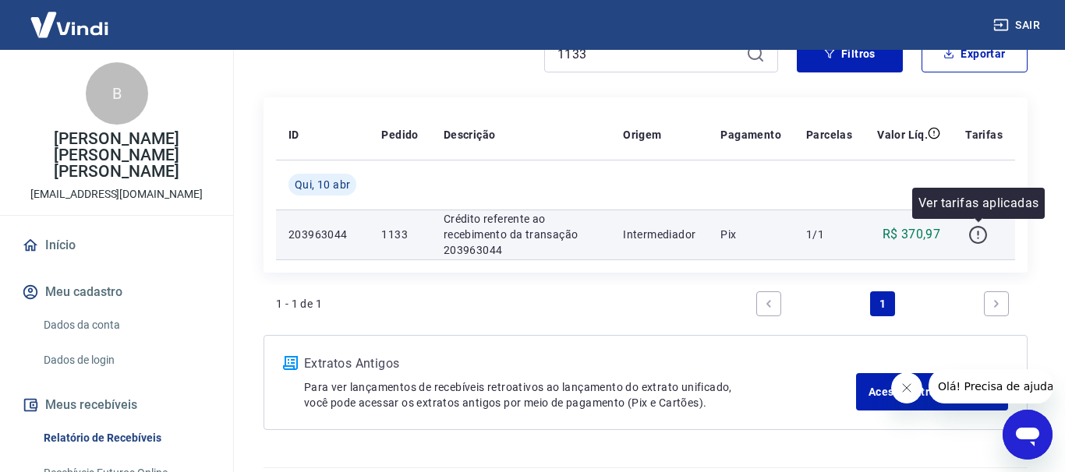
click at [976, 236] on icon "button" at bounding box center [977, 234] width 19 height 19
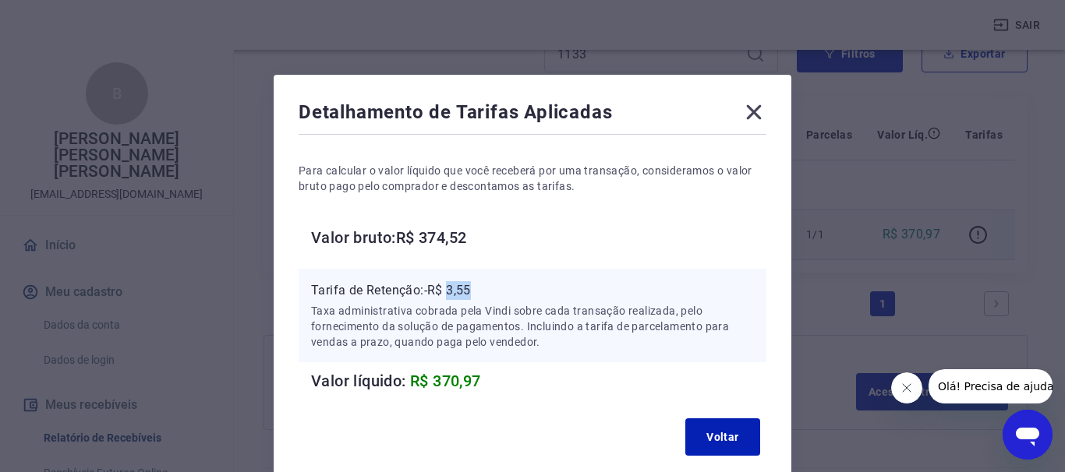
drag, startPoint x: 454, startPoint y: 293, endPoint x: 493, endPoint y: 291, distance: 39.0
click at [493, 291] on p "Tarifa de Retenção: -R$ 3,55" at bounding box center [532, 290] width 443 height 19
copy p "3,55"
click at [758, 118] on icon at bounding box center [753, 112] width 25 height 25
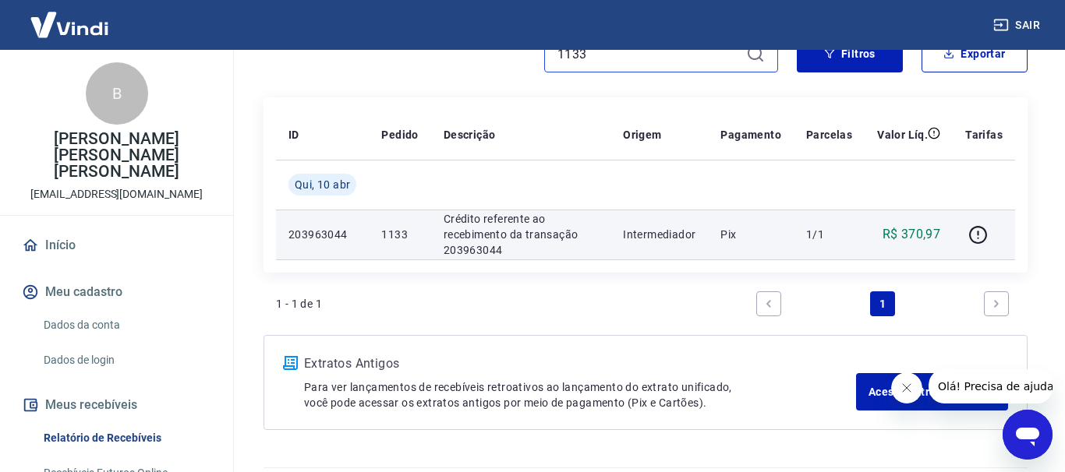
click at [609, 58] on input "1133" at bounding box center [648, 53] width 182 height 23
type input "1493"
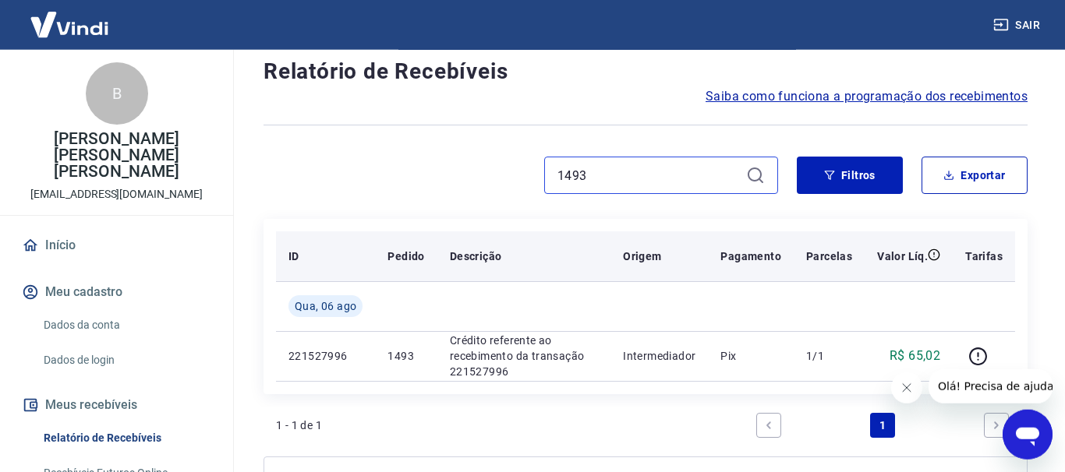
scroll to position [79, 0]
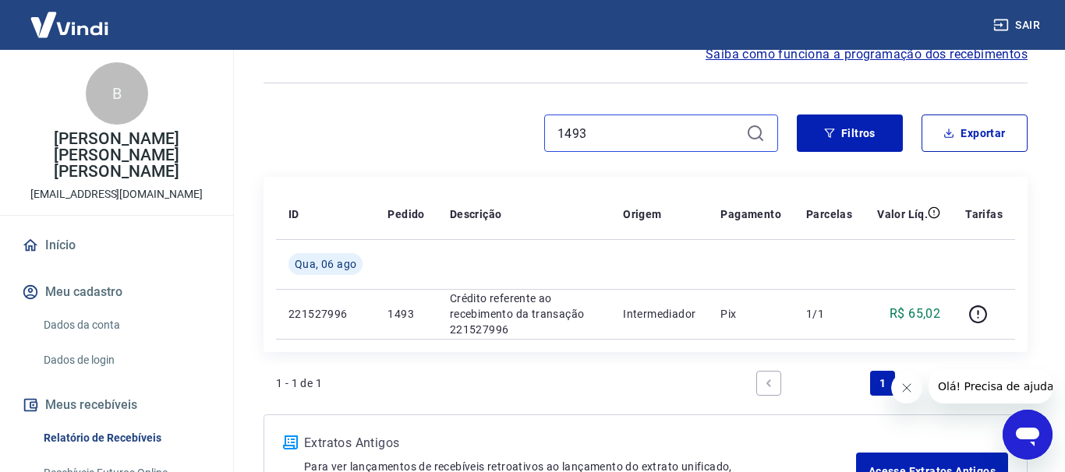
click at [596, 138] on input "1493" at bounding box center [648, 133] width 182 height 23
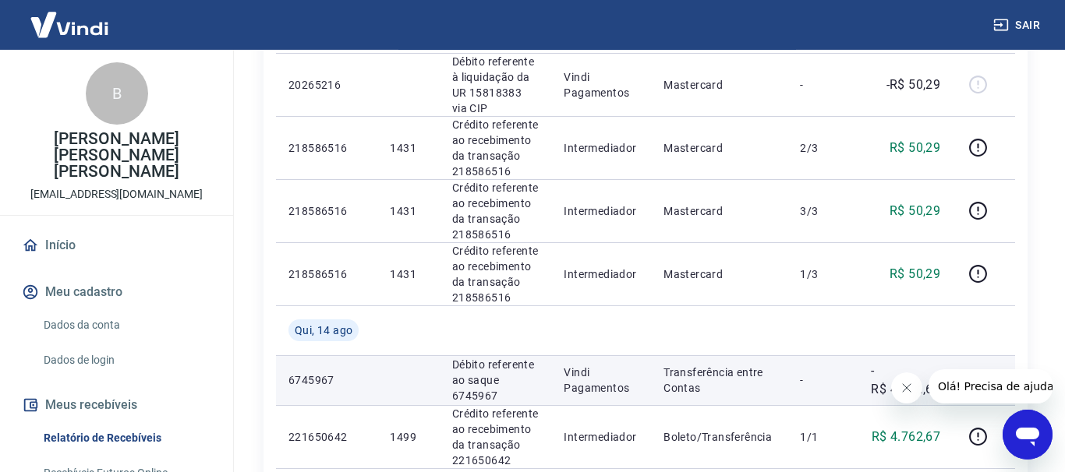
scroll to position [1400, 0]
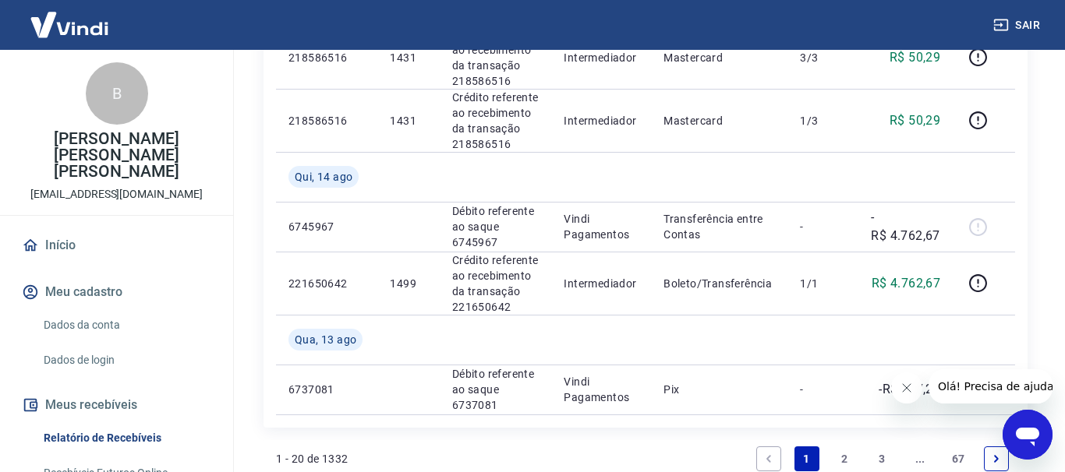
click at [850, 447] on link "2" at bounding box center [844, 459] width 25 height 25
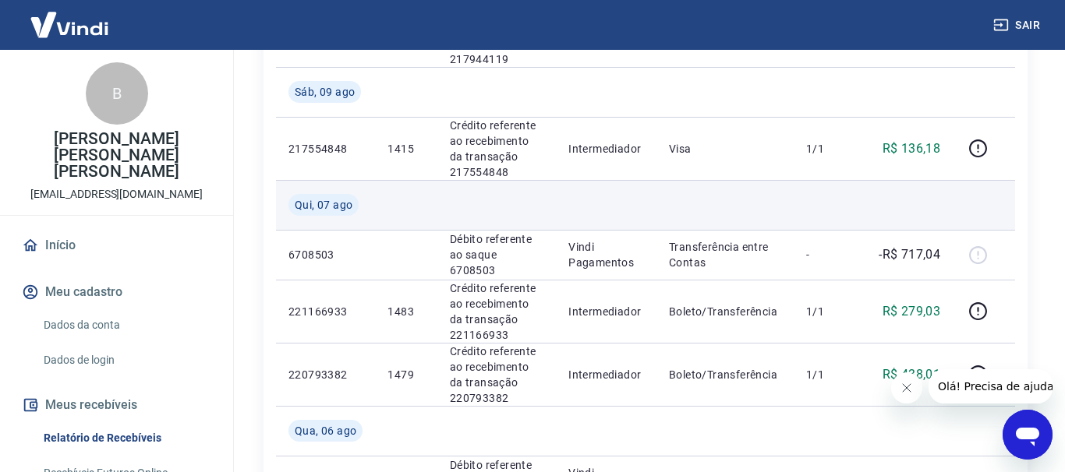
scroll to position [1351, 0]
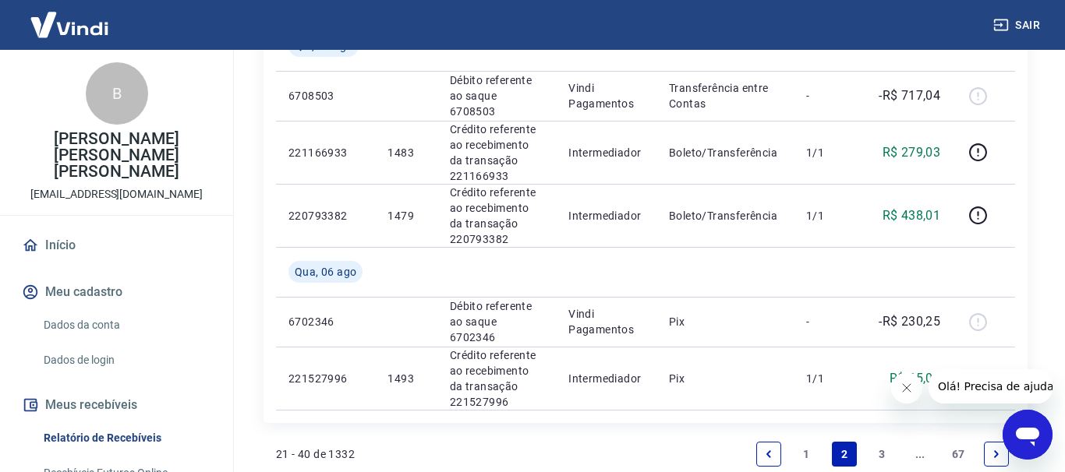
click at [879, 442] on link "3" at bounding box center [882, 454] width 25 height 25
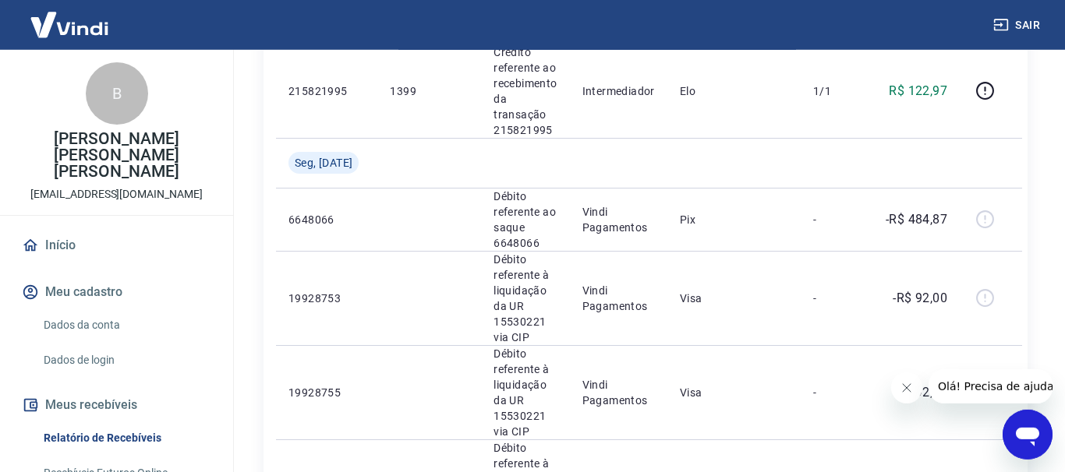
scroll to position [1740, 0]
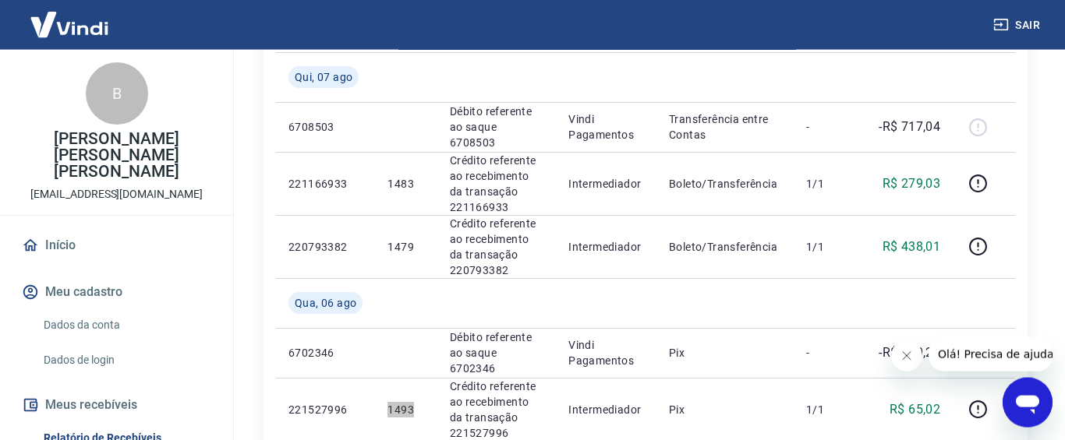
scroll to position [1371, 0]
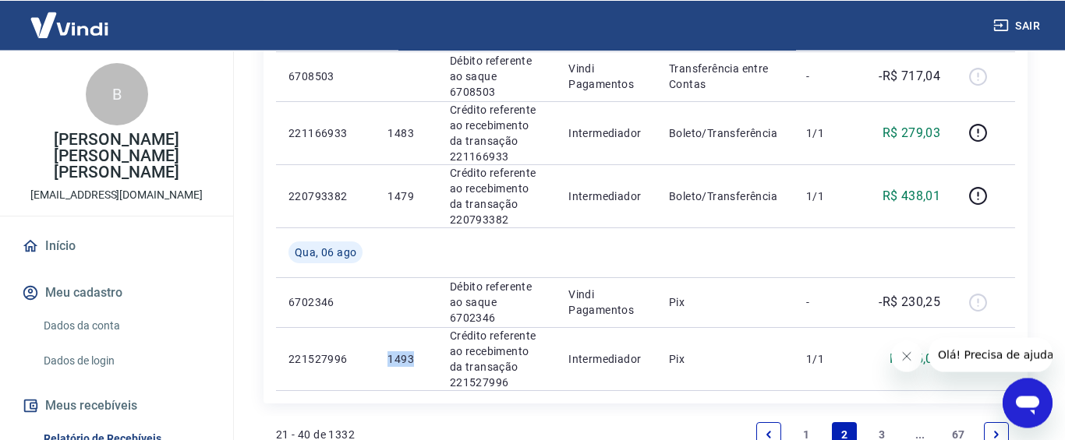
click at [885, 422] on link "3" at bounding box center [882, 434] width 25 height 25
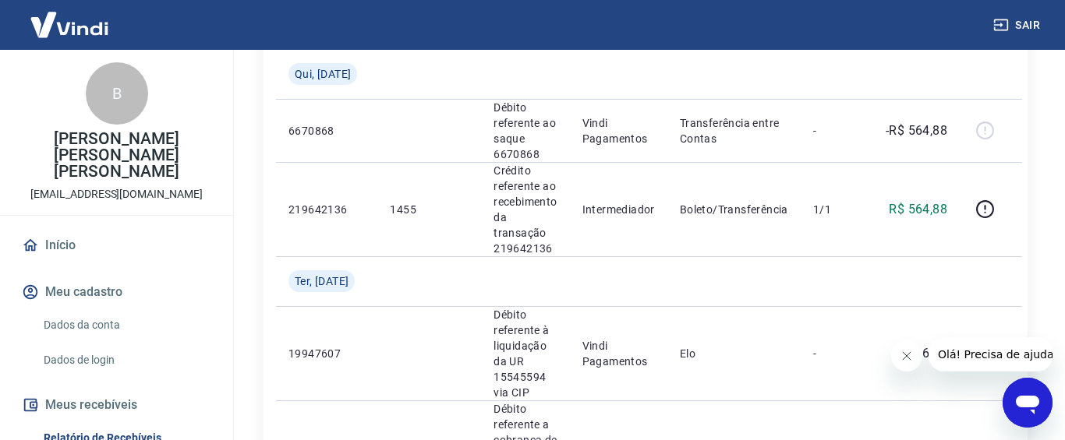
scroll to position [1669, 0]
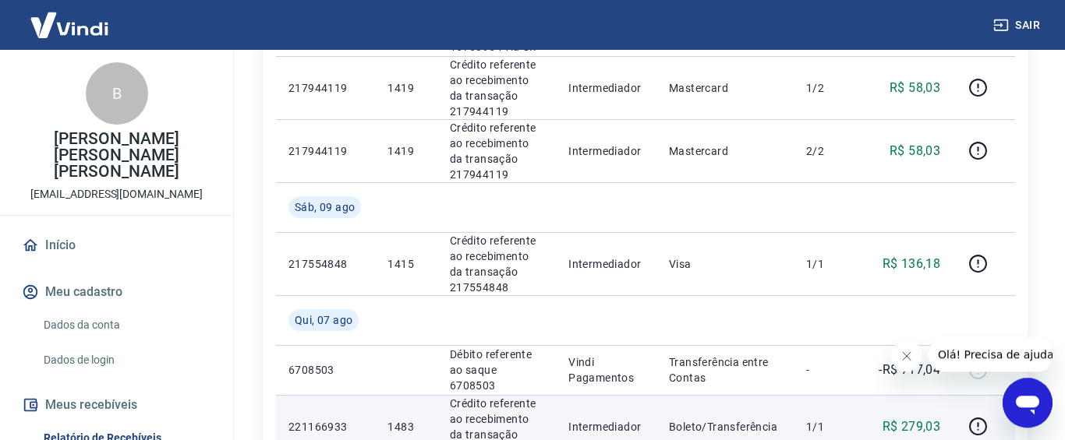
scroll to position [1113, 0]
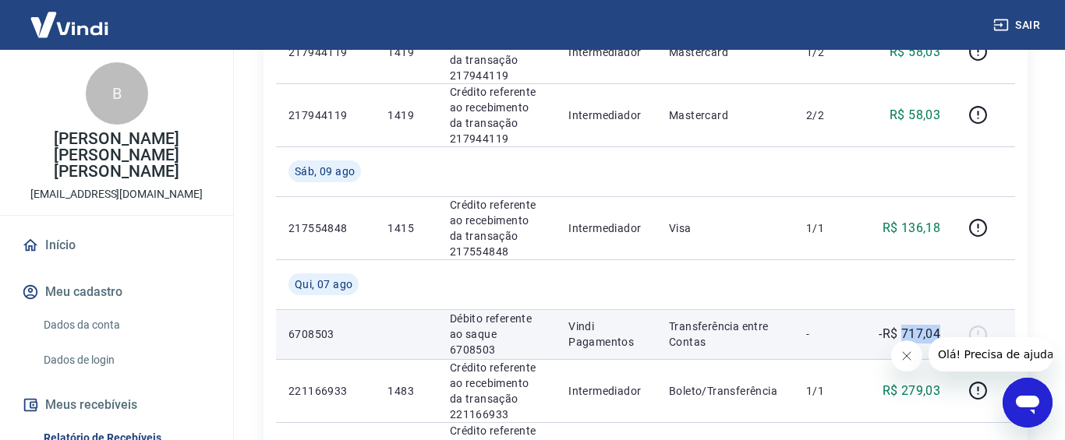
drag, startPoint x: 902, startPoint y: 229, endPoint x: 942, endPoint y: 230, distance: 40.5
click at [942, 309] on td "-R$ 717,04" at bounding box center [908, 334] width 88 height 50
copy p "717,04"
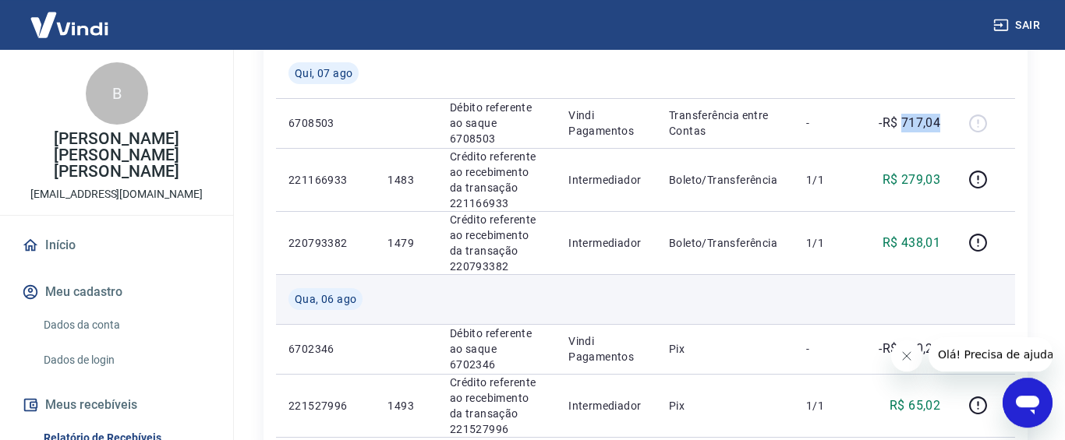
scroll to position [1351, 0]
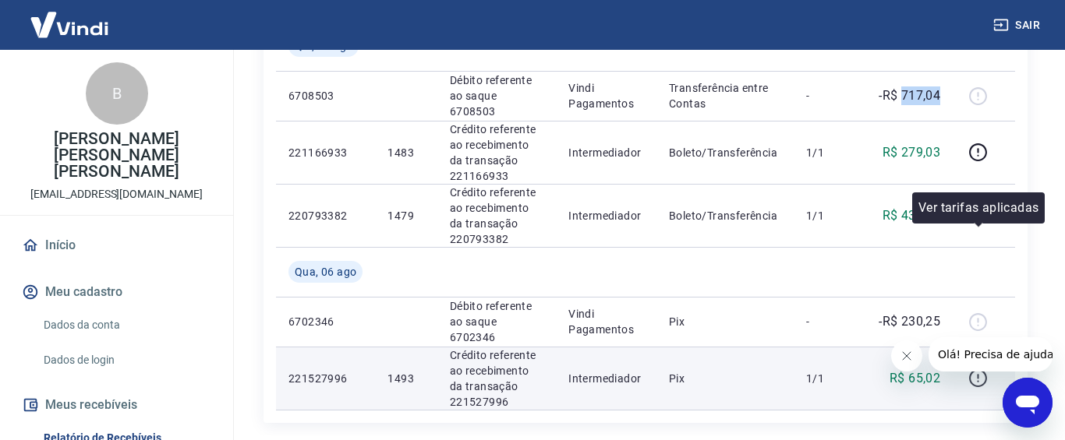
click at [978, 381] on icon "button" at bounding box center [978, 382] width 2 height 2
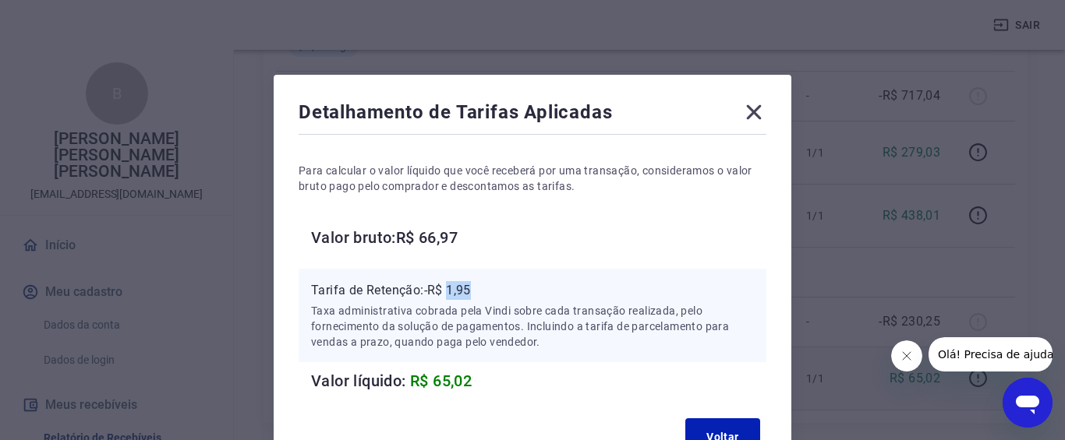
drag, startPoint x: 450, startPoint y: 293, endPoint x: 484, endPoint y: 294, distance: 33.5
click at [484, 294] on p "Tarifa de Retenção: -R$ 1,95" at bounding box center [532, 290] width 443 height 19
copy p "1,95"
click at [753, 121] on icon at bounding box center [753, 112] width 25 height 25
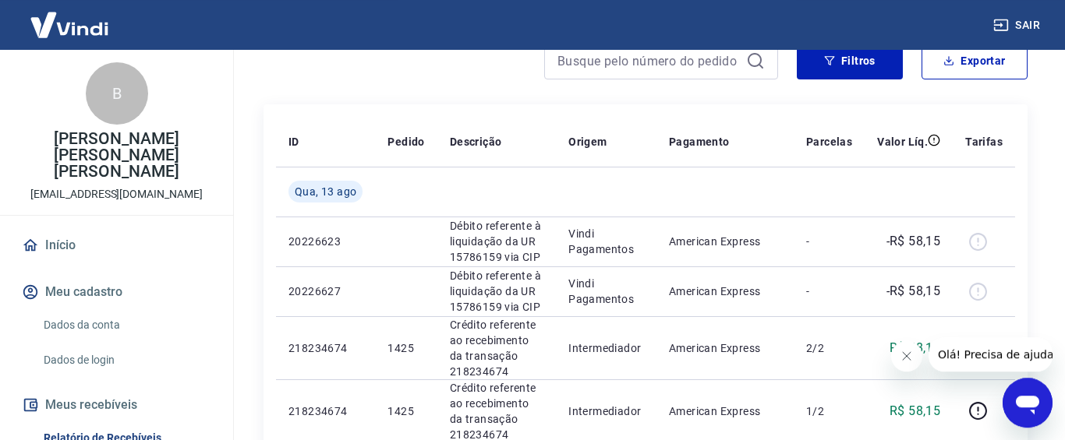
scroll to position [79, 0]
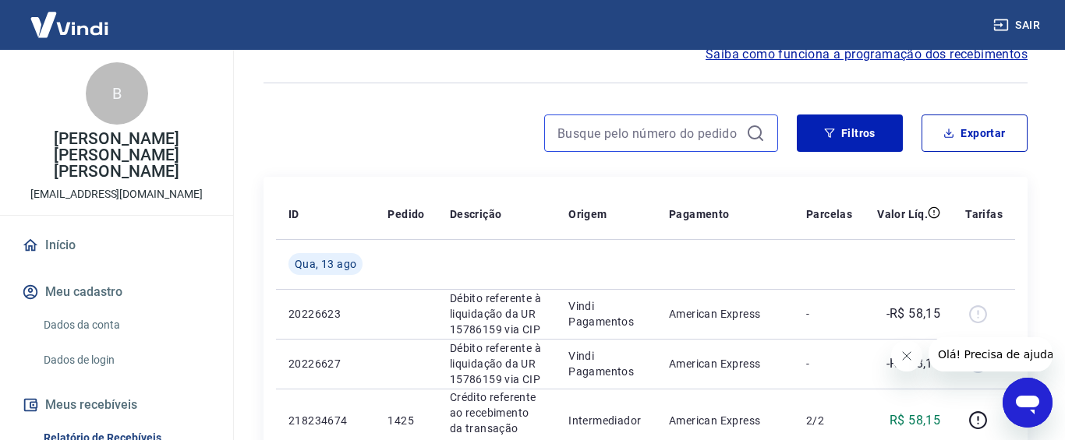
click at [669, 135] on input at bounding box center [648, 133] width 182 height 23
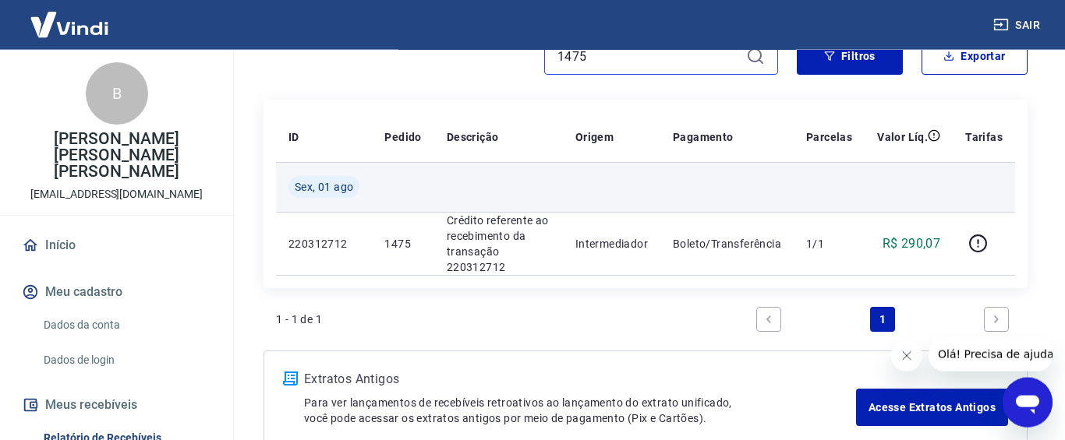
scroll to position [175, 0]
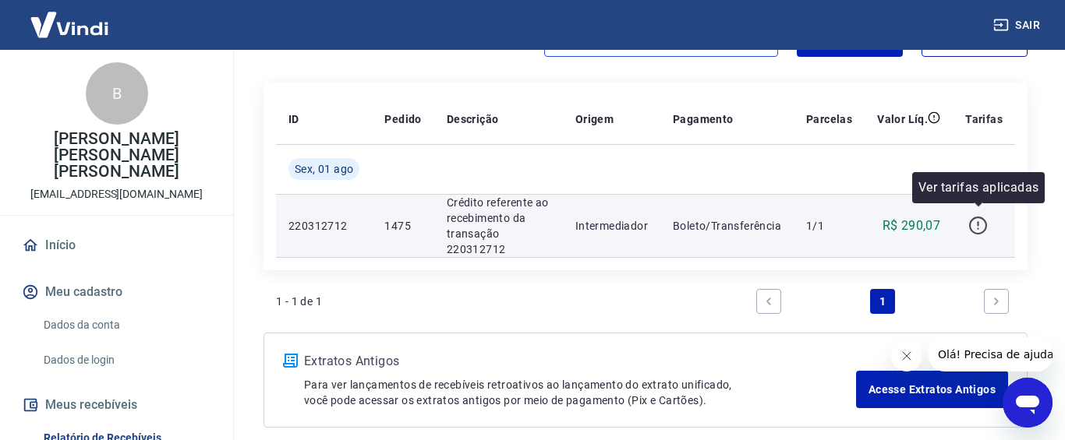
type input "1475"
click at [977, 216] on icon "button" at bounding box center [977, 225] width 19 height 19
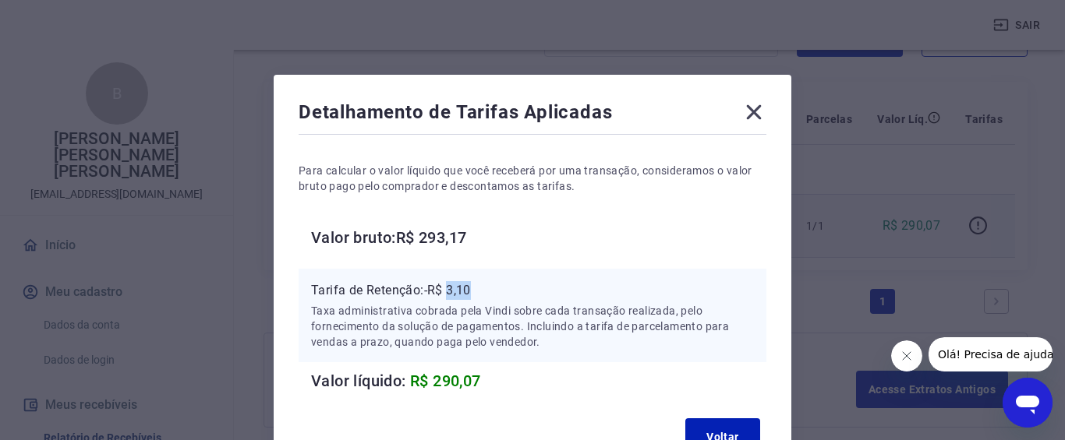
drag, startPoint x: 452, startPoint y: 292, endPoint x: 479, endPoint y: 292, distance: 26.5
click at [483, 292] on p "Tarifa de Retenção: -R$ 3,10" at bounding box center [532, 290] width 443 height 19
copy p "3,10"
click at [754, 110] on icon at bounding box center [753, 112] width 25 height 25
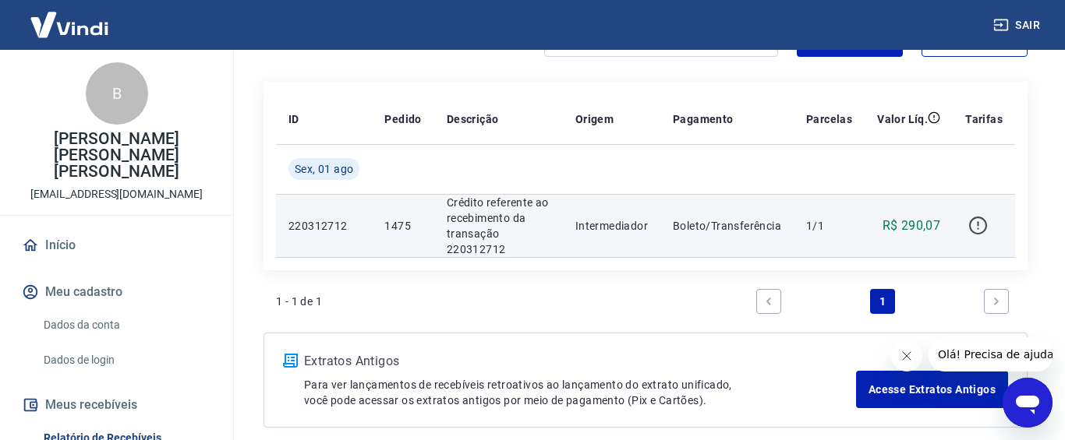
click at [975, 221] on icon "button" at bounding box center [977, 225] width 19 height 19
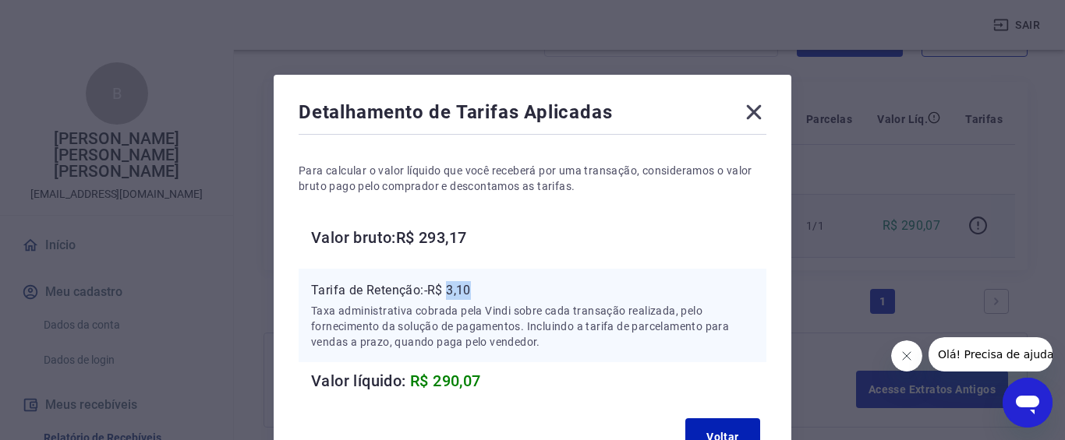
drag, startPoint x: 450, startPoint y: 289, endPoint x: 477, endPoint y: 289, distance: 27.3
click at [477, 289] on p "Tarifa de Retenção: -R$ 3,10" at bounding box center [532, 290] width 443 height 19
copy p "3,10"
click at [748, 109] on icon at bounding box center [753, 112] width 25 height 25
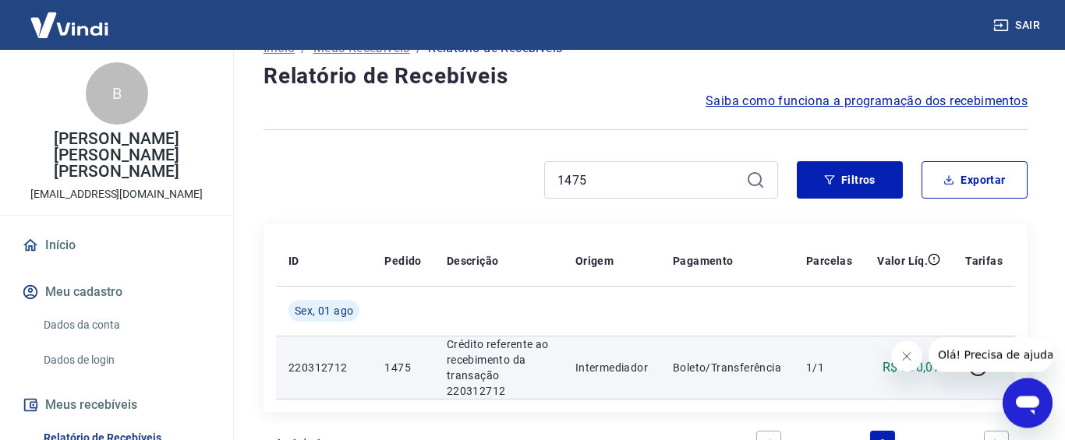
scroll to position [16, 0]
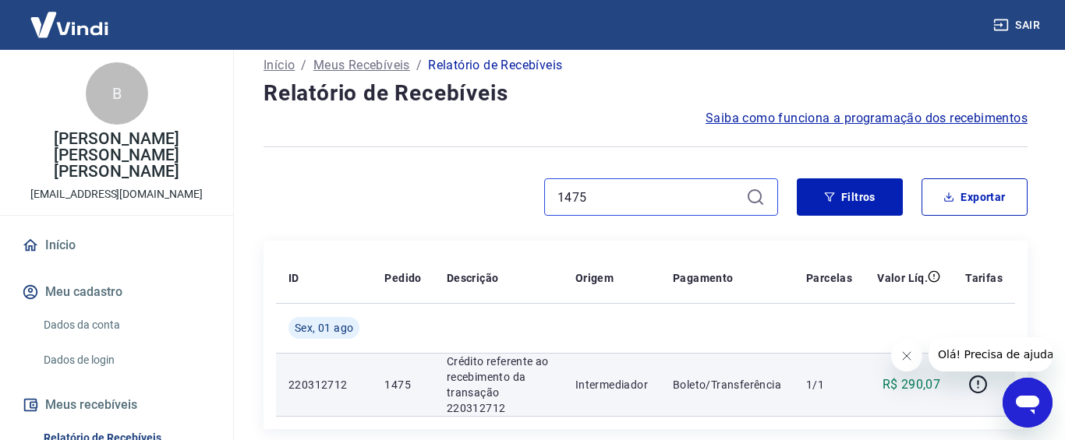
drag, startPoint x: 595, startPoint y: 197, endPoint x: 546, endPoint y: 196, distance: 49.1
click at [557, 196] on input "1475" at bounding box center [648, 196] width 182 height 23
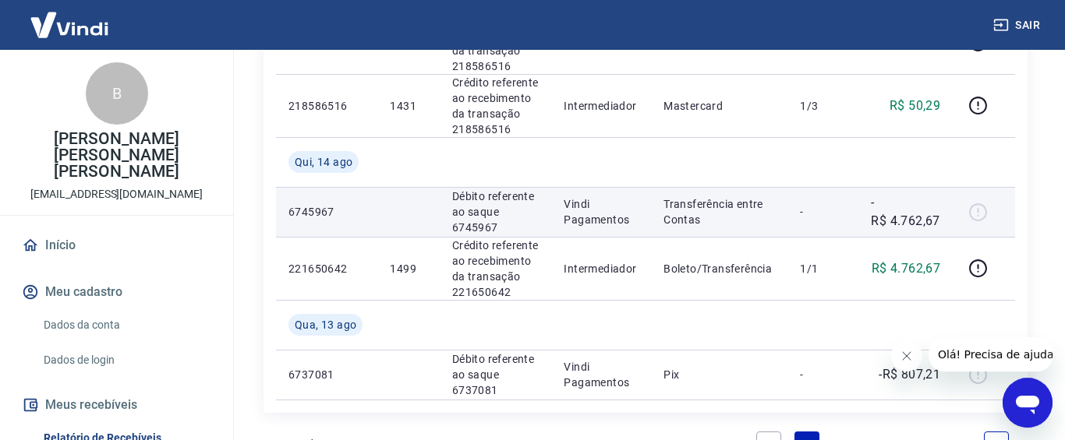
scroll to position [1432, 0]
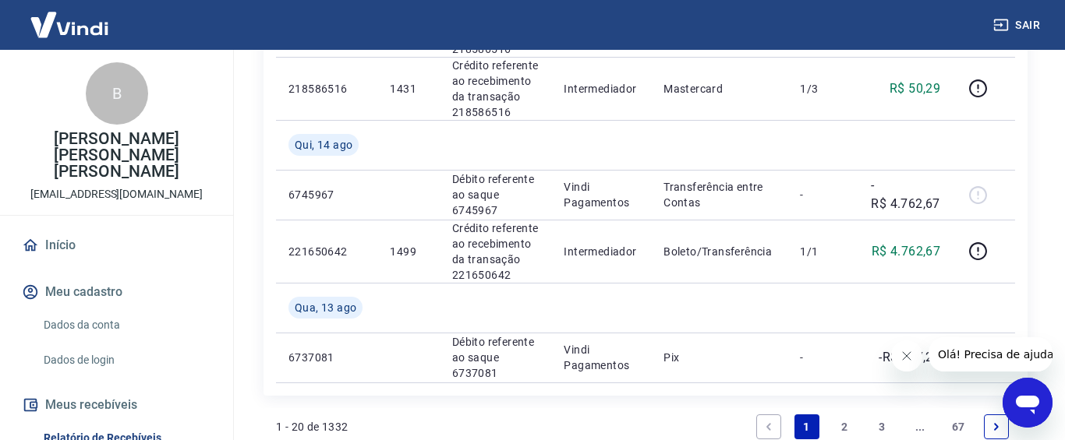
click at [839, 415] on link "2" at bounding box center [844, 427] width 25 height 25
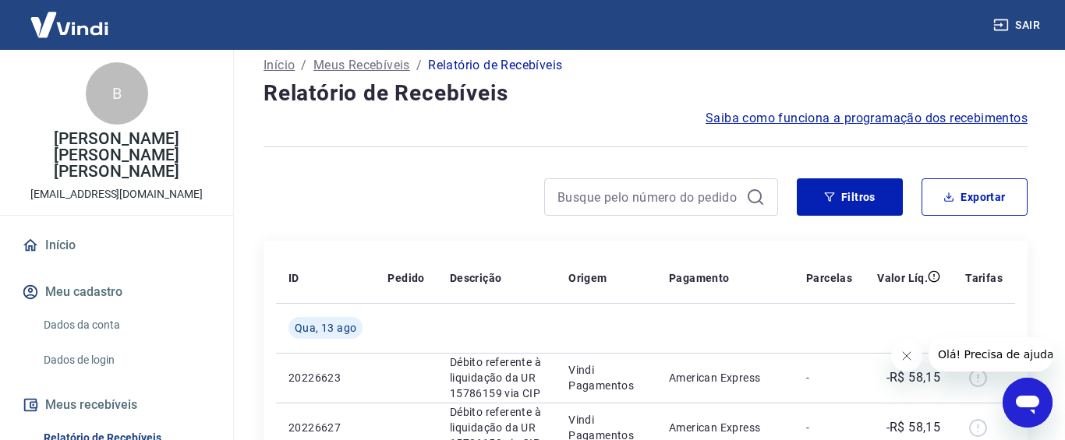
scroll to position [1431, 0]
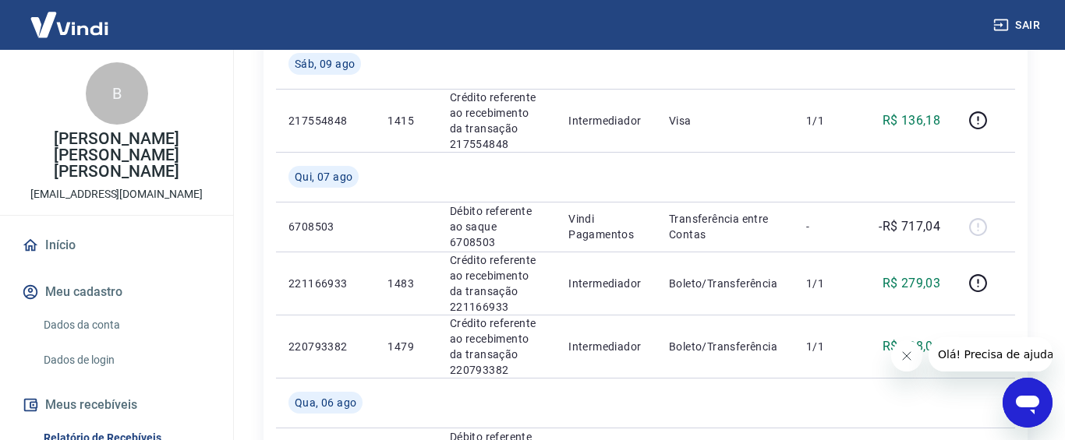
scroll to position [1432, 0]
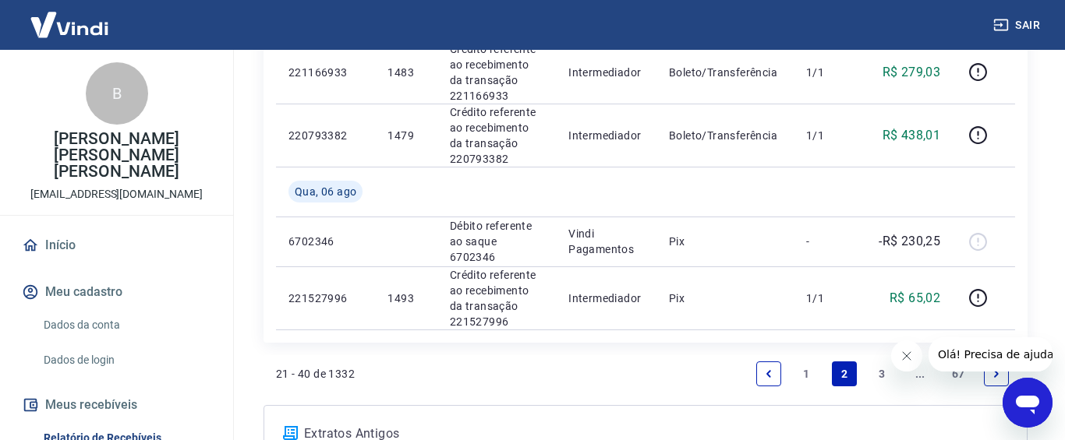
click at [874, 362] on link "3" at bounding box center [882, 374] width 25 height 25
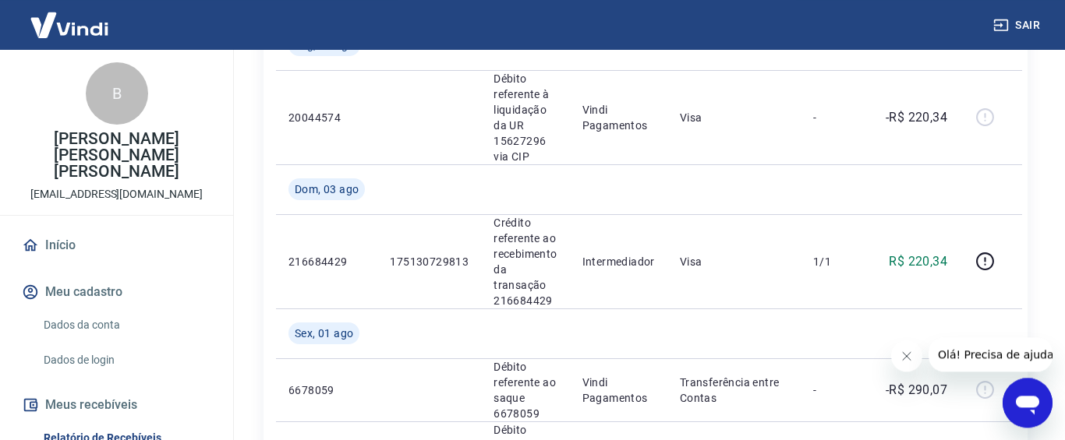
scroll to position [535, 0]
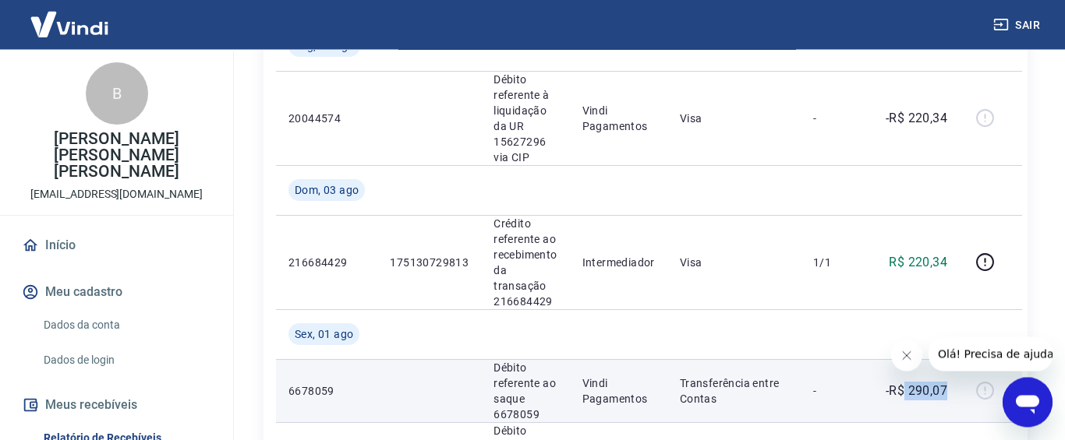
drag, startPoint x: 921, startPoint y: 262, endPoint x: 948, endPoint y: 262, distance: 27.3
click at [948, 360] on td "-R$ 290,07" at bounding box center [915, 391] width 88 height 63
copy p "290,07"
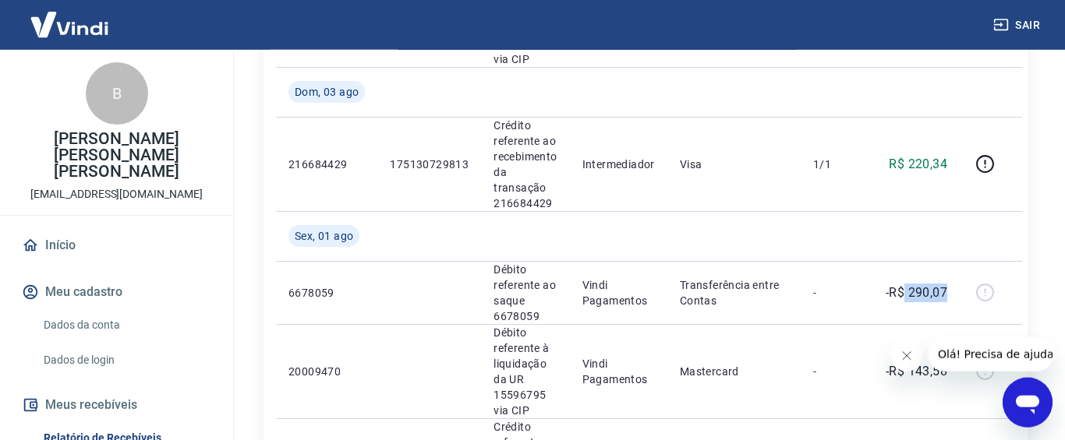
scroll to position [695, 0]
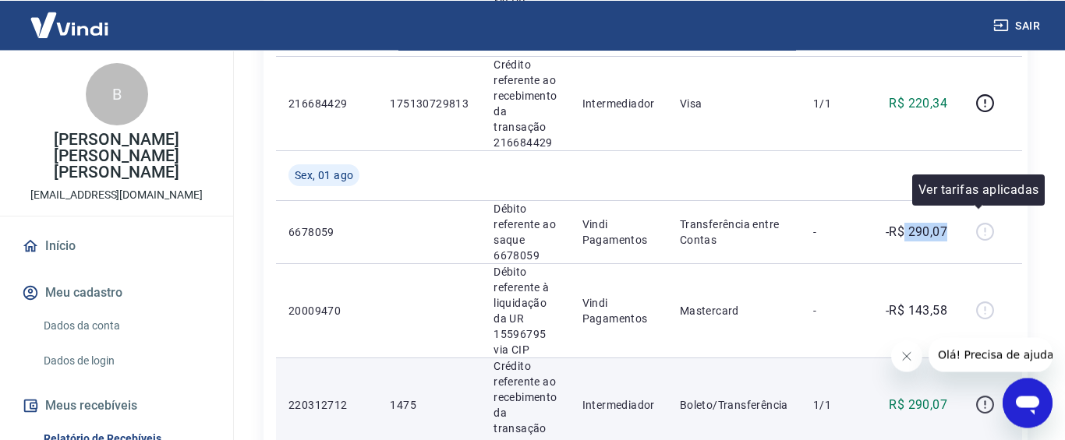
click at [975, 395] on icon "button" at bounding box center [984, 404] width 19 height 19
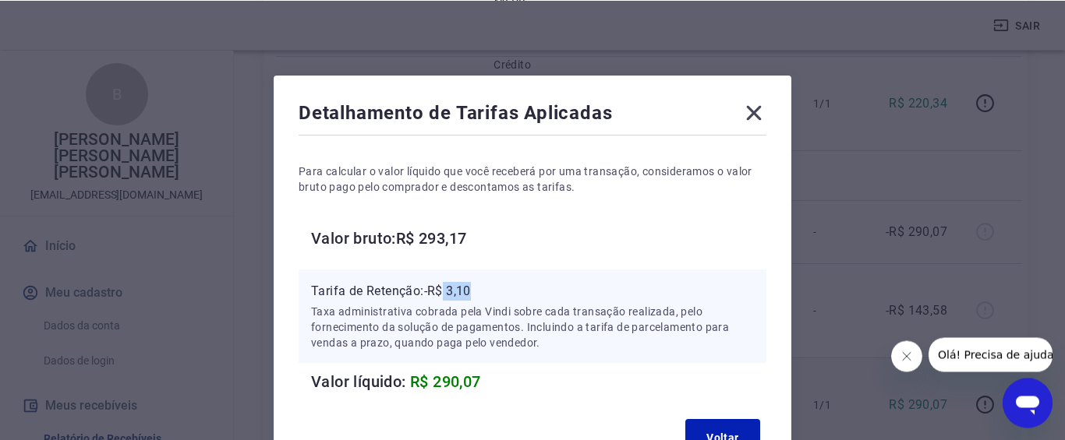
drag, startPoint x: 447, startPoint y: 292, endPoint x: 482, endPoint y: 291, distance: 34.3
click at [482, 291] on p "Tarifa de Retenção: -R$ 3,10" at bounding box center [532, 290] width 443 height 19
copy p "3,10"
click at [744, 116] on icon at bounding box center [753, 112] width 25 height 25
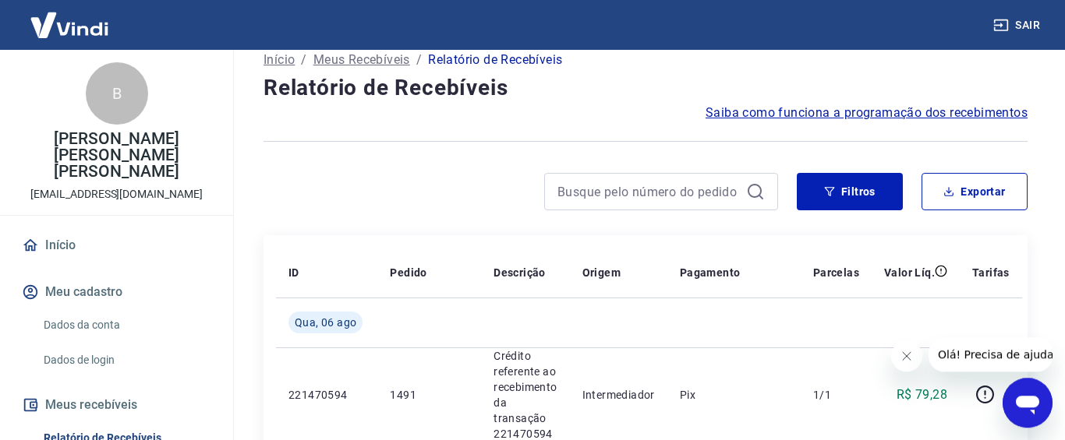
scroll to position [0, 0]
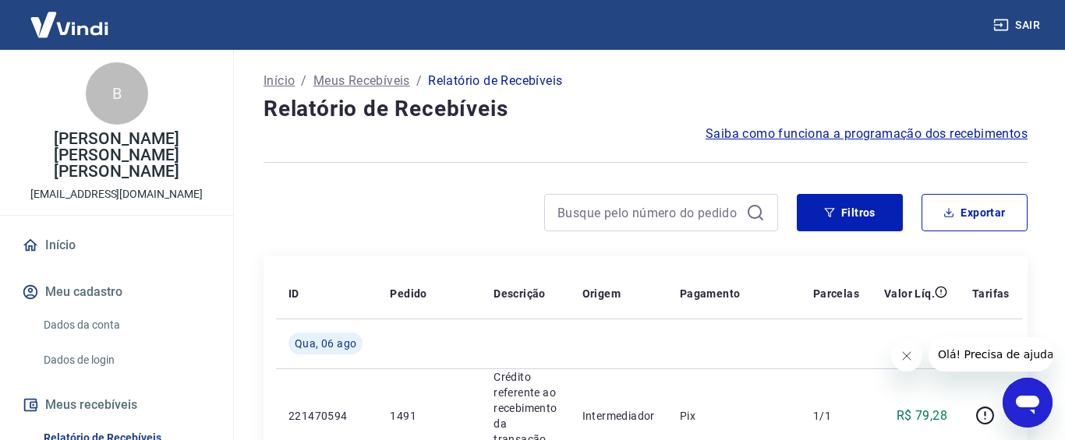
click at [582, 200] on div at bounding box center [661, 212] width 234 height 37
click at [582, 207] on input at bounding box center [648, 212] width 182 height 23
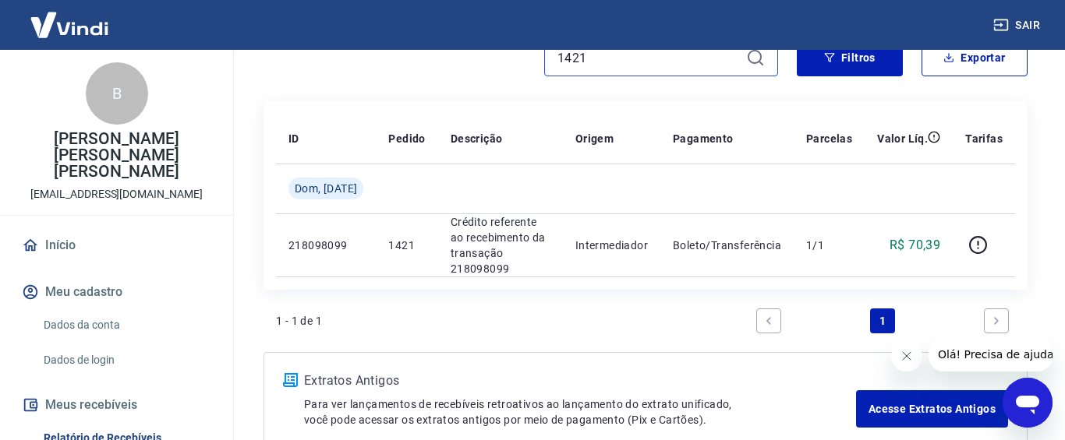
scroll to position [159, 0]
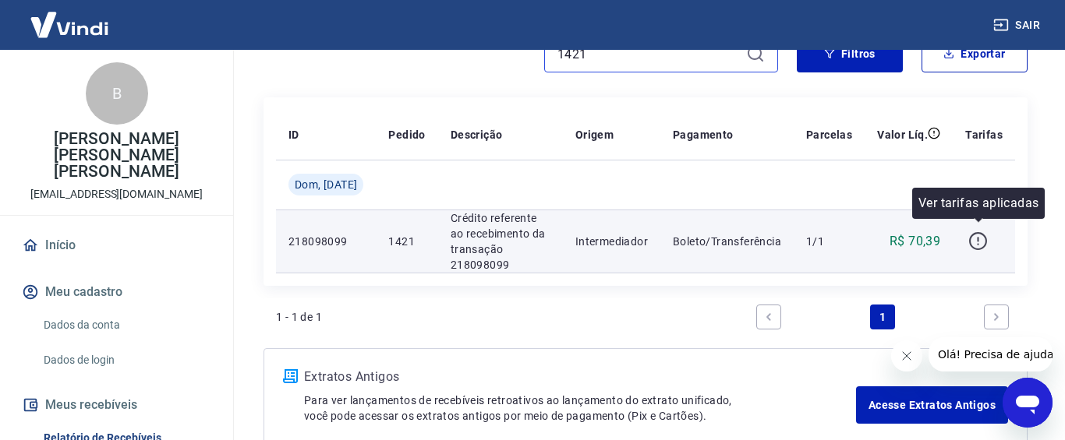
type input "1421"
click at [978, 244] on icon "button" at bounding box center [978, 245] width 2 height 2
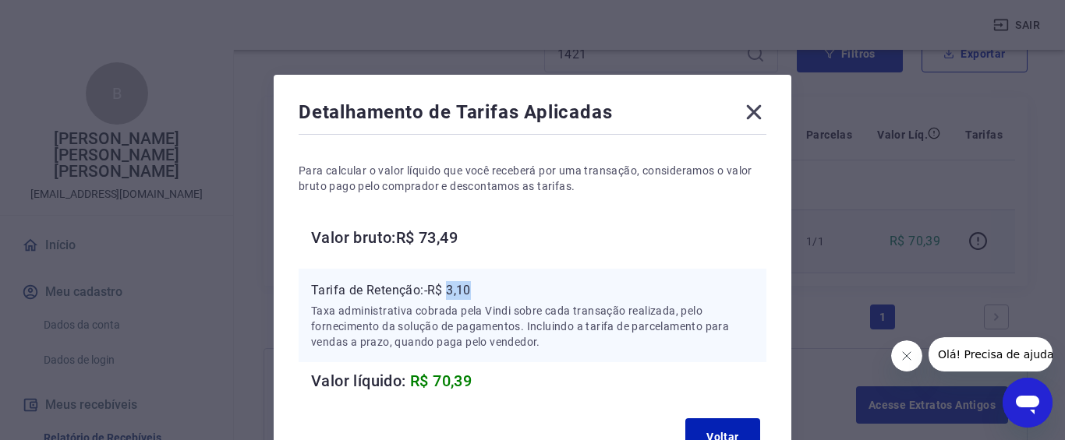
drag, startPoint x: 449, startPoint y: 291, endPoint x: 481, endPoint y: 291, distance: 32.0
click at [481, 291] on p "Tarifa de Retenção: -R$ 3,10" at bounding box center [532, 290] width 443 height 19
copy p "3,10"
click at [757, 124] on icon at bounding box center [753, 112] width 25 height 25
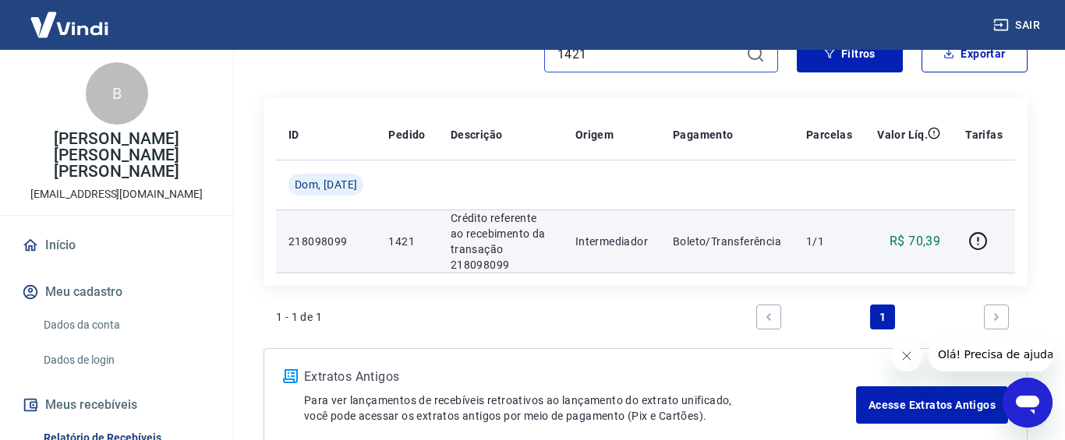
click at [592, 57] on input "1421" at bounding box center [648, 53] width 182 height 23
click at [592, 56] on input "1421" at bounding box center [648, 53] width 182 height 23
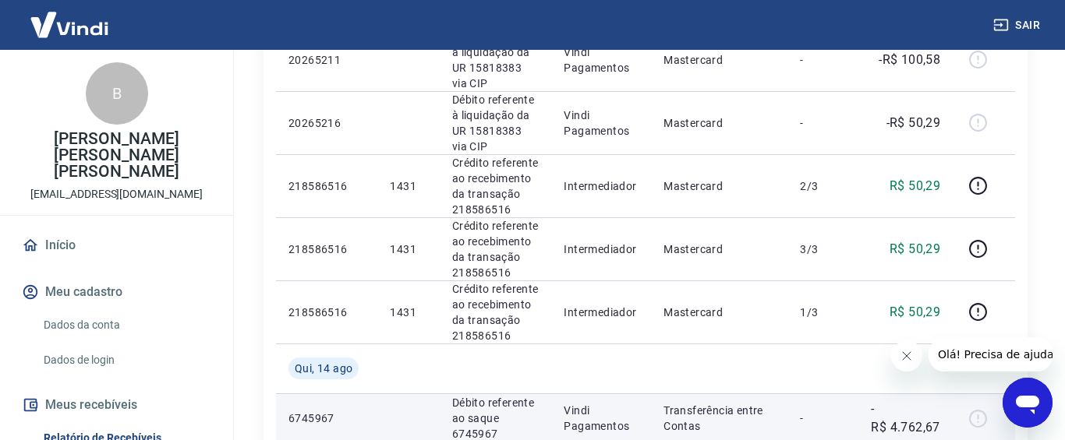
scroll to position [1432, 0]
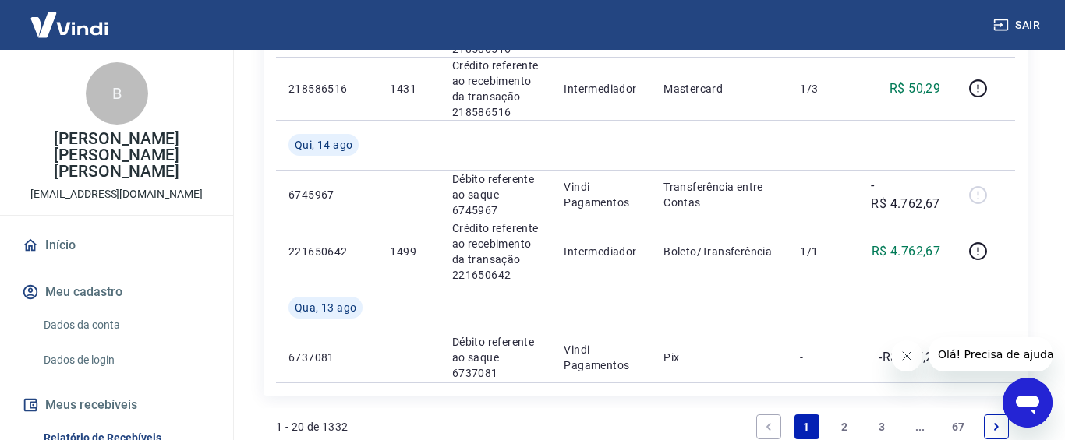
click at [879, 415] on link "3" at bounding box center [882, 427] width 25 height 25
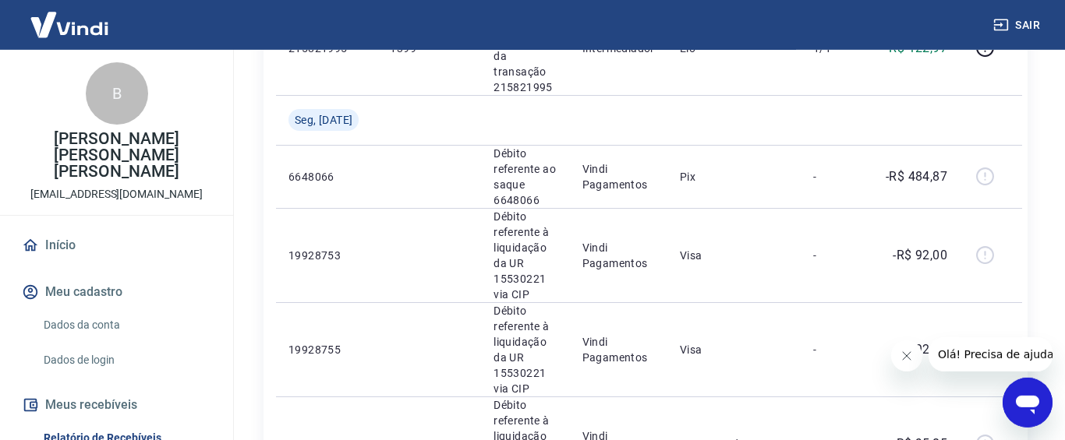
scroll to position [1772, 0]
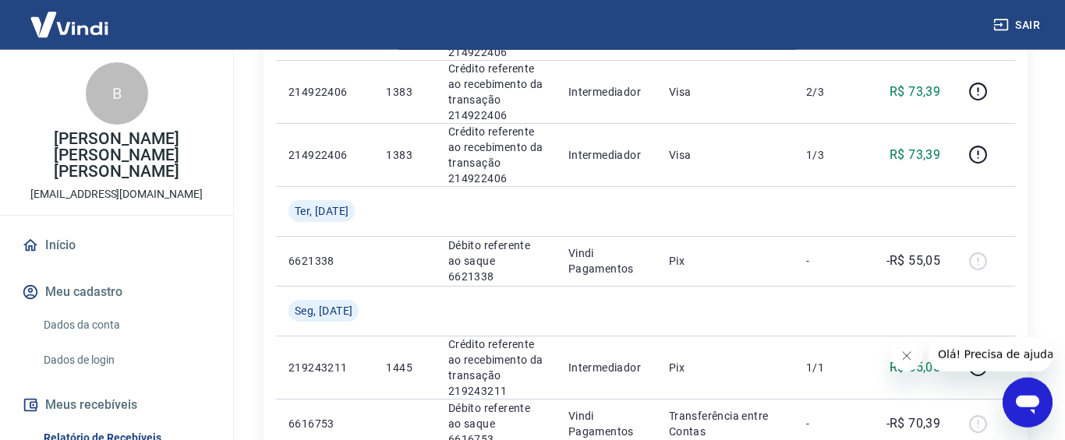
scroll to position [1351, 0]
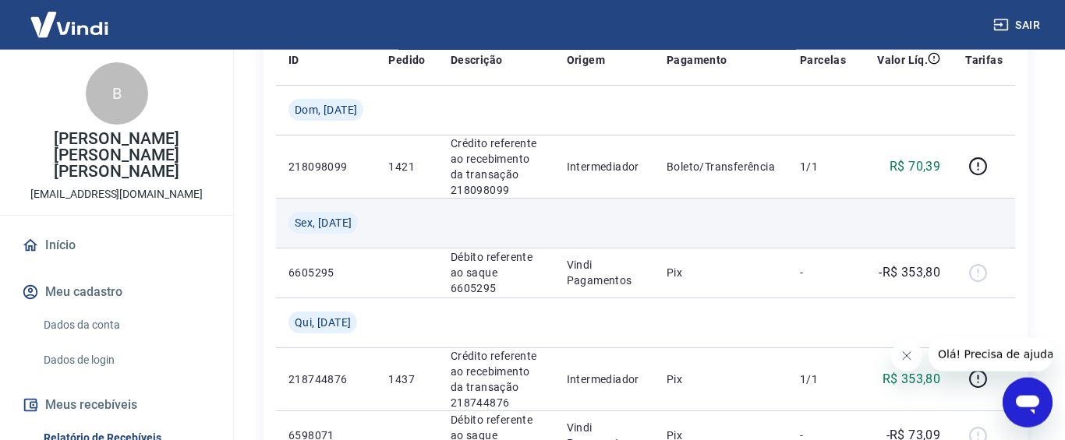
scroll to position [238, 0]
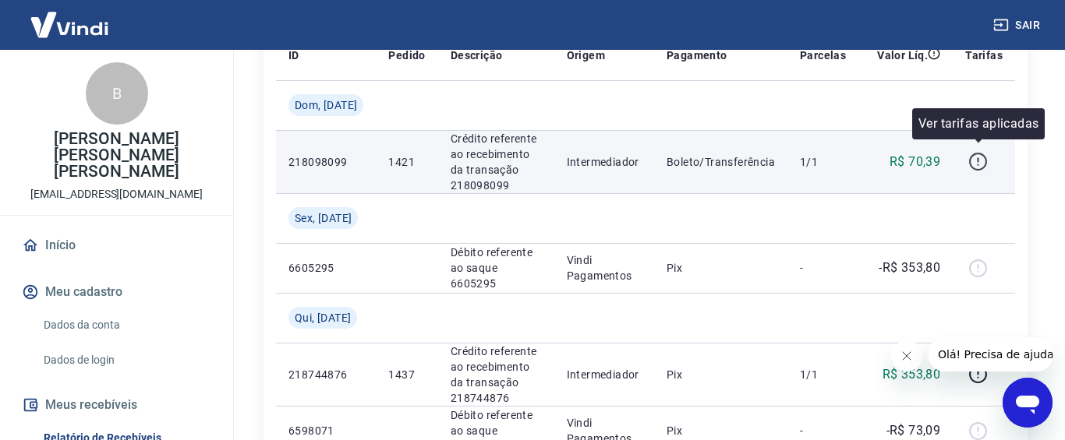
click at [979, 160] on icon "button" at bounding box center [977, 161] width 19 height 19
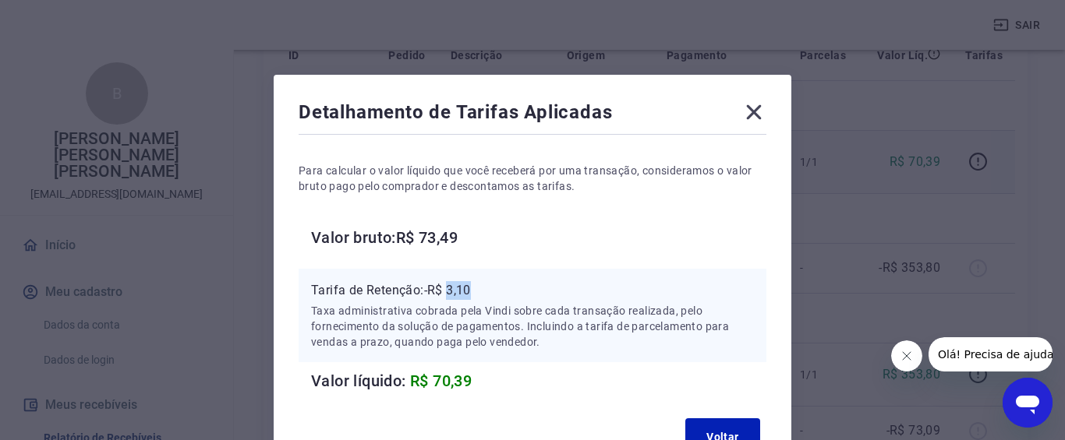
drag, startPoint x: 449, startPoint y: 290, endPoint x: 489, endPoint y: 288, distance: 39.8
click at [489, 288] on p "Tarifa de Retenção: -R$ 3,10" at bounding box center [532, 290] width 443 height 19
copy p "3,10"
click at [757, 118] on icon at bounding box center [753, 112] width 25 height 25
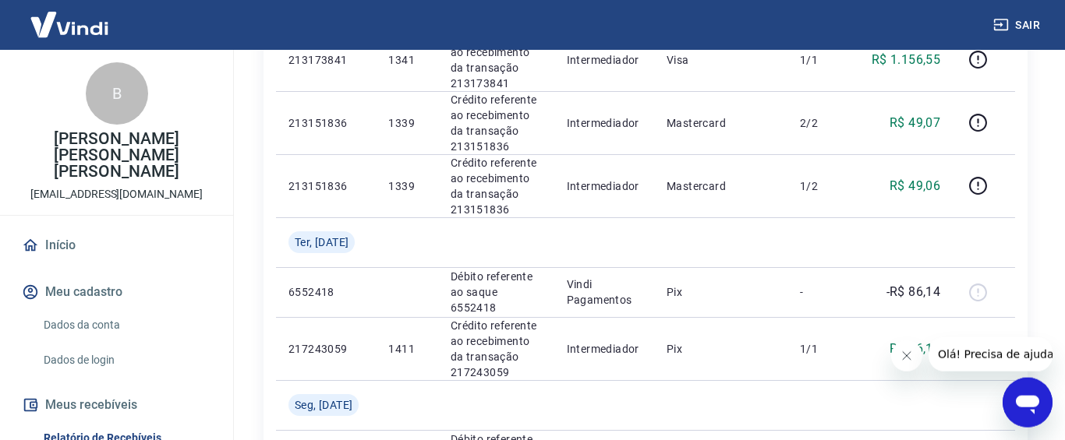
scroll to position [1581, 0]
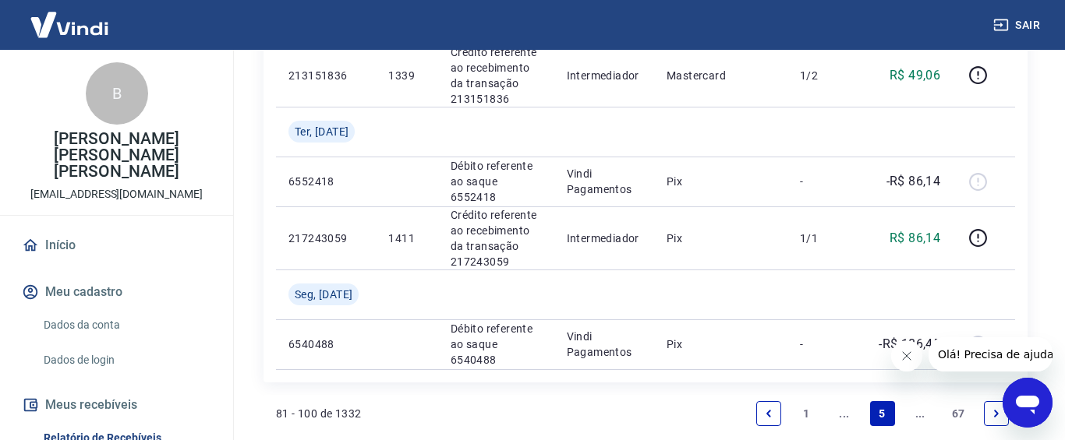
click at [849, 401] on link "..." at bounding box center [844, 413] width 25 height 25
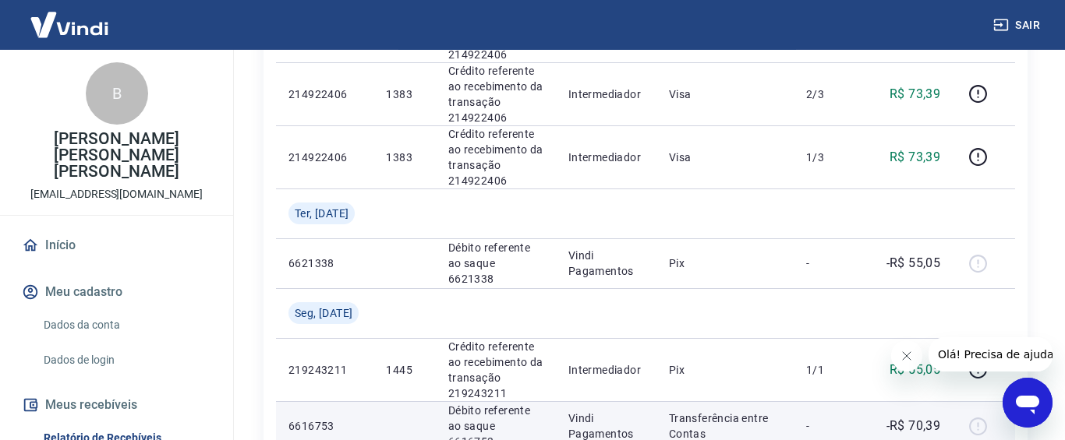
scroll to position [1351, 0]
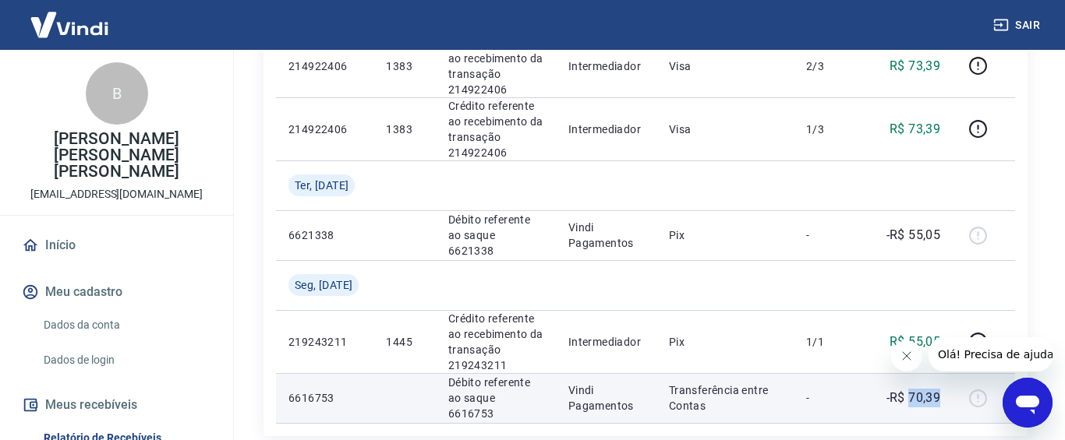
drag, startPoint x: 910, startPoint y: 242, endPoint x: 945, endPoint y: 241, distance: 35.9
click at [945, 373] on td "-R$ 70,39" at bounding box center [908, 398] width 88 height 50
copy p "70,39"
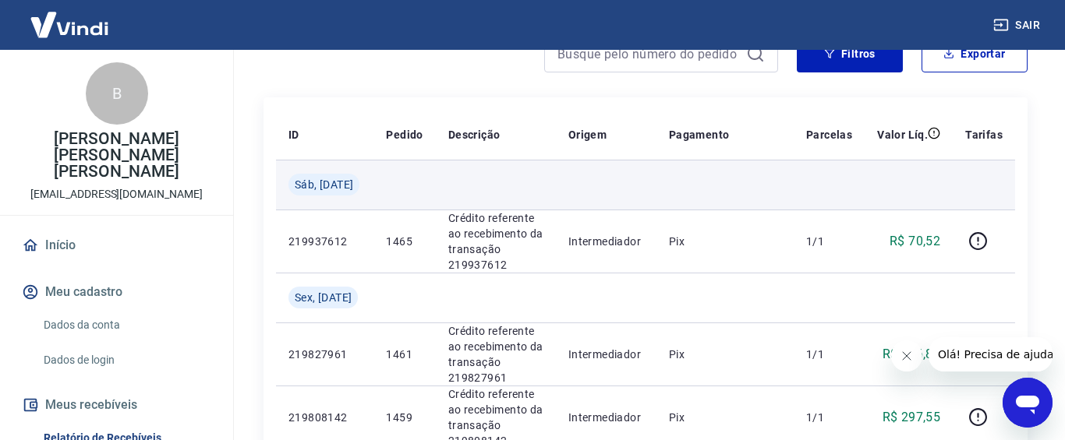
scroll to position [0, 0]
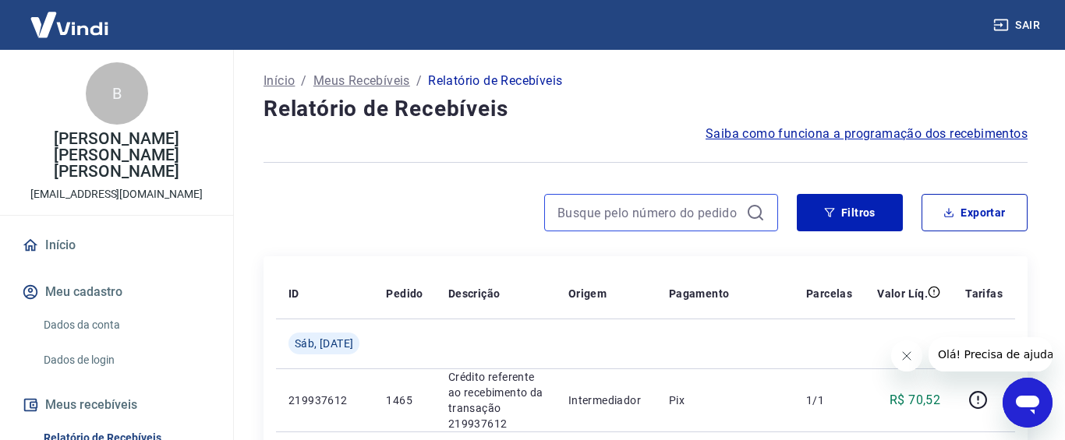
click at [600, 221] on input at bounding box center [648, 212] width 182 height 23
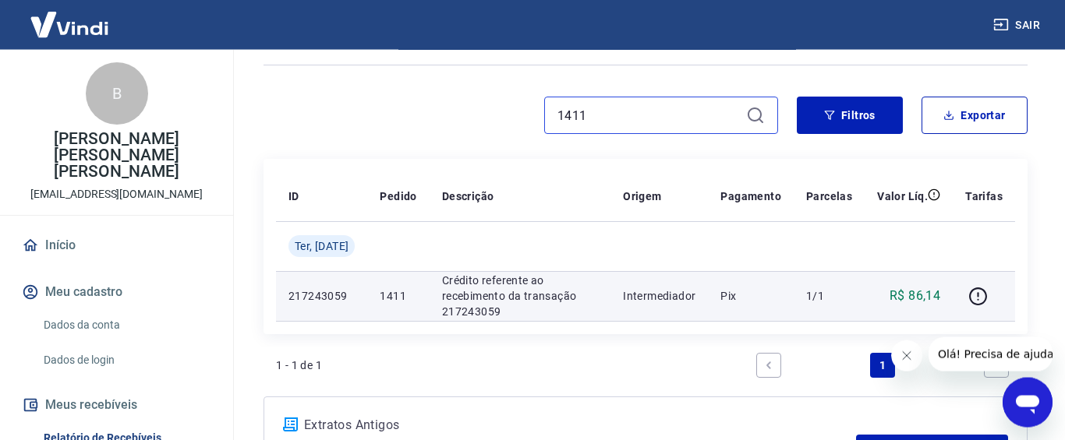
scroll to position [159, 0]
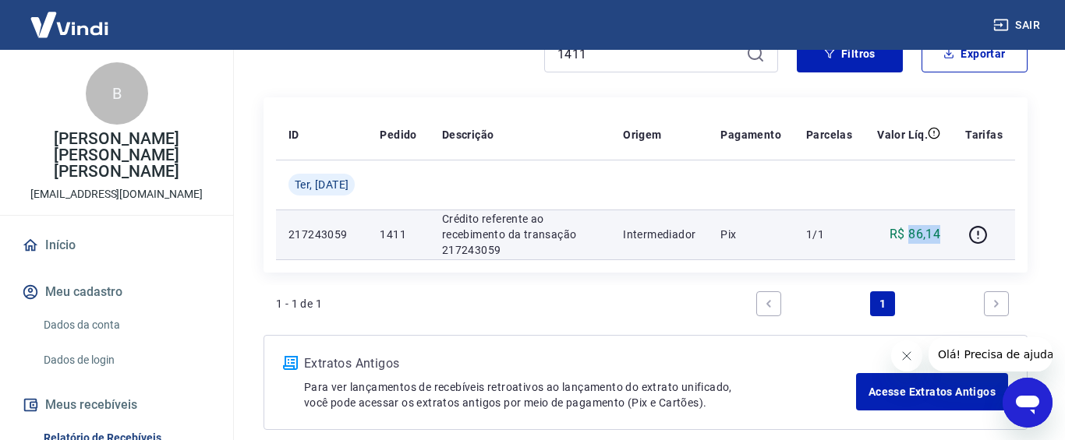
click at [947, 235] on td "R$ 86,14" at bounding box center [908, 235] width 88 height 50
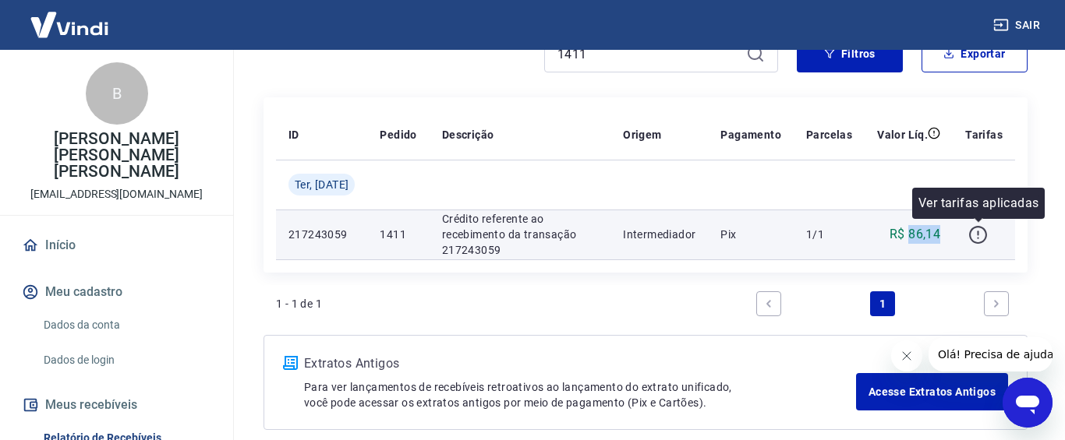
click at [981, 238] on icon "button" at bounding box center [977, 234] width 19 height 19
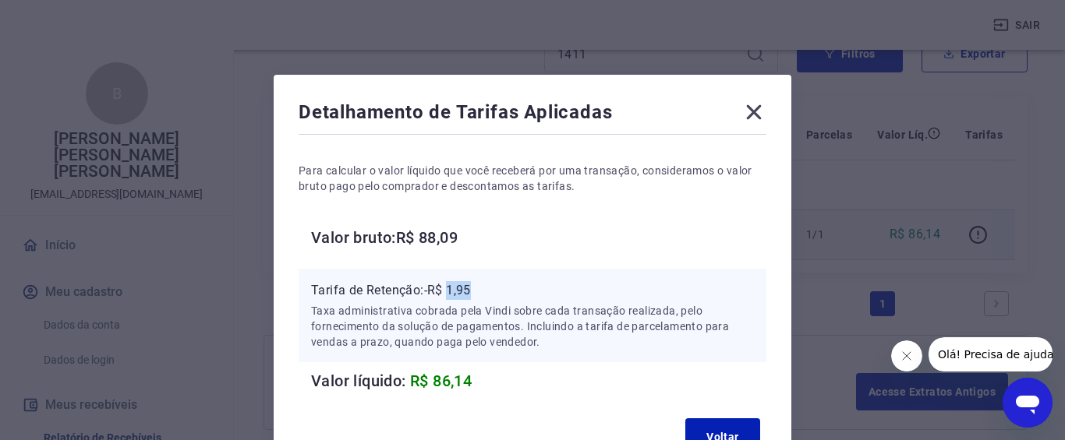
drag, startPoint x: 449, startPoint y: 291, endPoint x: 482, endPoint y: 289, distance: 33.5
click at [482, 289] on p "Tarifa de Retenção: -R$ 1,95" at bounding box center [532, 290] width 443 height 19
copy p "1,95"
click at [756, 115] on icon at bounding box center [754, 112] width 15 height 15
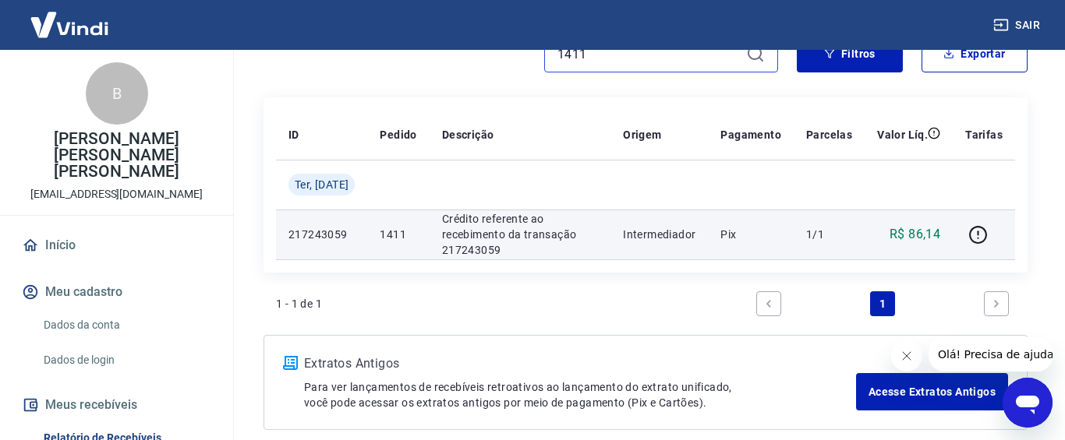
click at [613, 55] on input "1411" at bounding box center [648, 53] width 182 height 23
paste input "216333459"
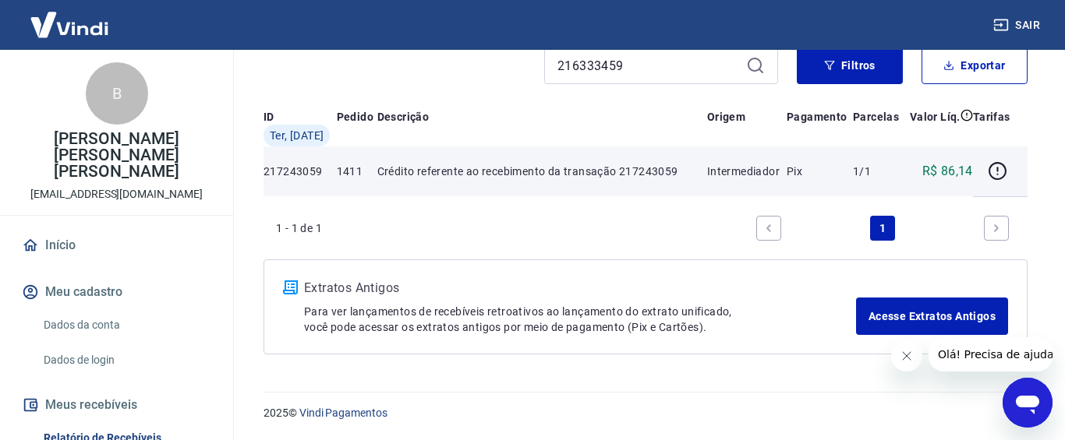
click at [758, 55] on div "Início / Meus Recebíveis / Relatório de Recebíveis Relatório de Recebíveis Saib…" at bounding box center [645, 138] width 801 height 471
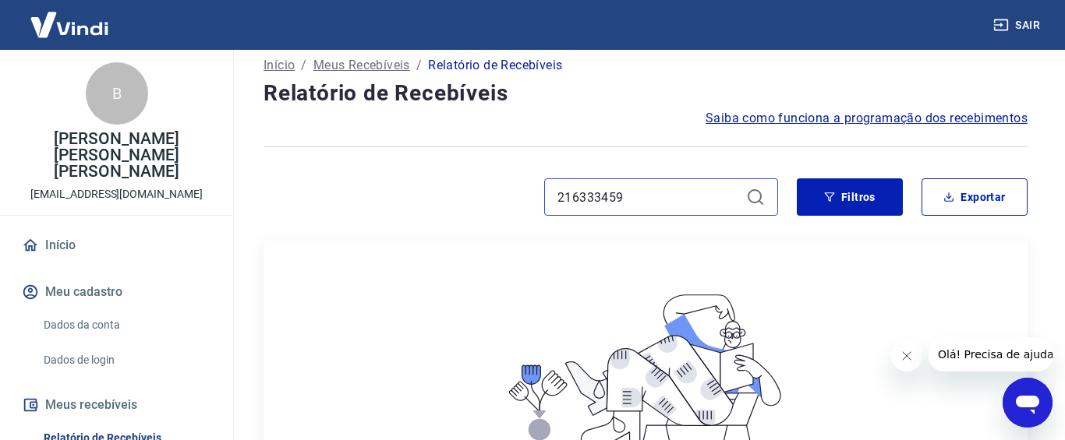
drag, startPoint x: 641, startPoint y: 205, endPoint x: 513, endPoint y: 195, distance: 129.0
click at [557, 195] on input "216333459" at bounding box center [648, 196] width 182 height 23
paste input "175146946067"
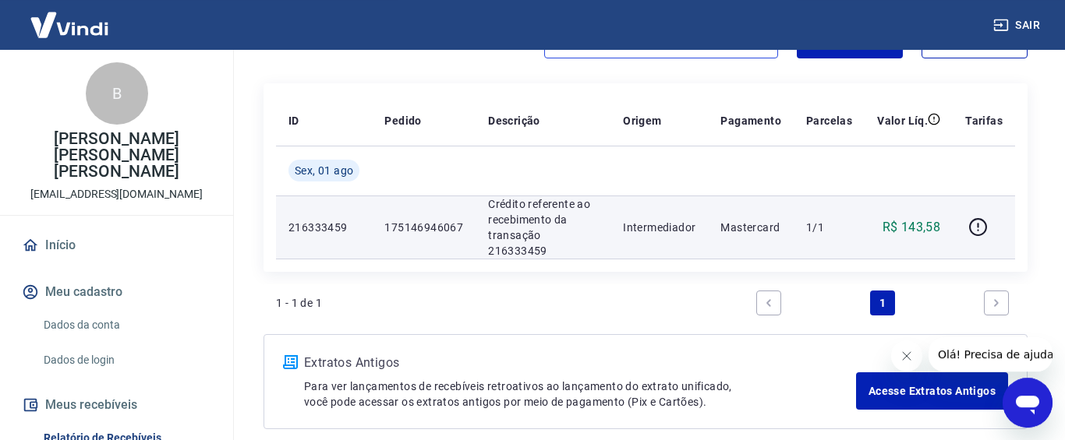
scroll to position [175, 0]
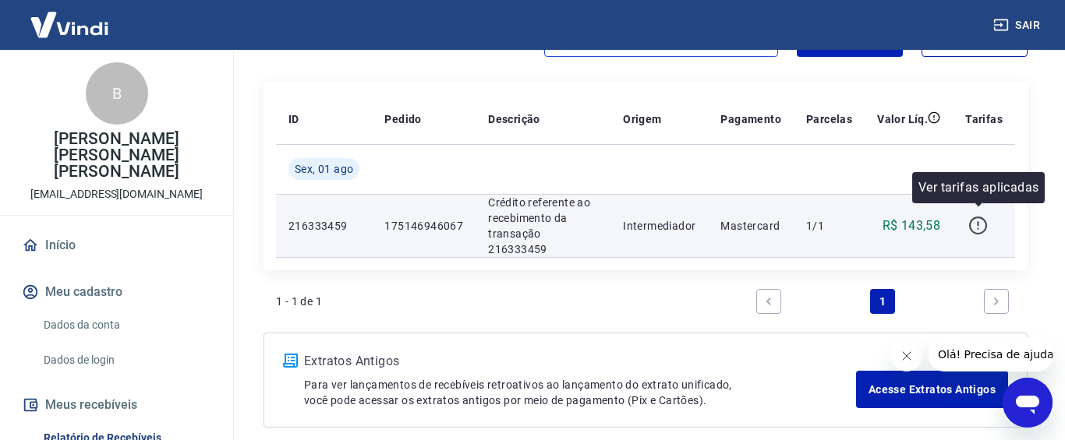
type input "175146946067"
click at [974, 220] on icon "button" at bounding box center [977, 225] width 19 height 19
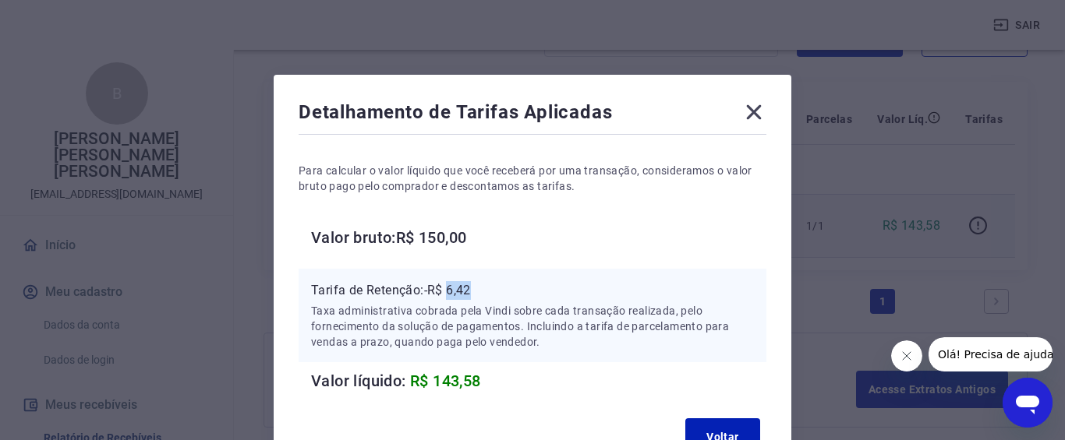
drag, startPoint x: 452, startPoint y: 294, endPoint x: 475, endPoint y: 290, distance: 23.7
click at [475, 291] on p "Tarifa de Retenção: -R$ 6,42" at bounding box center [532, 290] width 443 height 19
copy p "6,42"
click at [755, 117] on icon at bounding box center [753, 112] width 25 height 25
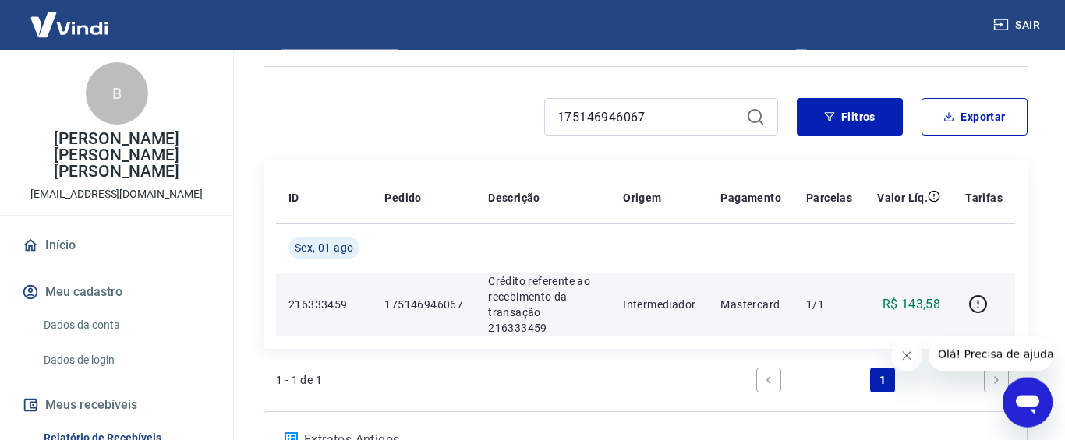
scroll to position [16, 0]
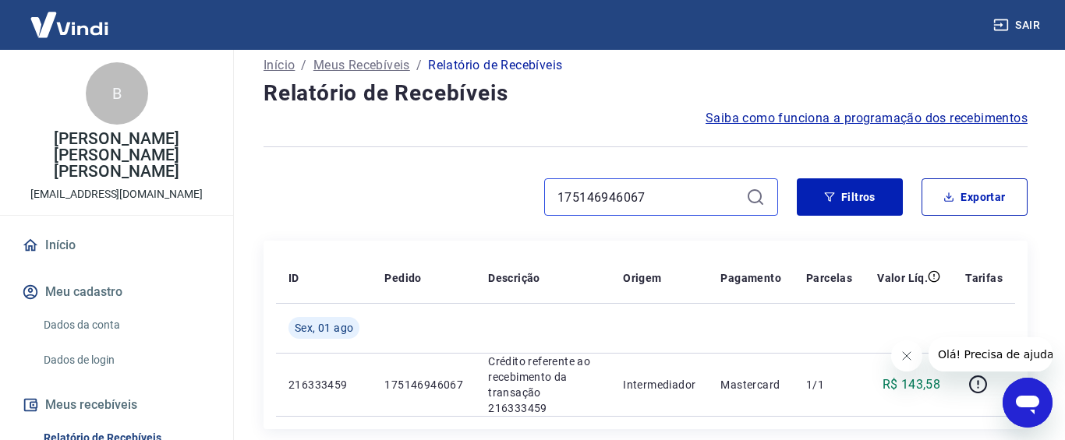
drag, startPoint x: 660, startPoint y: 198, endPoint x: 525, endPoint y: 203, distance: 134.9
click at [557, 203] on input "175146946067" at bounding box center [648, 196] width 182 height 23
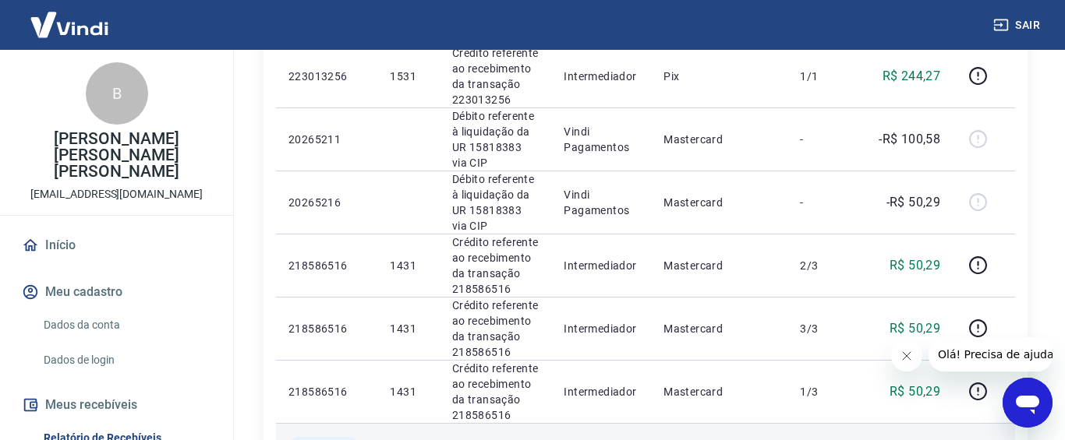
scroll to position [1432, 0]
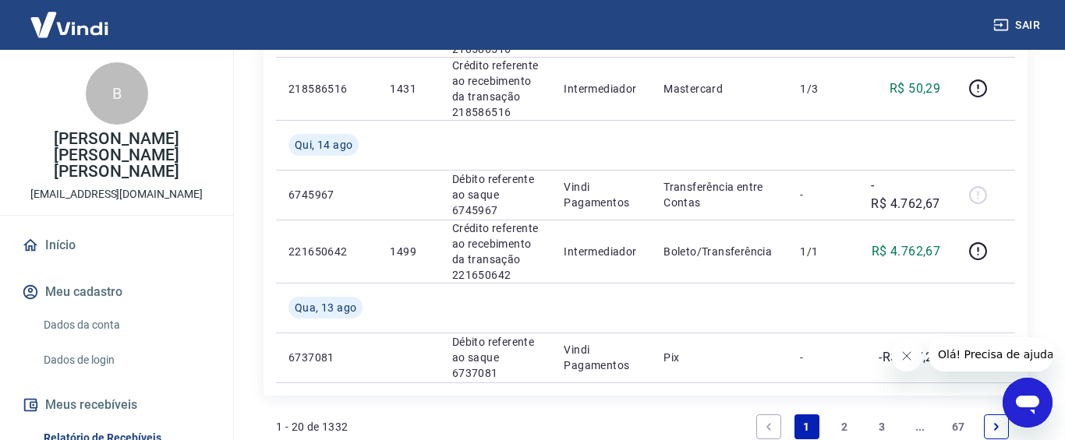
click at [849, 415] on link "2" at bounding box center [844, 427] width 25 height 25
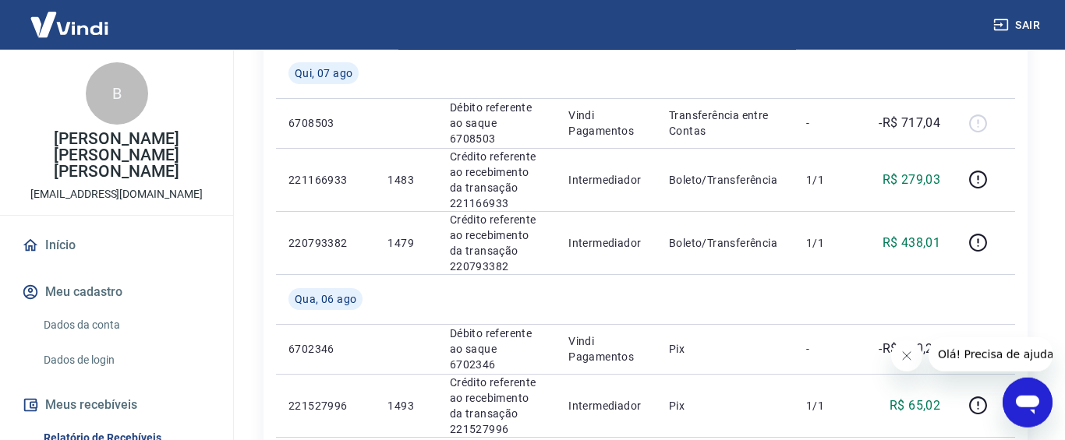
scroll to position [1351, 0]
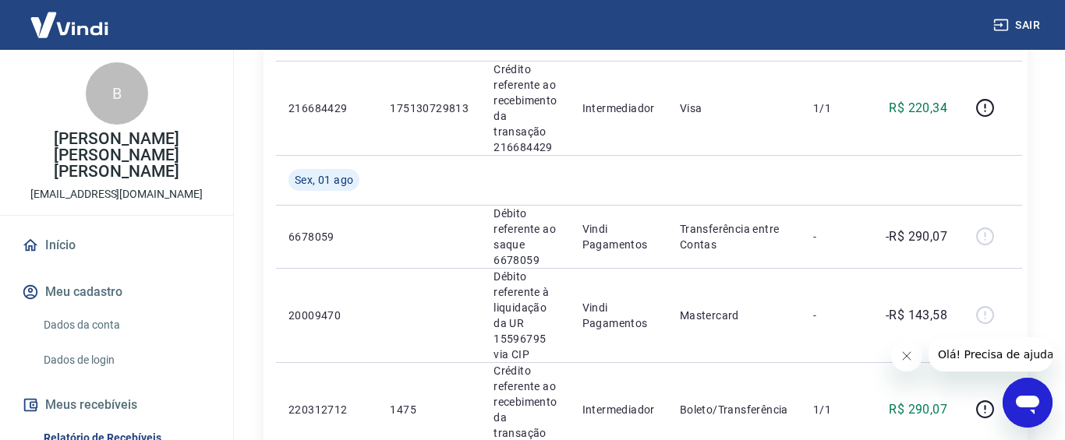
scroll to position [715, 0]
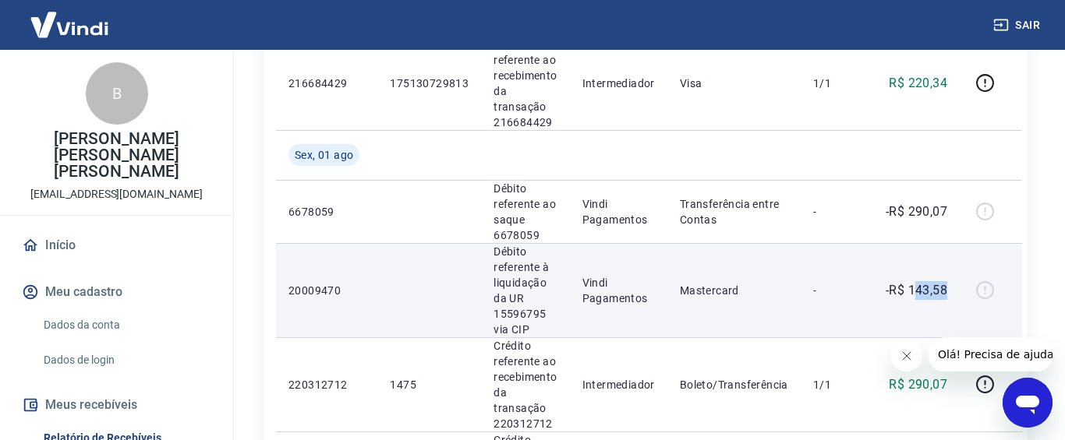
drag, startPoint x: 906, startPoint y: 140, endPoint x: 937, endPoint y: 139, distance: 31.2
click at [945, 243] on td "-R$ 143,58" at bounding box center [915, 290] width 88 height 94
click at [922, 281] on p "-R$ 143,58" at bounding box center [916, 290] width 62 height 19
drag, startPoint x: 903, startPoint y: 140, endPoint x: 948, endPoint y: 140, distance: 45.2
click at [948, 243] on td "-R$ 143,58" at bounding box center [915, 290] width 88 height 94
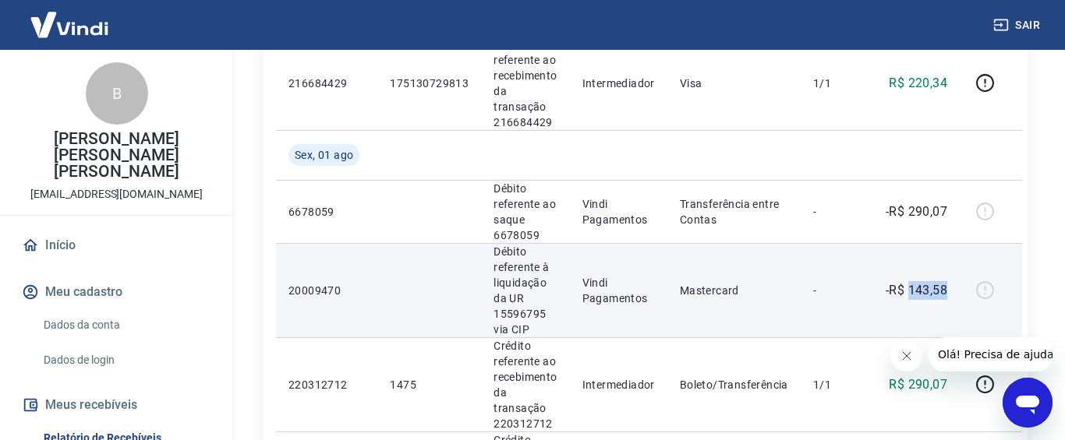
copy p "143,58"
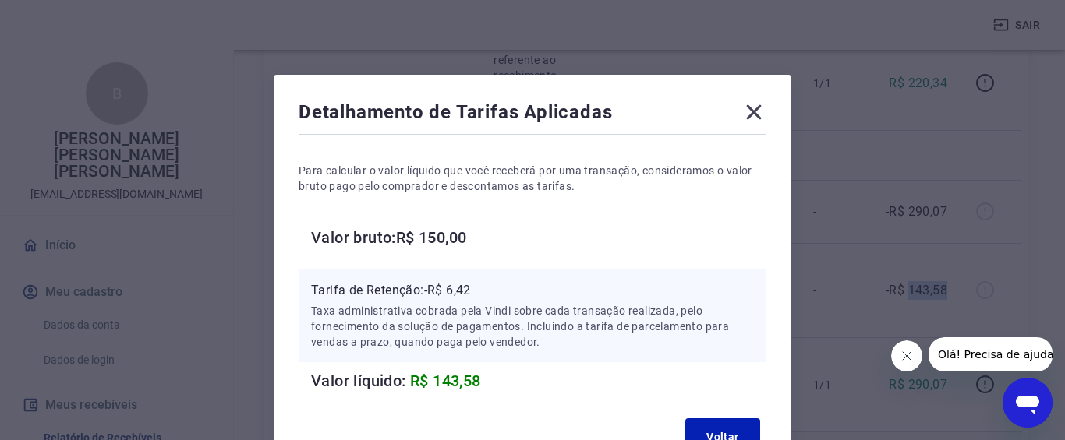
click at [486, 295] on p "Tarifa de Retenção: -R$ 6,42" at bounding box center [532, 290] width 443 height 19
click at [450, 290] on p "Tarifa de Retenção: -R$ 6,42" at bounding box center [532, 290] width 443 height 19
drag, startPoint x: 450, startPoint y: 291, endPoint x: 487, endPoint y: 291, distance: 36.6
click at [487, 291] on p "Tarifa de Retenção: -R$ 6,42" at bounding box center [532, 290] width 443 height 19
copy p "6,42"
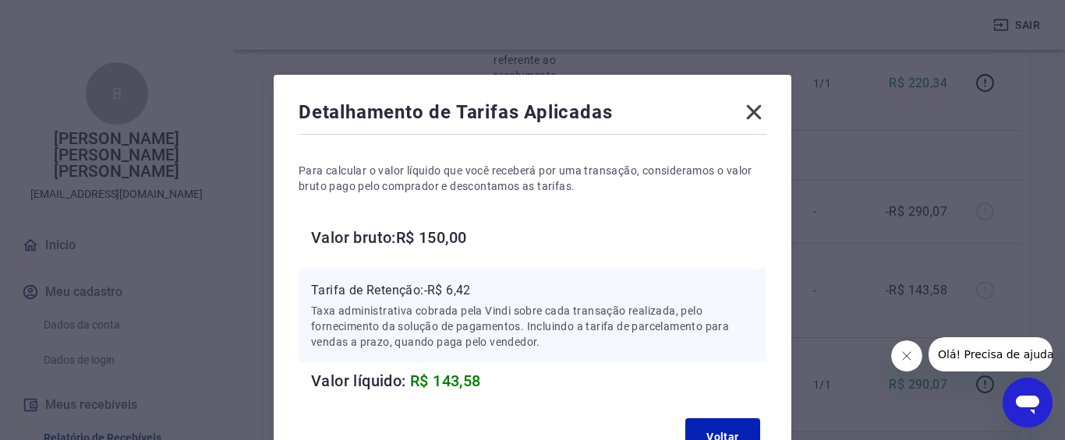
click at [759, 115] on icon at bounding box center [753, 112] width 25 height 25
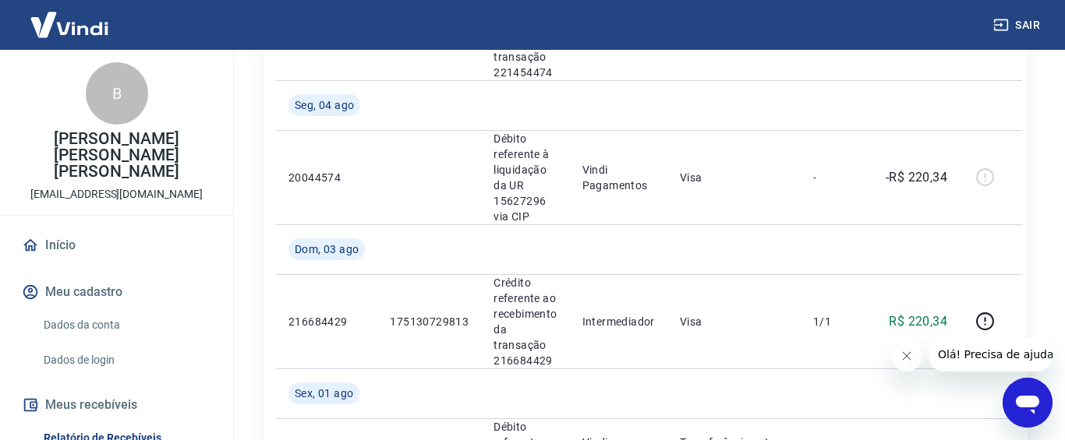
scroll to position [79, 0]
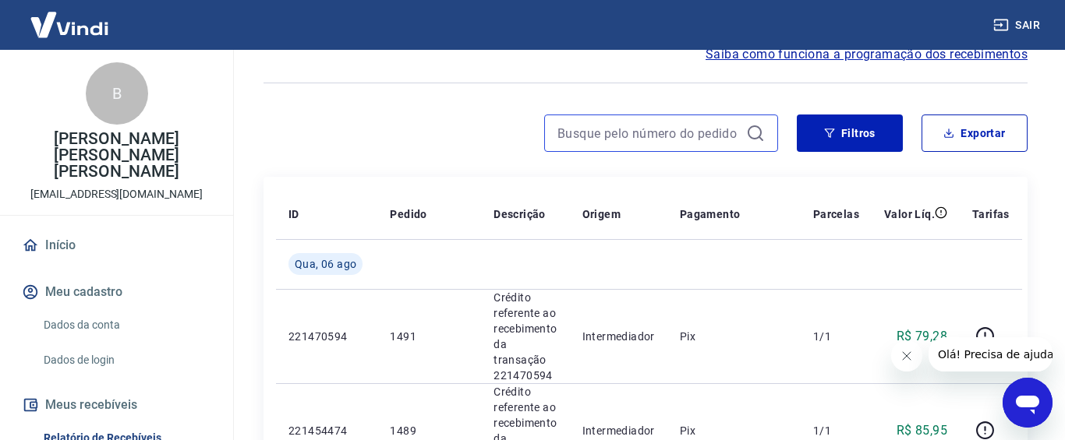
click at [645, 145] on input at bounding box center [648, 133] width 182 height 23
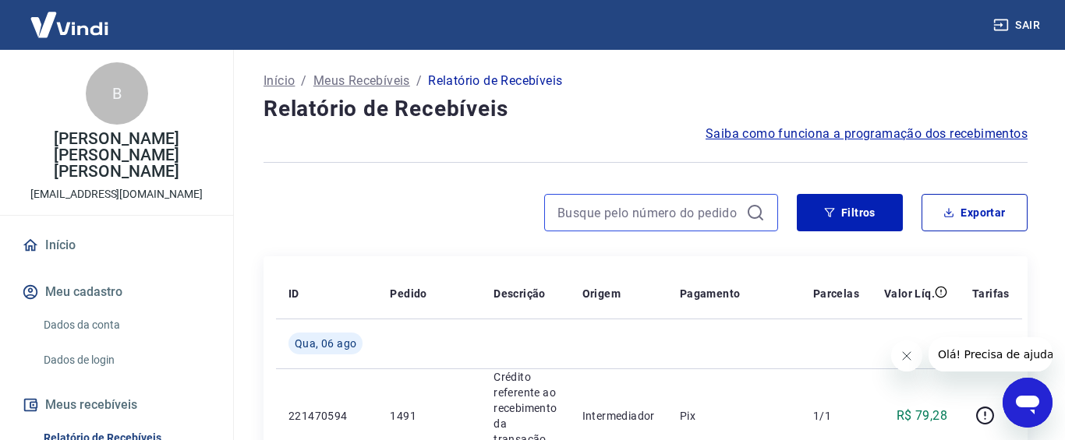
click at [618, 214] on input at bounding box center [648, 212] width 182 height 23
type input "1419"
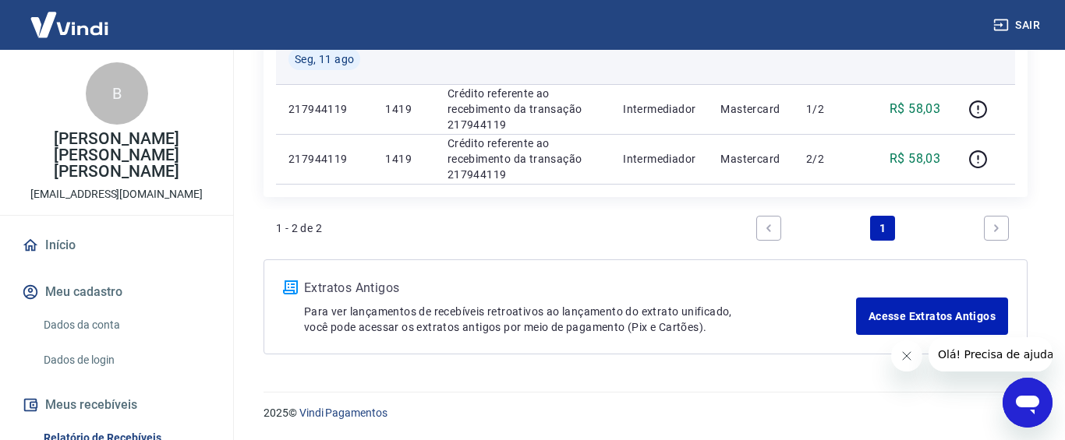
scroll to position [125, 0]
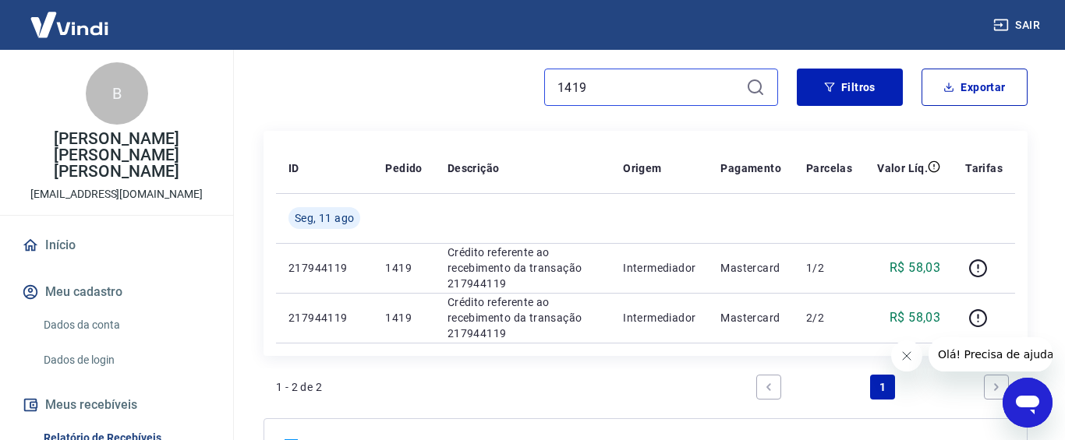
click at [604, 97] on input "1419" at bounding box center [648, 87] width 182 height 23
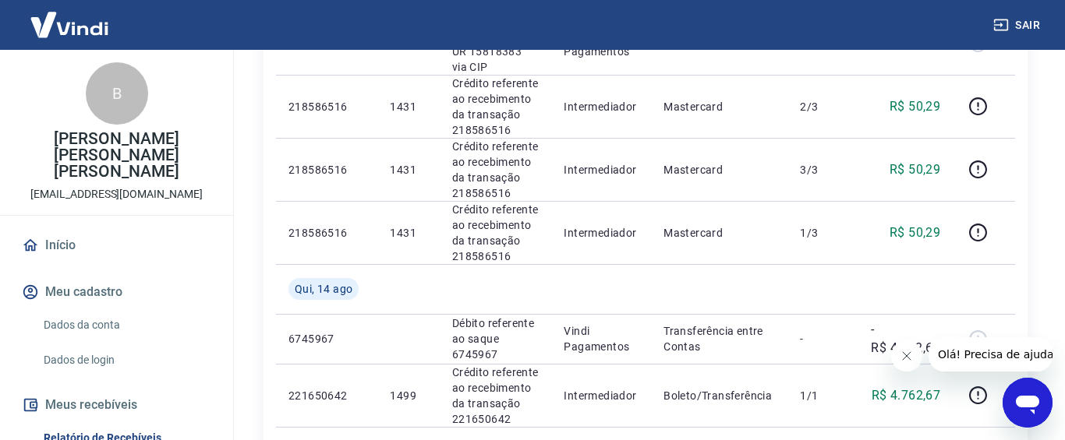
scroll to position [1367, 0]
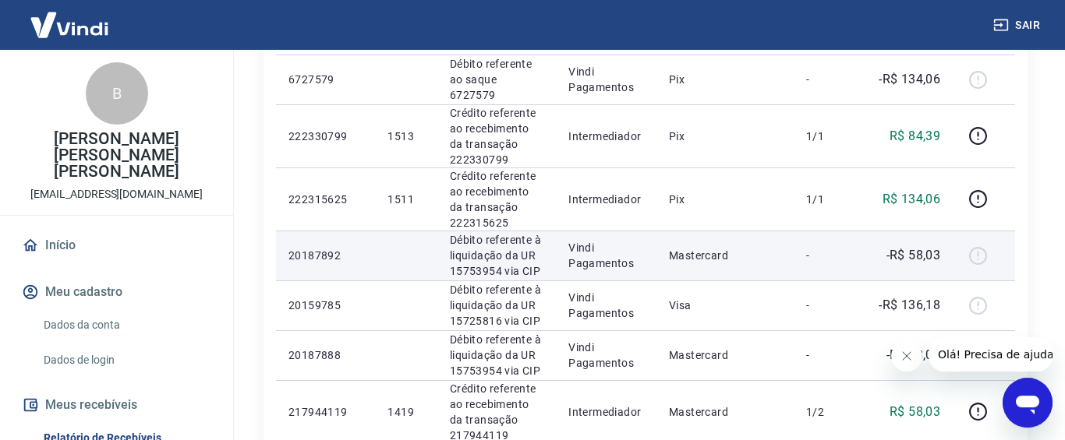
scroll to position [795, 0]
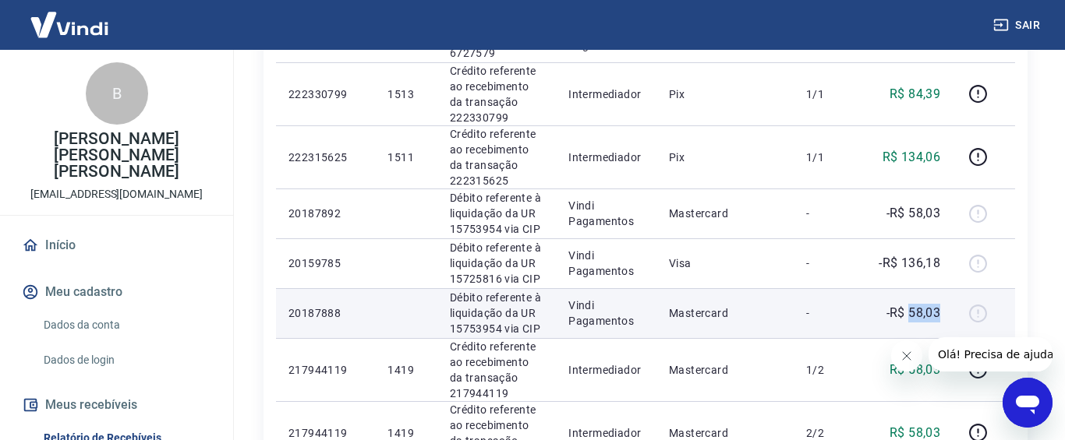
scroll to position [795, 0]
click at [949, 288] on td "-R$ 58,03" at bounding box center [908, 313] width 88 height 50
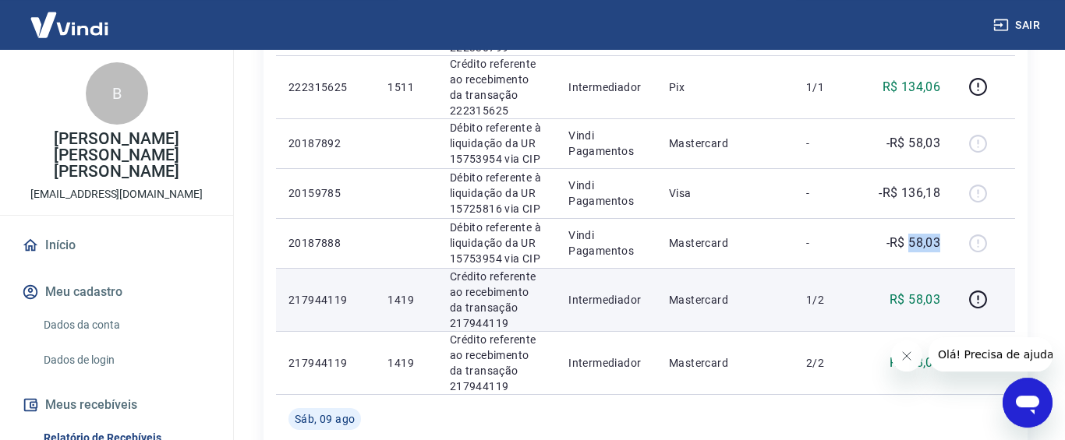
scroll to position [874, 0]
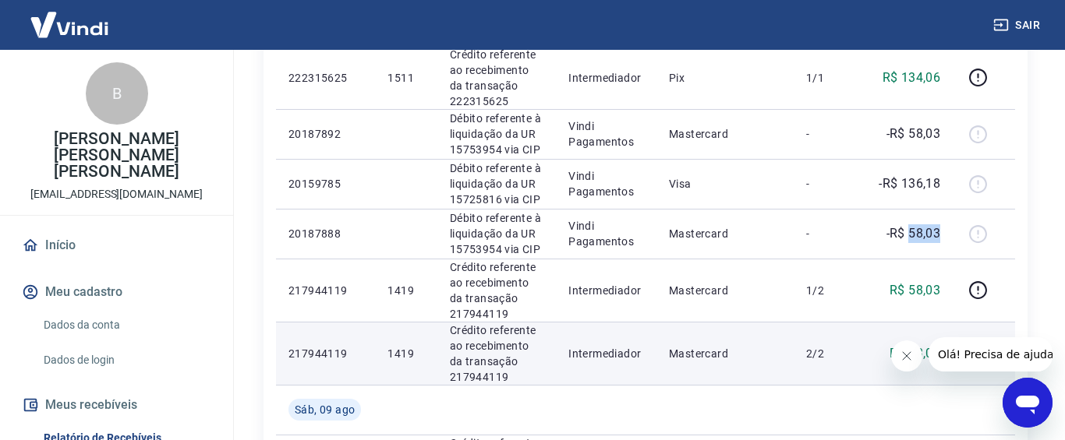
click at [984, 344] on icon "button" at bounding box center [977, 353] width 19 height 19
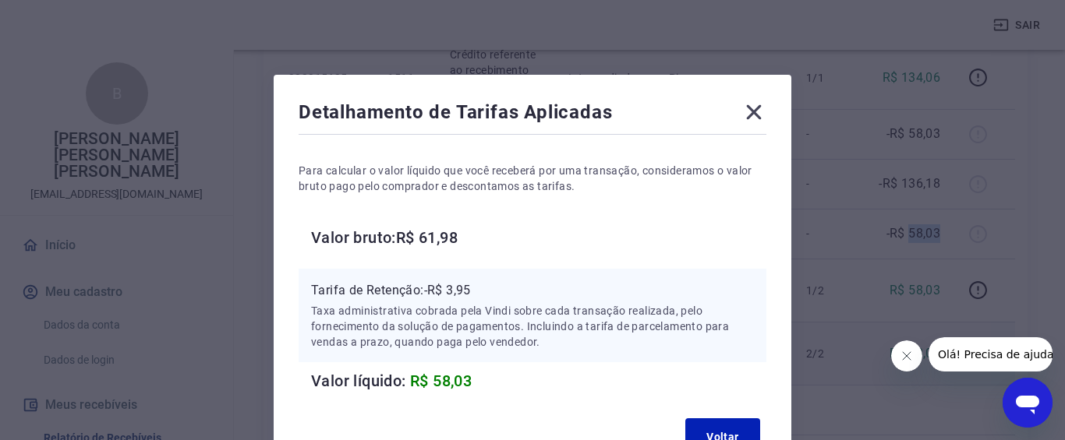
click at [751, 108] on icon at bounding box center [754, 112] width 15 height 15
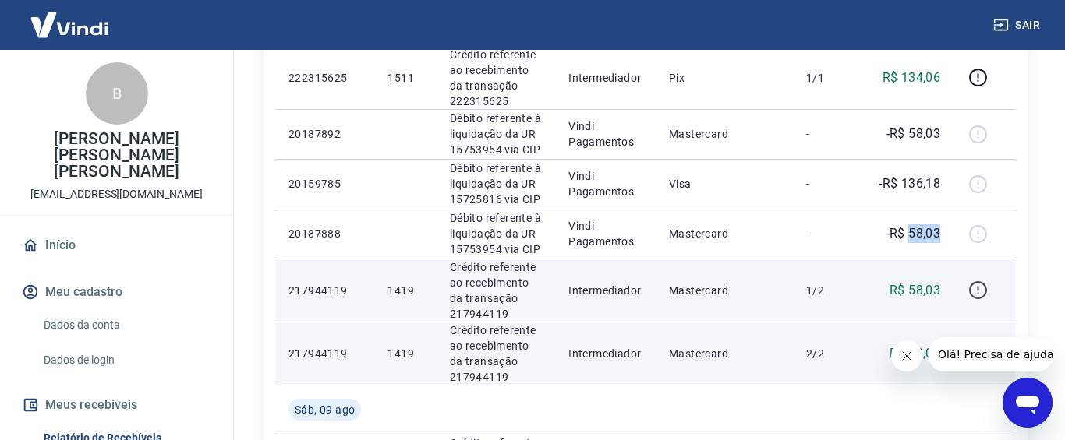
click at [980, 281] on icon "button" at bounding box center [977, 290] width 19 height 19
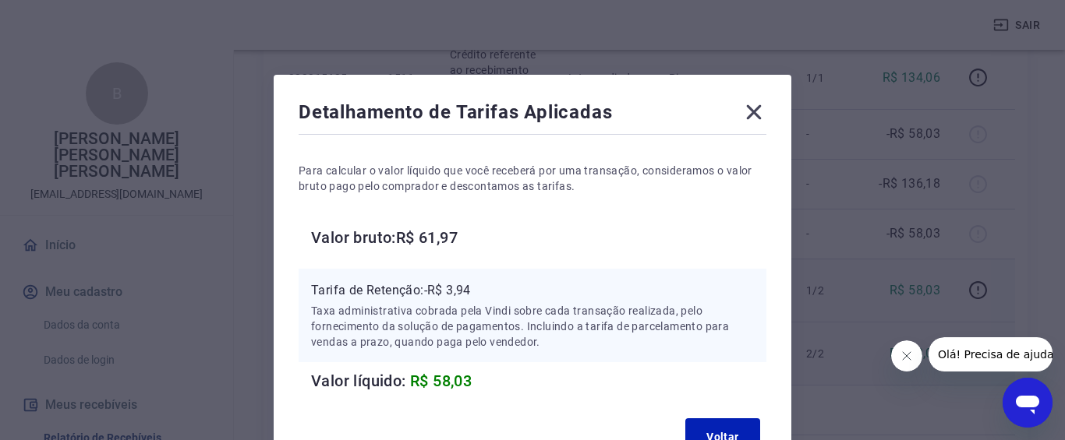
click at [761, 116] on icon at bounding box center [753, 112] width 25 height 25
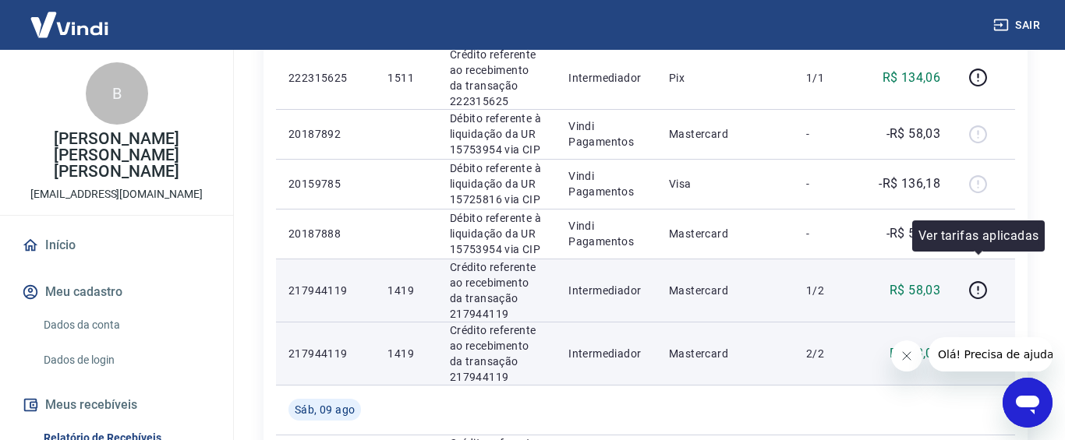
click at [980, 341] on button "button" at bounding box center [977, 353] width 25 height 25
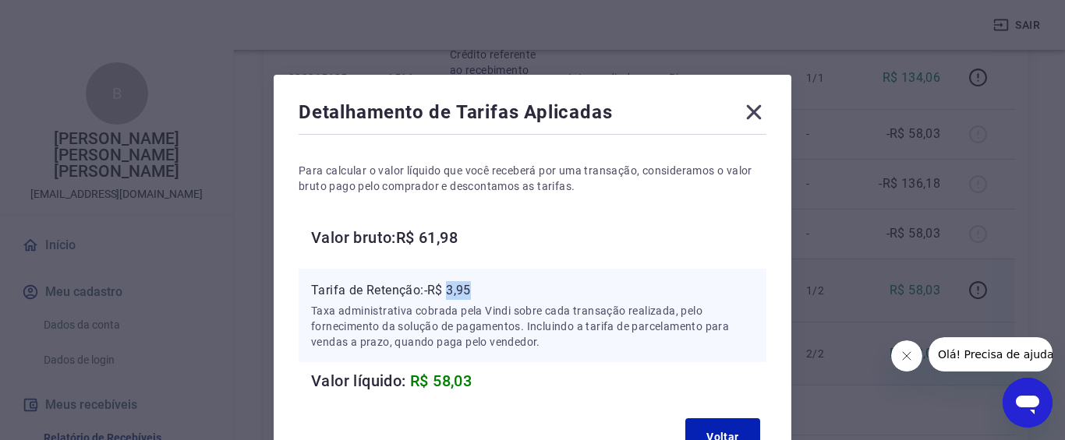
drag, startPoint x: 450, startPoint y: 291, endPoint x: 475, endPoint y: 292, distance: 25.0
click at [475, 292] on p "Tarifa de Retenção: -R$ 3,95" at bounding box center [532, 290] width 443 height 19
copy p "3,95"
click at [752, 125] on div "Detalhamento de Tarifas Aplicadas" at bounding box center [532, 115] width 468 height 31
click at [754, 116] on icon at bounding box center [753, 112] width 25 height 25
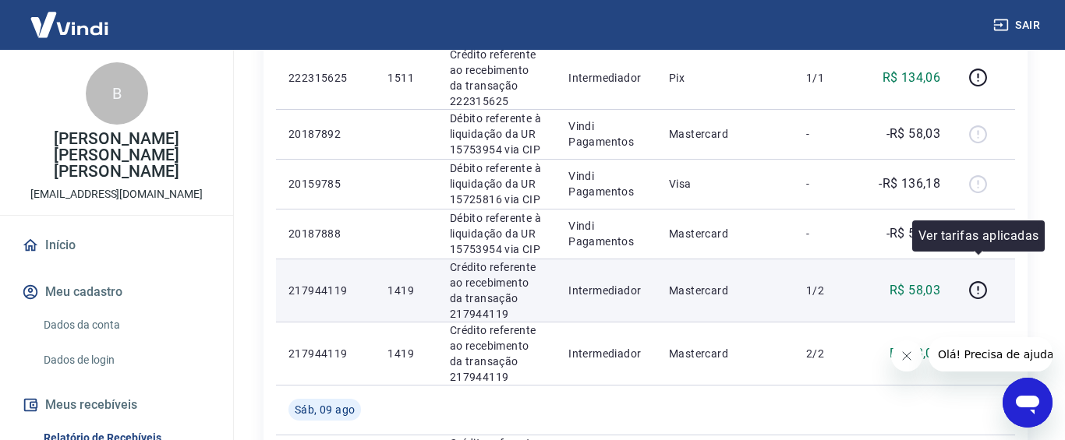
click at [981, 221] on div "Ver tarifas aplicadas" at bounding box center [978, 236] width 132 height 31
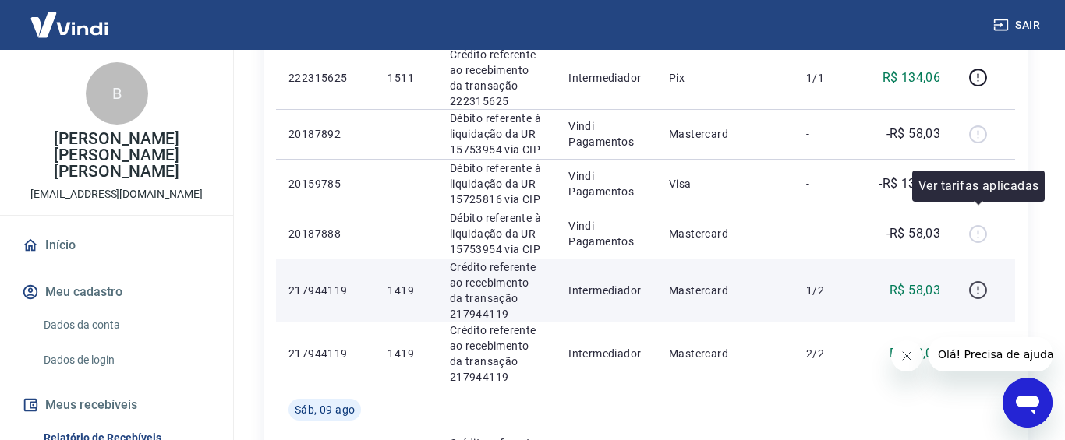
click at [978, 286] on icon "button" at bounding box center [978, 288] width 2 height 5
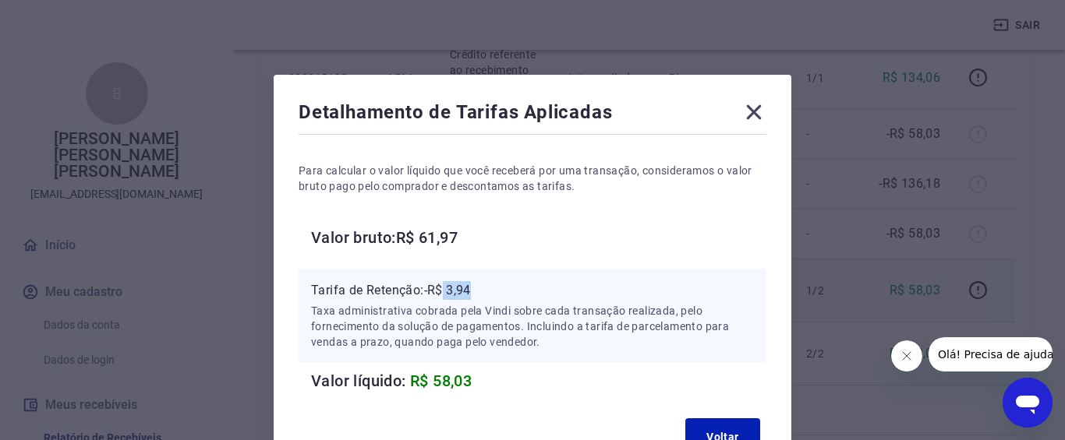
drag, startPoint x: 461, startPoint y: 291, endPoint x: 482, endPoint y: 292, distance: 21.1
click at [482, 292] on p "Tarifa de Retenção: -R$ 3,94" at bounding box center [532, 290] width 443 height 19
copy p "3,94"
click at [759, 101] on icon at bounding box center [753, 112] width 25 height 25
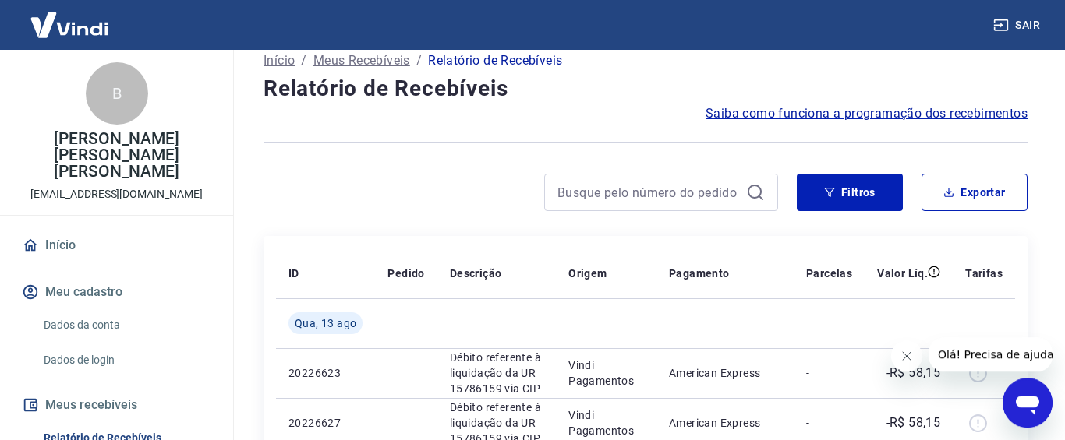
scroll to position [0, 0]
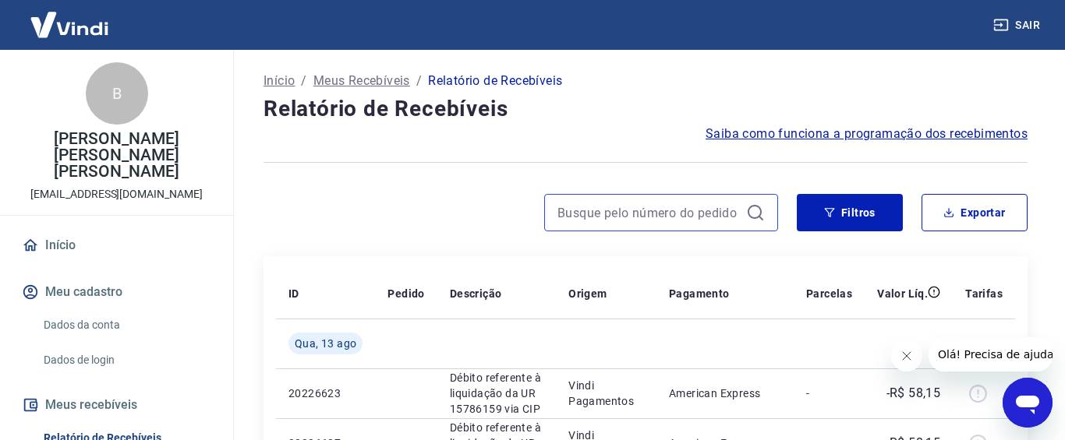
click at [631, 217] on input at bounding box center [648, 212] width 182 height 23
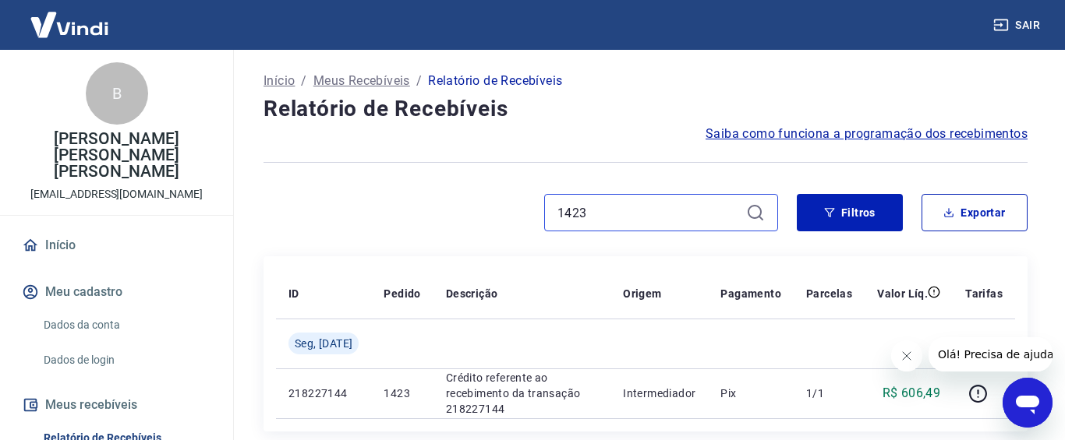
scroll to position [79, 0]
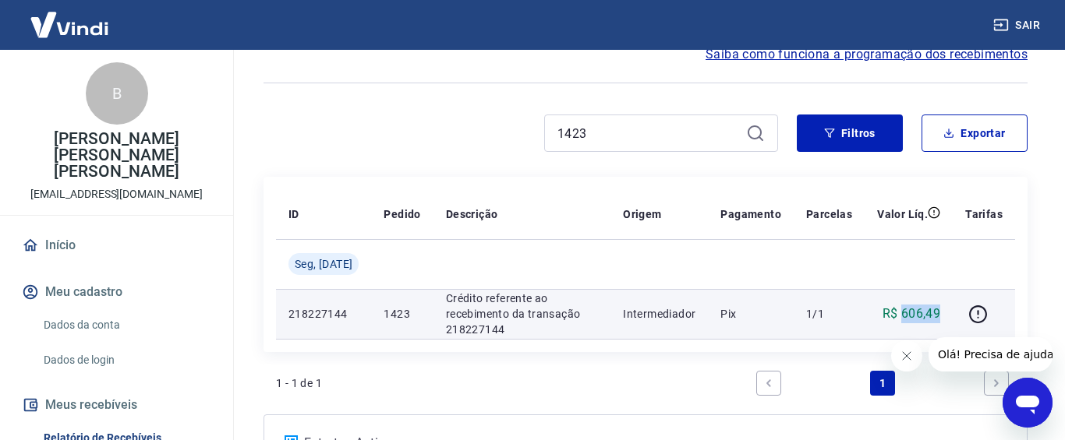
drag, startPoint x: 905, startPoint y: 317, endPoint x: 942, endPoint y: 316, distance: 37.4
click at [942, 316] on td "R$ 606,49" at bounding box center [908, 314] width 88 height 50
copy p "606,49"
click at [976, 315] on icon "button" at bounding box center [977, 314] width 19 height 19
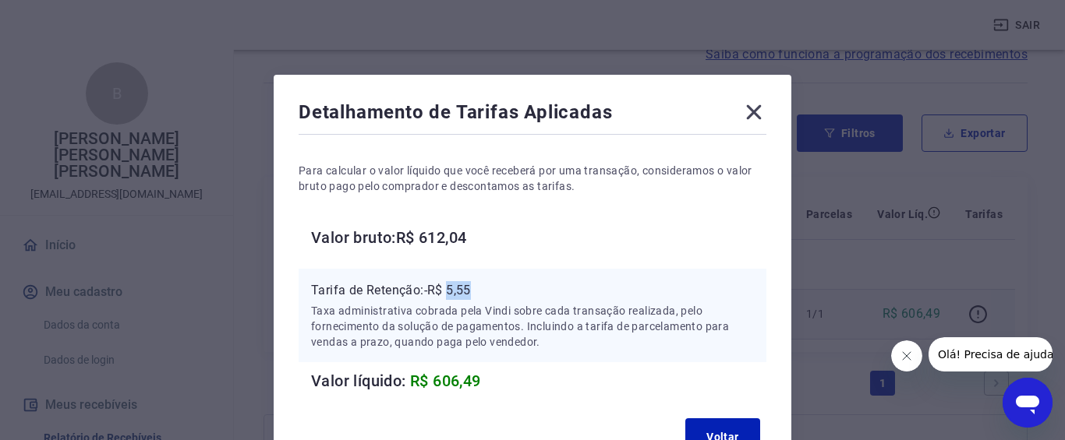
drag, startPoint x: 450, startPoint y: 288, endPoint x: 495, endPoint y: 290, distance: 45.3
click at [495, 290] on p "Tarifa de Retenção: -R$ 5,55" at bounding box center [532, 290] width 443 height 19
copy p "5,55"
click at [760, 102] on icon at bounding box center [753, 112] width 25 height 25
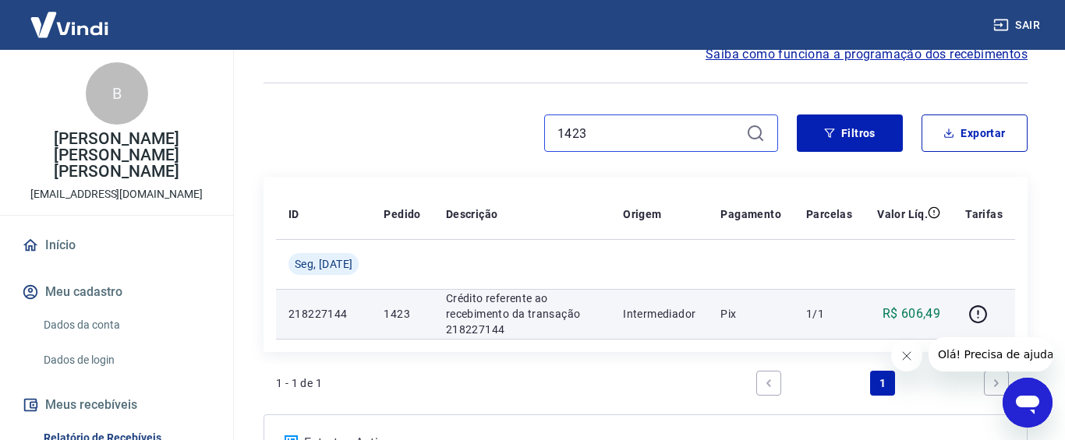
drag, startPoint x: 606, startPoint y: 140, endPoint x: 573, endPoint y: 138, distance: 33.5
click at [573, 138] on input "1423" at bounding box center [648, 133] width 182 height 23
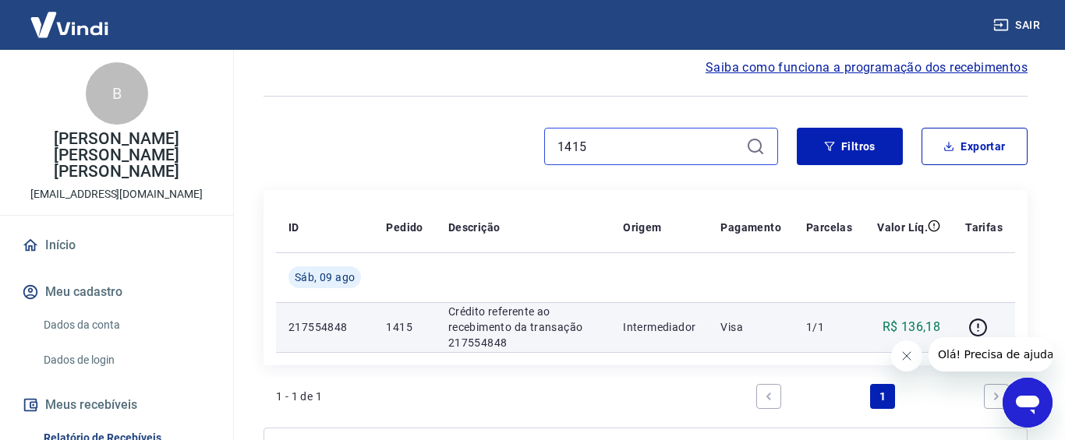
scroll to position [175, 0]
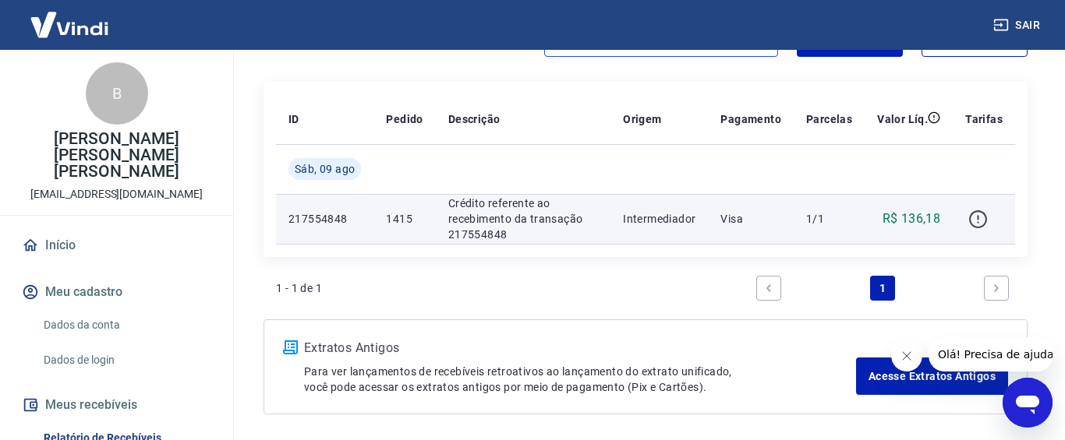
type input "1415"
click at [980, 223] on icon "button" at bounding box center [977, 219] width 19 height 19
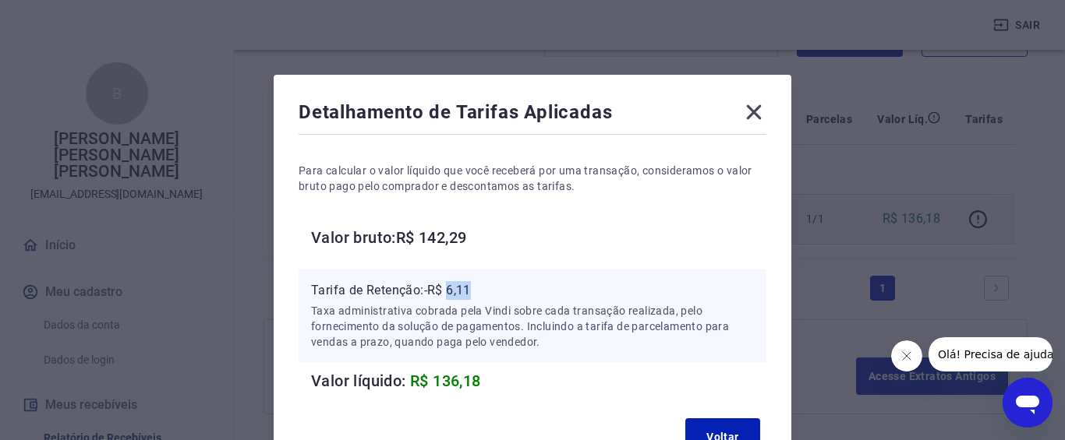
drag, startPoint x: 457, startPoint y: 293, endPoint x: 480, endPoint y: 293, distance: 23.4
click at [480, 293] on p "Tarifa de Retenção: -R$ 6,11" at bounding box center [532, 290] width 443 height 19
copy p "6,11"
click at [758, 111] on icon at bounding box center [753, 112] width 25 height 25
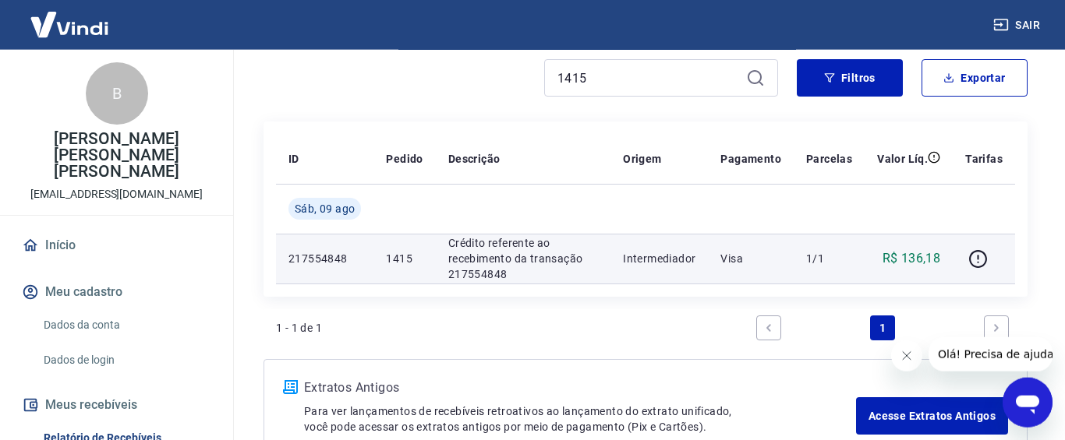
scroll to position [95, 0]
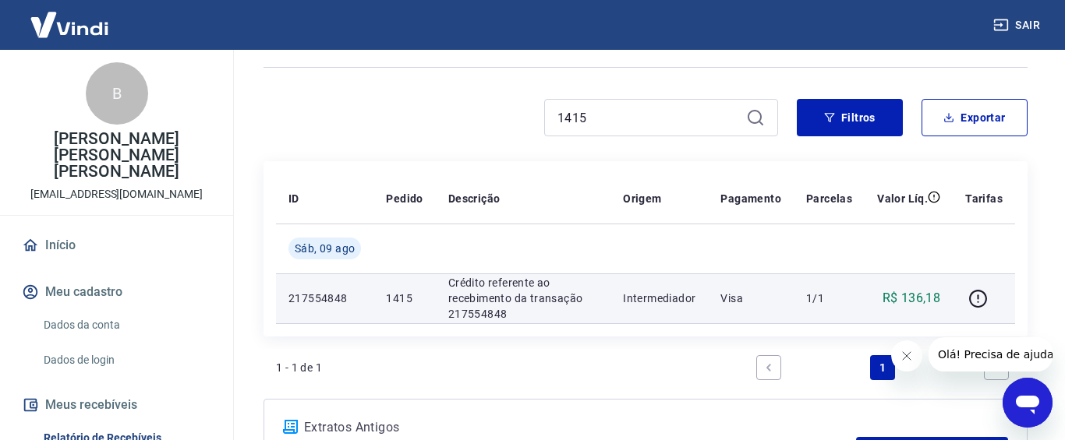
click at [612, 129] on div "1415" at bounding box center [661, 117] width 234 height 37
click at [612, 123] on input "1415" at bounding box center [648, 117] width 182 height 23
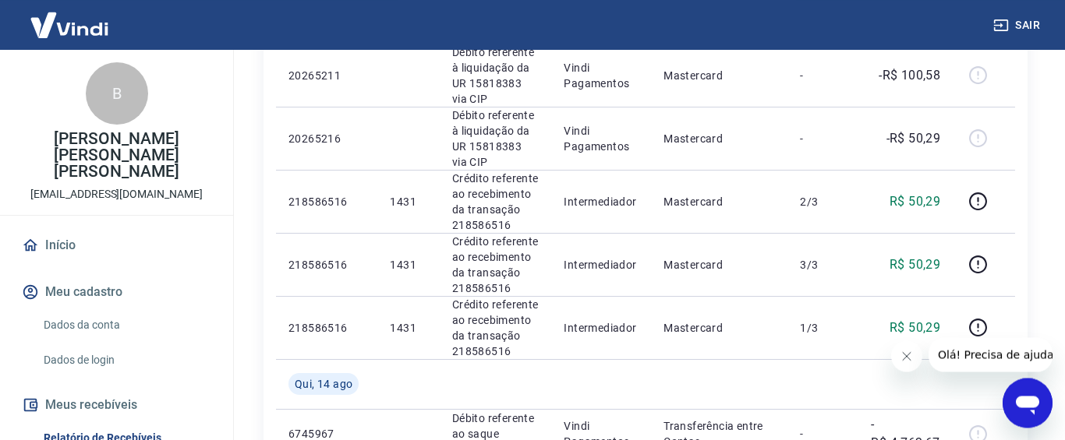
scroll to position [1259, 0]
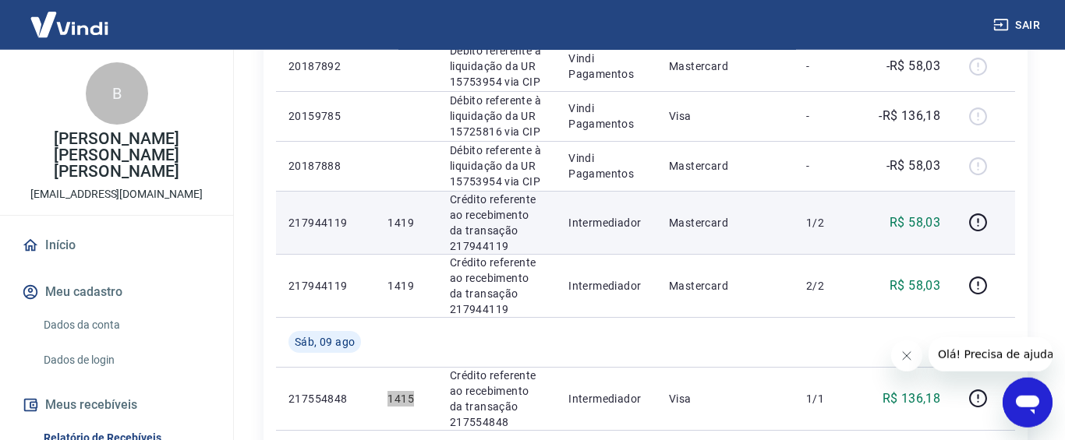
scroll to position [1022, 0]
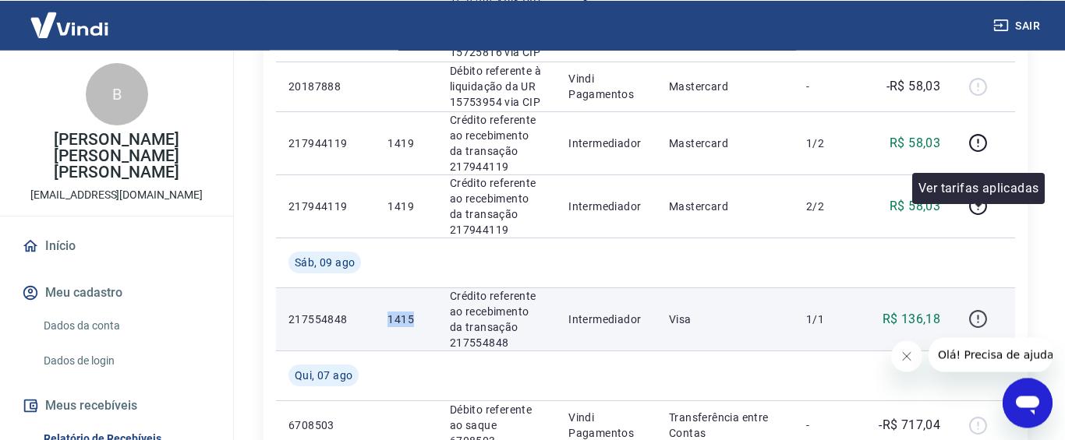
click at [973, 309] on icon "button" at bounding box center [977, 318] width 19 height 19
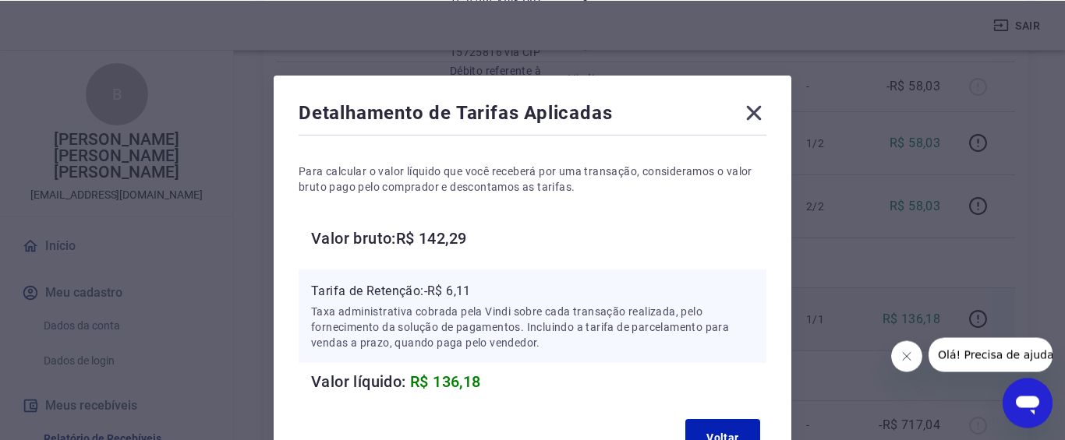
click at [454, 293] on p "Tarifa de Retenção: -R$ 6,11" at bounding box center [532, 290] width 443 height 19
drag, startPoint x: 451, startPoint y: 293, endPoint x: 484, endPoint y: 294, distance: 32.7
click at [486, 294] on p "Tarifa de Retenção: -R$ 6,11" at bounding box center [532, 290] width 443 height 19
copy p "6,11"
click at [754, 117] on icon at bounding box center [753, 112] width 25 height 25
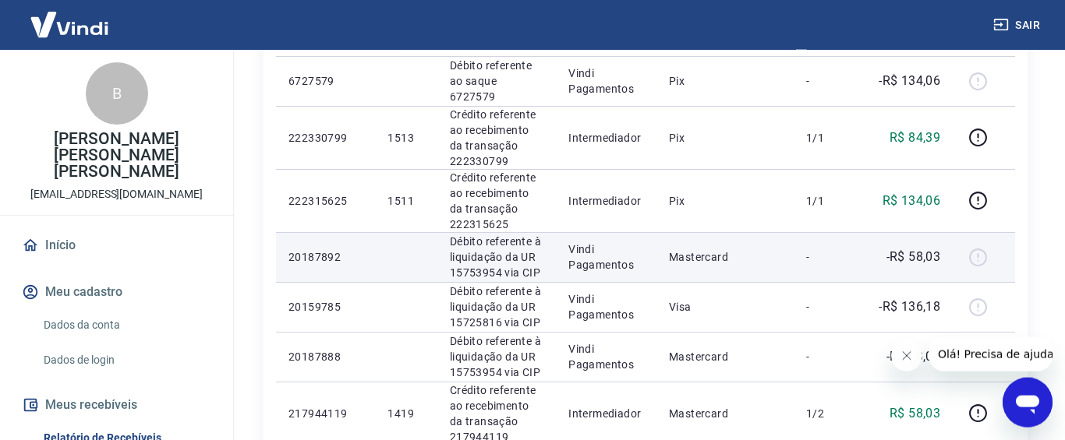
scroll to position [783, 0]
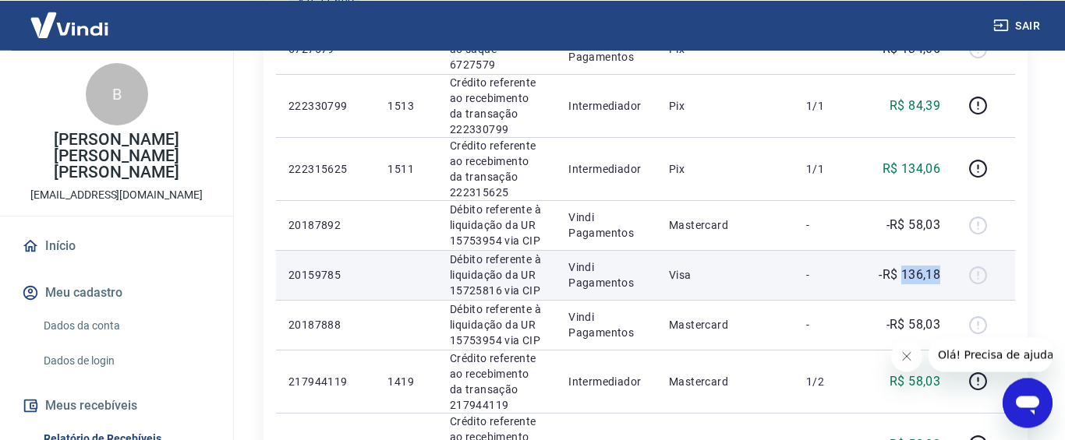
drag, startPoint x: 903, startPoint y: 210, endPoint x: 948, endPoint y: 212, distance: 46.0
click at [948, 250] on td "-R$ 136,18" at bounding box center [908, 275] width 88 height 50
copy p "136,18"
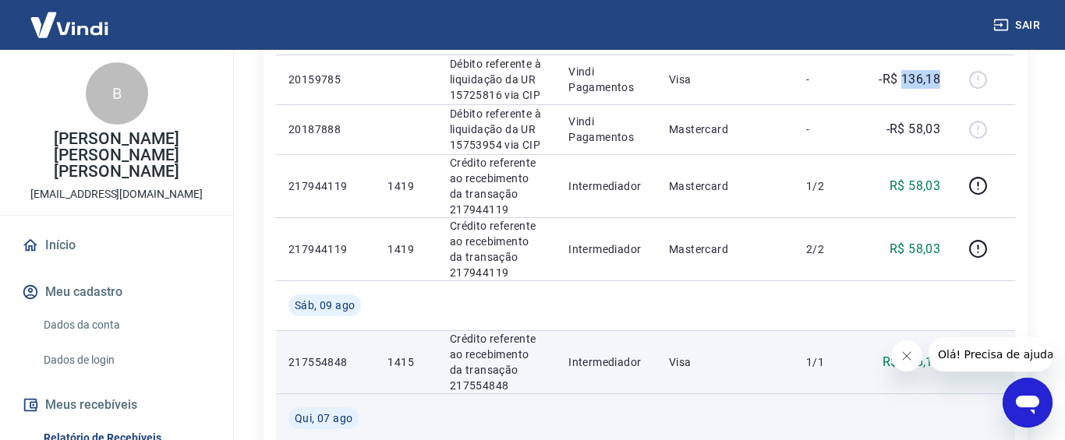
scroll to position [1022, 0]
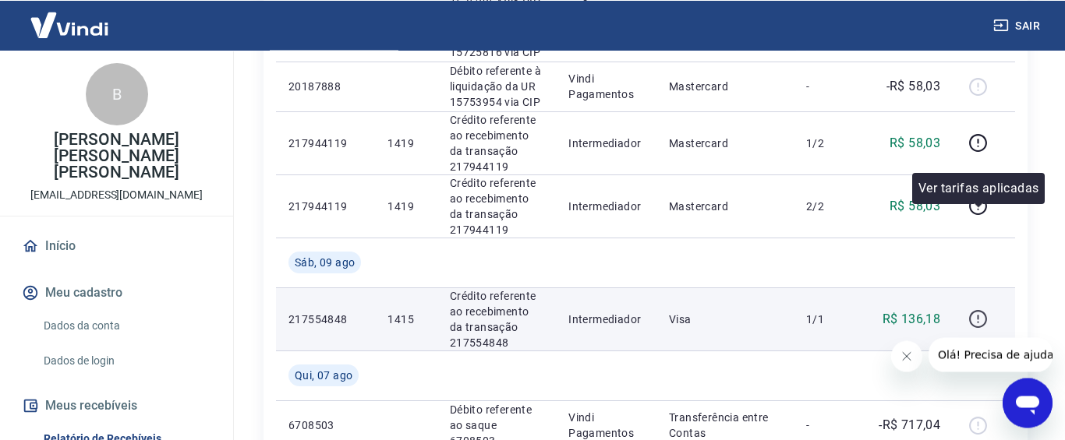
click at [980, 309] on icon "button" at bounding box center [977, 318] width 19 height 19
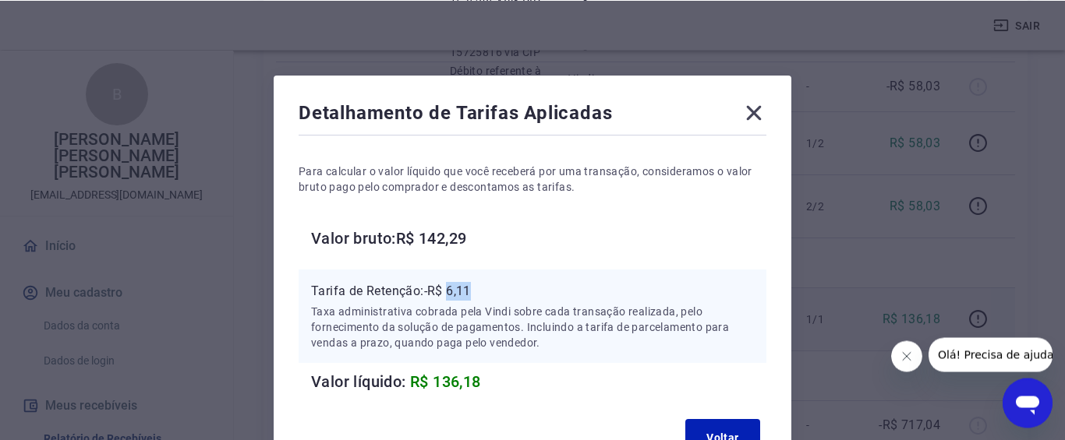
drag, startPoint x: 453, startPoint y: 293, endPoint x: 475, endPoint y: 293, distance: 21.8
click at [475, 293] on p "Tarifa de Retenção: -R$ 6,11" at bounding box center [532, 290] width 443 height 19
copy p "6,11"
click at [755, 114] on icon at bounding box center [754, 112] width 15 height 15
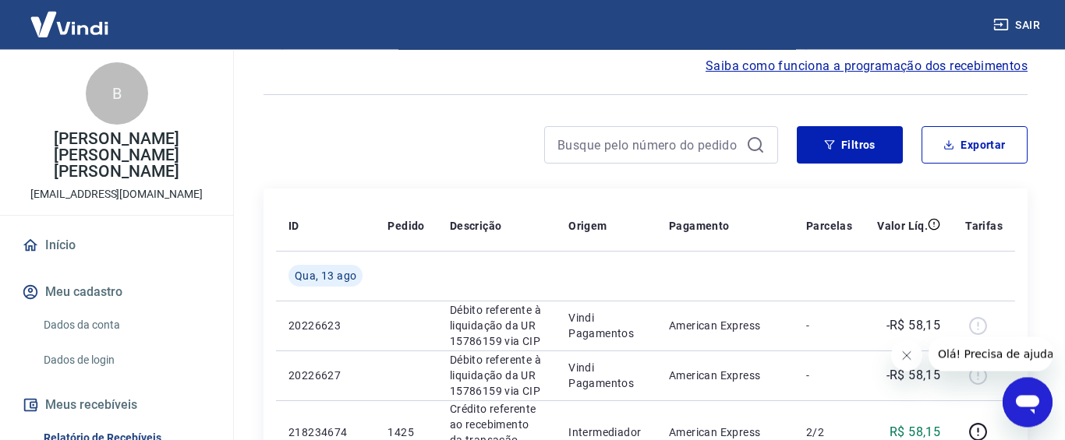
scroll to position [0, 0]
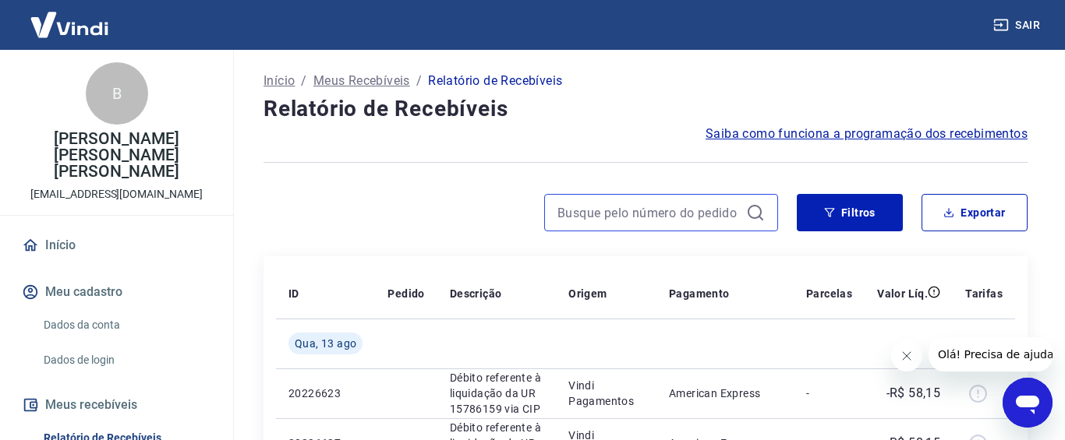
click at [655, 220] on input at bounding box center [648, 212] width 182 height 23
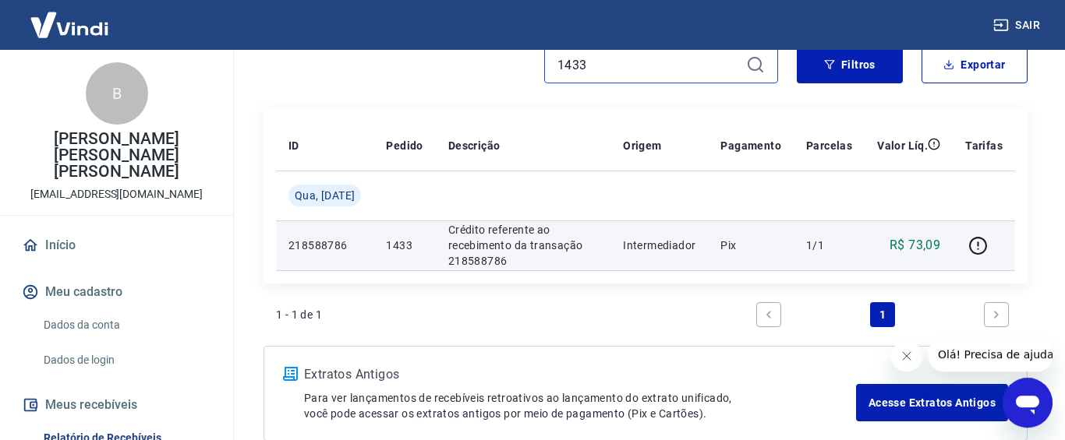
scroll to position [159, 0]
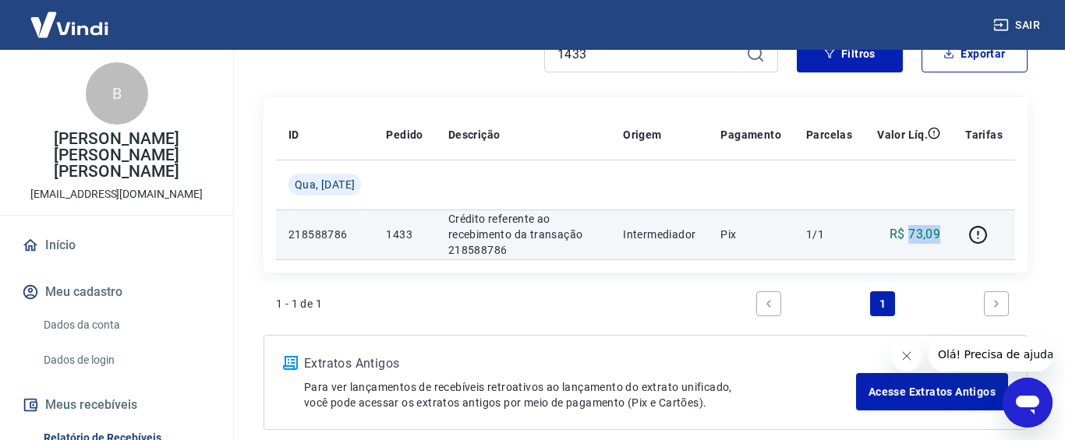
drag, startPoint x: 913, startPoint y: 235, endPoint x: 939, endPoint y: 236, distance: 26.5
click at [939, 236] on p "R$ 73,09" at bounding box center [914, 234] width 51 height 19
copy p "73,09"
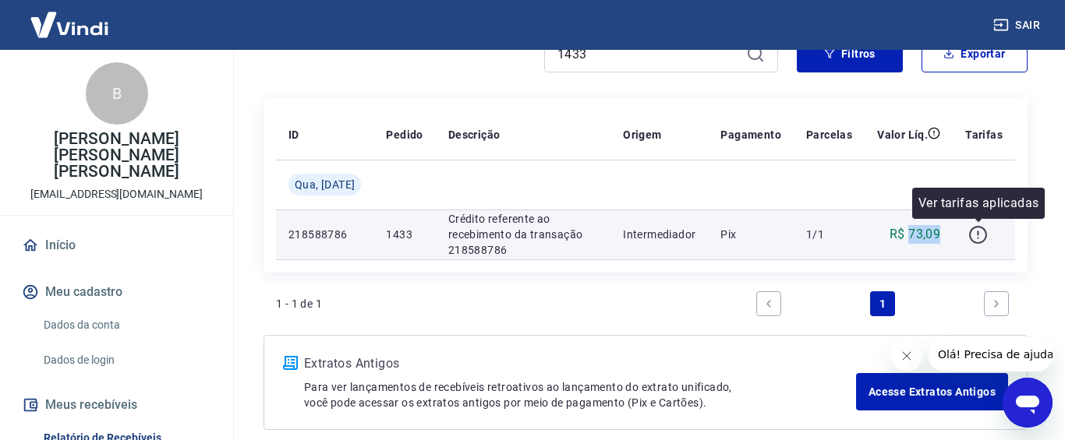
click at [980, 235] on icon "button" at bounding box center [977, 234] width 19 height 19
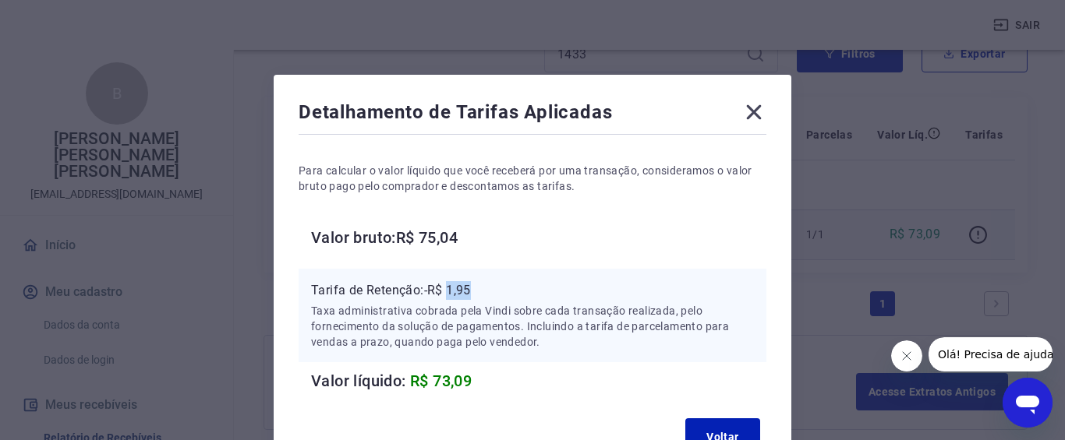
drag, startPoint x: 448, startPoint y: 288, endPoint x: 493, endPoint y: 290, distance: 44.5
click at [493, 290] on p "Tarifa de Retenção: -R$ 1,95" at bounding box center [532, 290] width 443 height 19
copy p "1,95"
click at [751, 111] on icon at bounding box center [754, 112] width 15 height 15
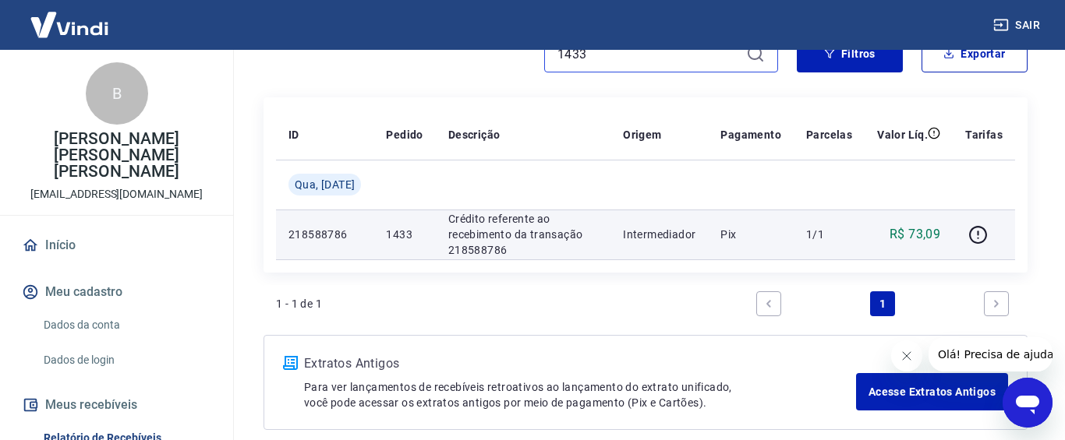
drag, startPoint x: 594, startPoint y: 57, endPoint x: 527, endPoint y: 55, distance: 67.0
click at [557, 55] on input "1433" at bounding box center [648, 53] width 182 height 23
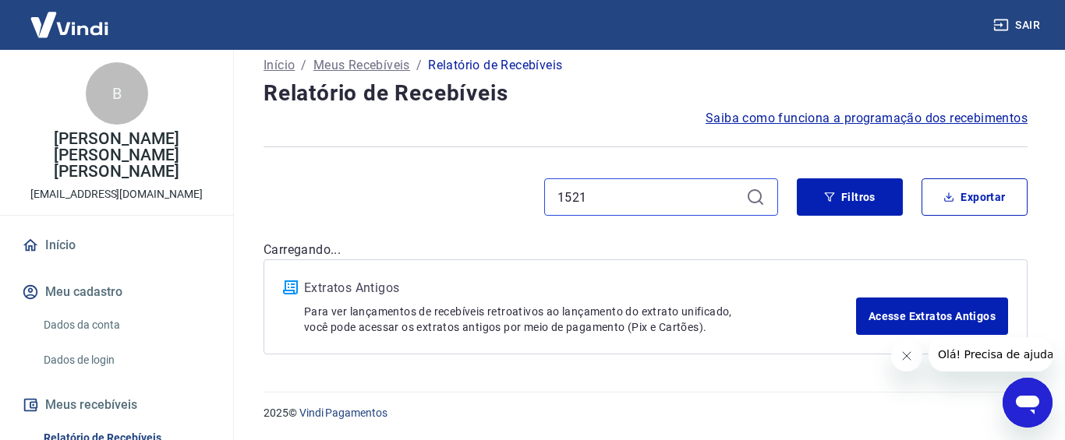
scroll to position [16, 0]
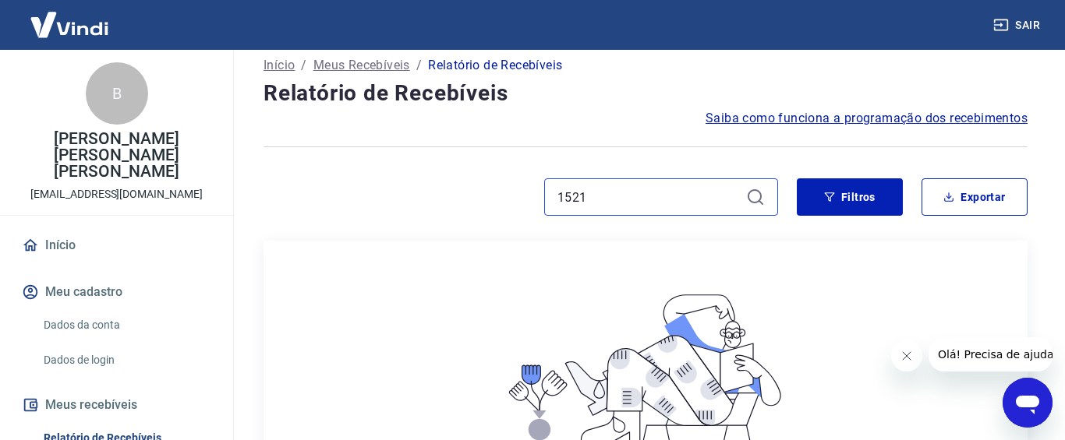
click at [609, 203] on input "1521" at bounding box center [648, 196] width 182 height 23
type input "1533"
